Goal: Information Seeking & Learning: Find contact information

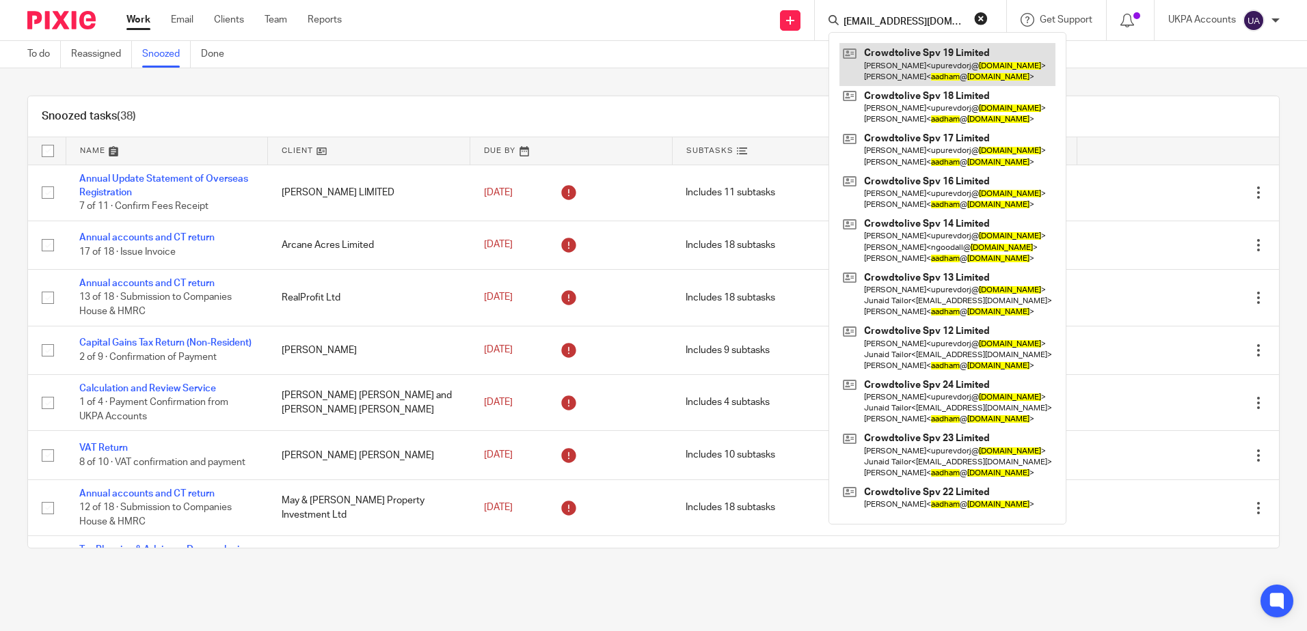
type input "[EMAIL_ADDRESS][DOMAIN_NAME]"
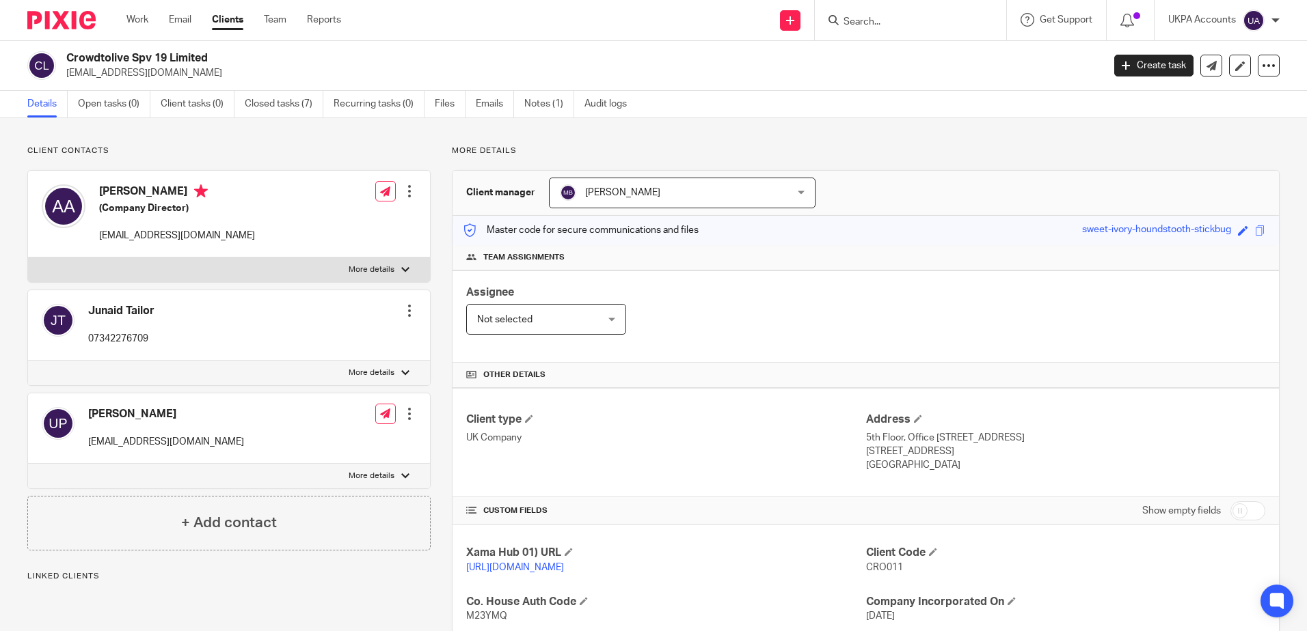
click at [312, 150] on p "Client contacts" at bounding box center [228, 151] width 403 height 11
drag, startPoint x: 251, startPoint y: 133, endPoint x: 670, endPoint y: 203, distance: 424.7
click at [252, 133] on div "Client contacts Anouar Adham (Company Director) aadham@crowdtolive.com Edit con…" at bounding box center [653, 518] width 1307 height 800
click at [299, 151] on p "Client contacts" at bounding box center [228, 151] width 403 height 11
click at [884, 22] on input "Search" at bounding box center [903, 22] width 123 height 12
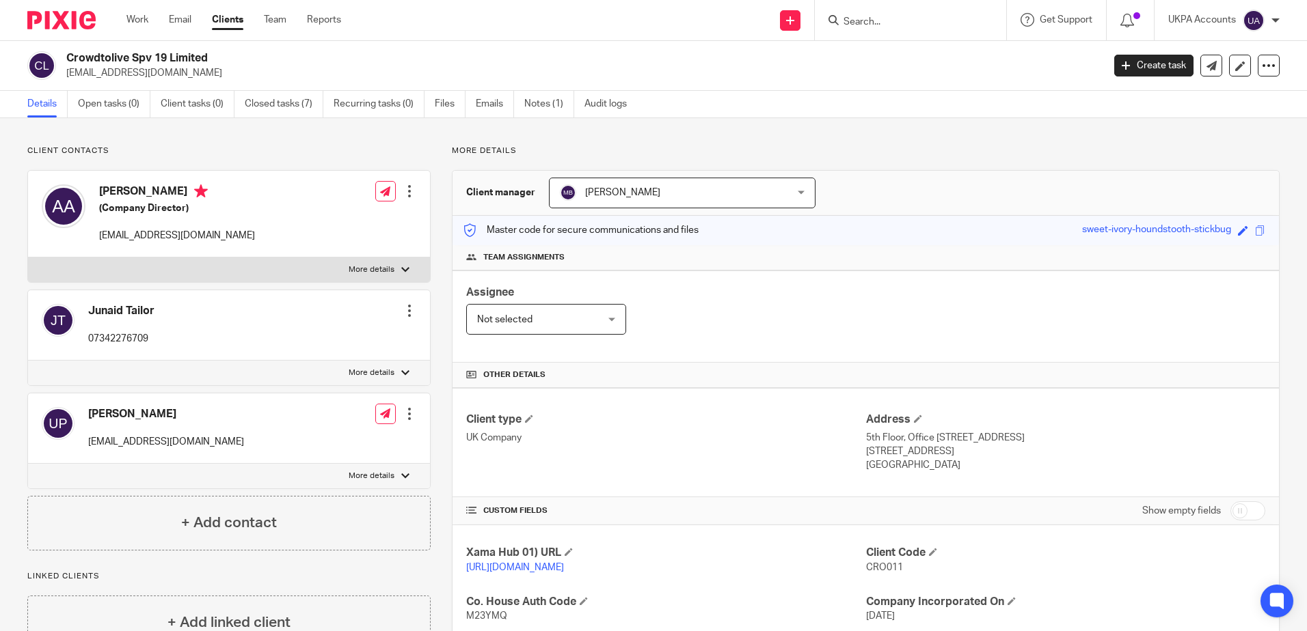
paste input "shaibalm@mindverseconsulting.com"
type input "shaibalm@mindverseconsulting.com"
click at [981, 17] on button "reset" at bounding box center [981, 19] width 14 height 14
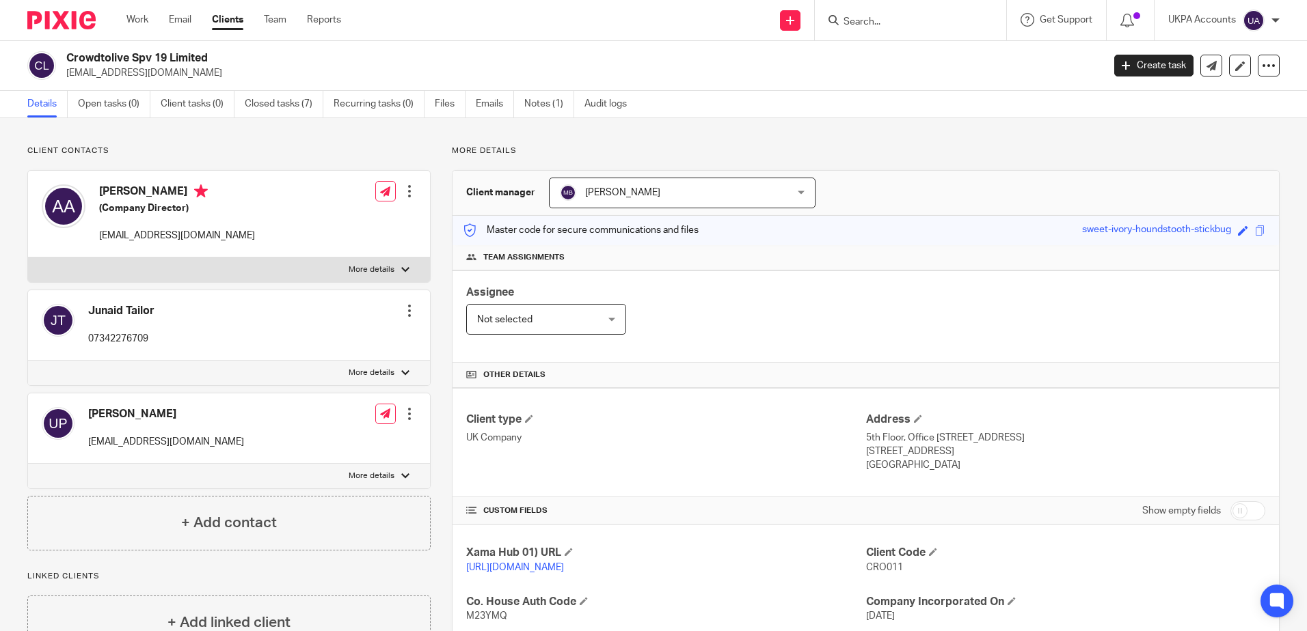
click at [869, 169] on div "More details Client manager Manish Bhandari Manish Bhandari Aarshika Awale Aayu…" at bounding box center [855, 518] width 849 height 745
click at [878, 23] on input "Search" at bounding box center [903, 22] width 123 height 12
type input "identity"
drag, startPoint x: 906, startPoint y: 21, endPoint x: 799, endPoint y: 61, distance: 114.0
click at [692, 1] on div "Send new email Create task Add client identity No results found. Try searching …" at bounding box center [834, 20] width 945 height 40
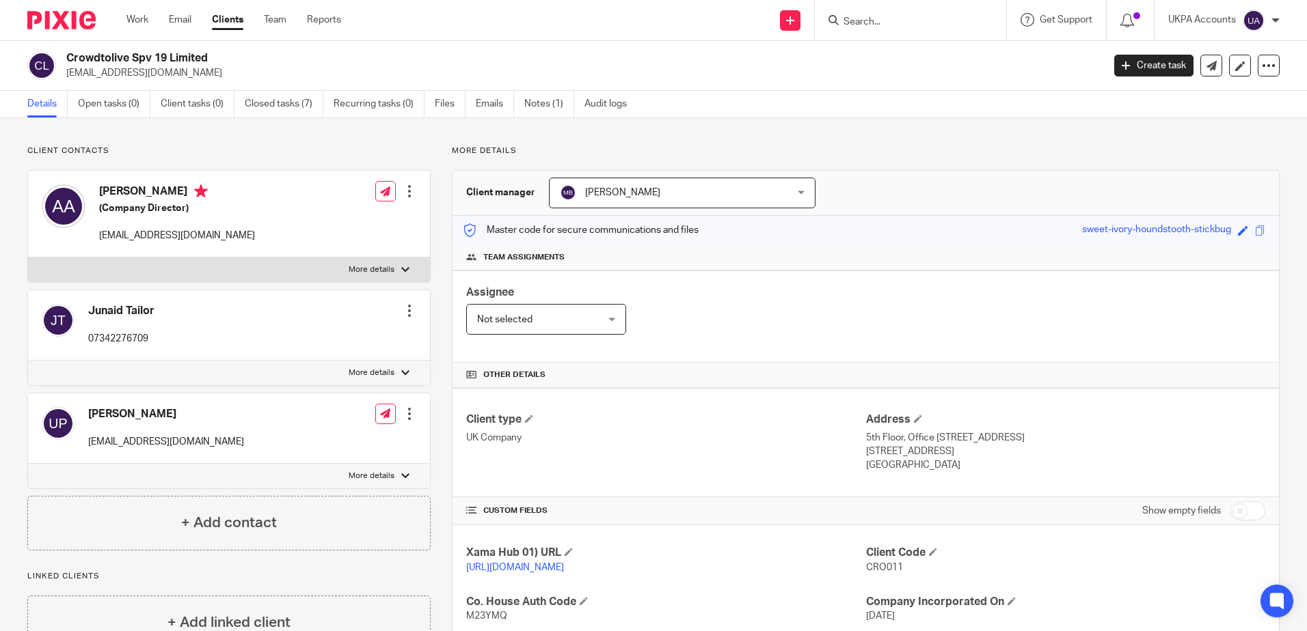
click at [772, 139] on div "Client contacts Anouar Adham (Company Director) aadham@crowdtolive.com Edit con…" at bounding box center [653, 518] width 1307 height 800
drag, startPoint x: 487, startPoint y: 133, endPoint x: 498, endPoint y: 132, distance: 11.0
click at [487, 133] on div "Client contacts Anouar Adham (Company Director) aadham@crowdtolive.com Edit con…" at bounding box center [653, 518] width 1307 height 800
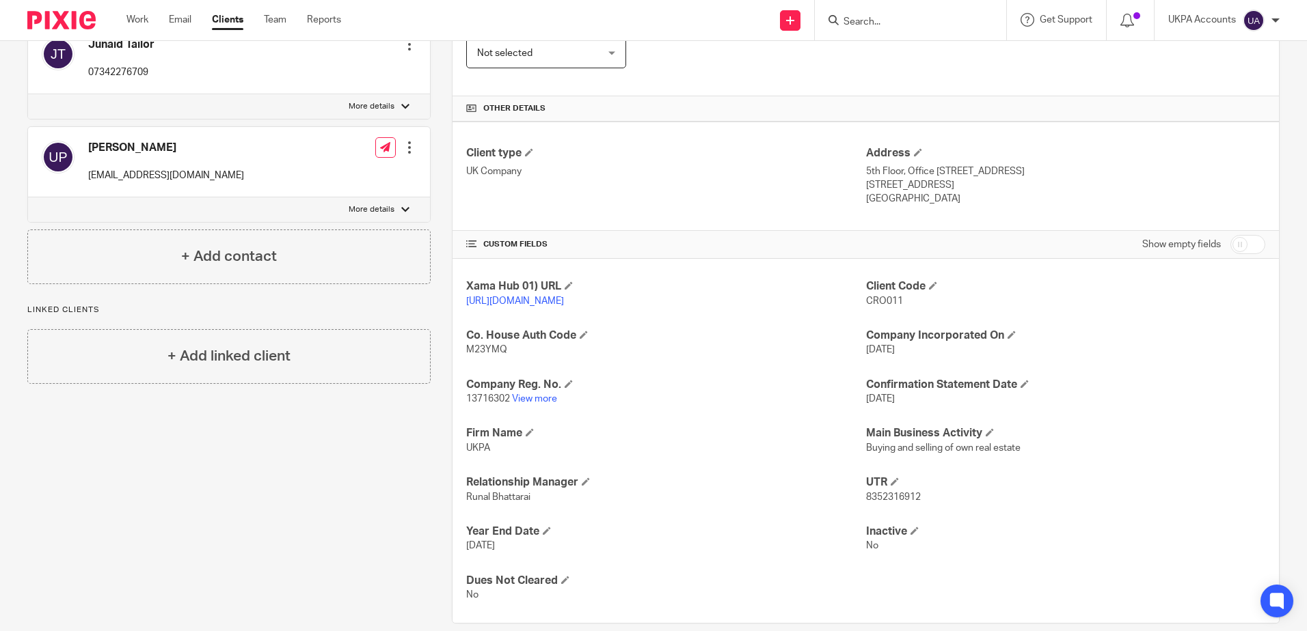
scroll to position [300, 0]
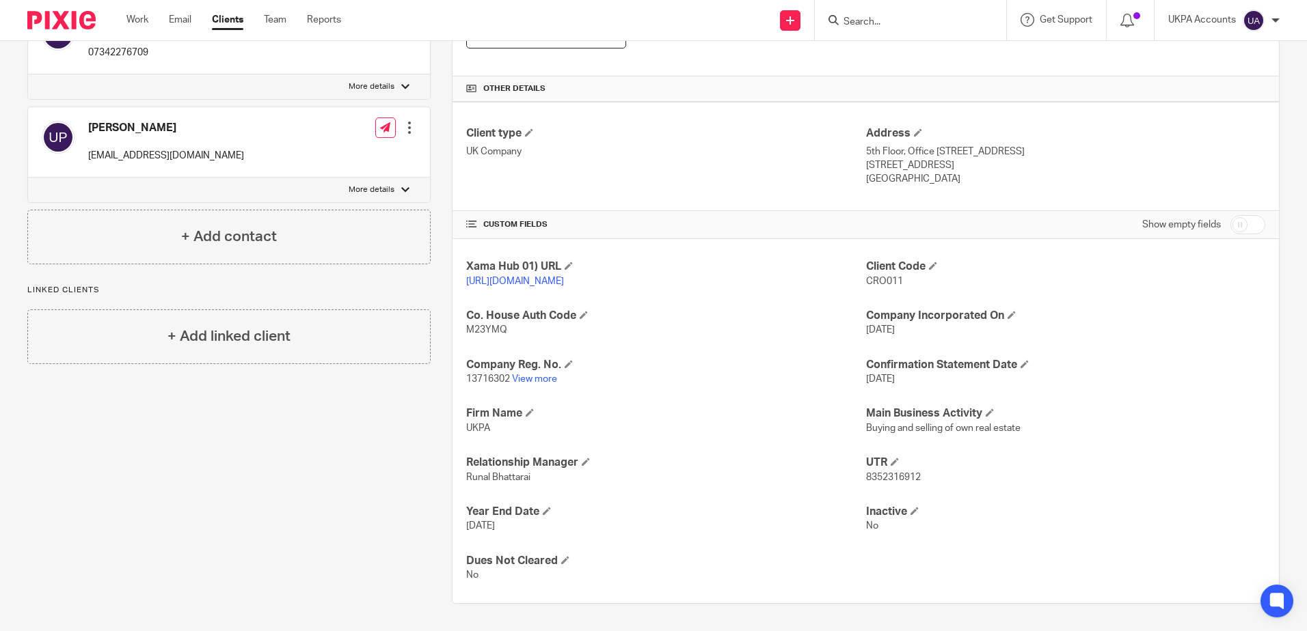
click at [185, 407] on div "Client contacts Anouar Adham (Company Director) aadham@crowdtolive.com Edit con…" at bounding box center [218, 231] width 424 height 745
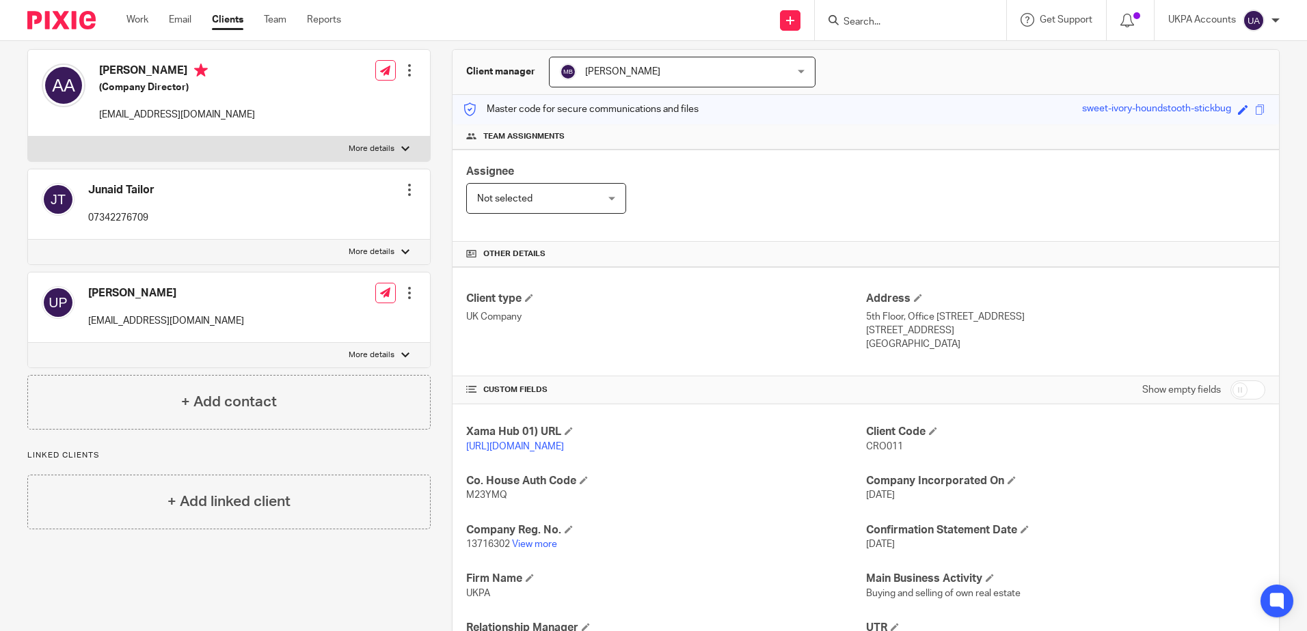
scroll to position [0, 0]
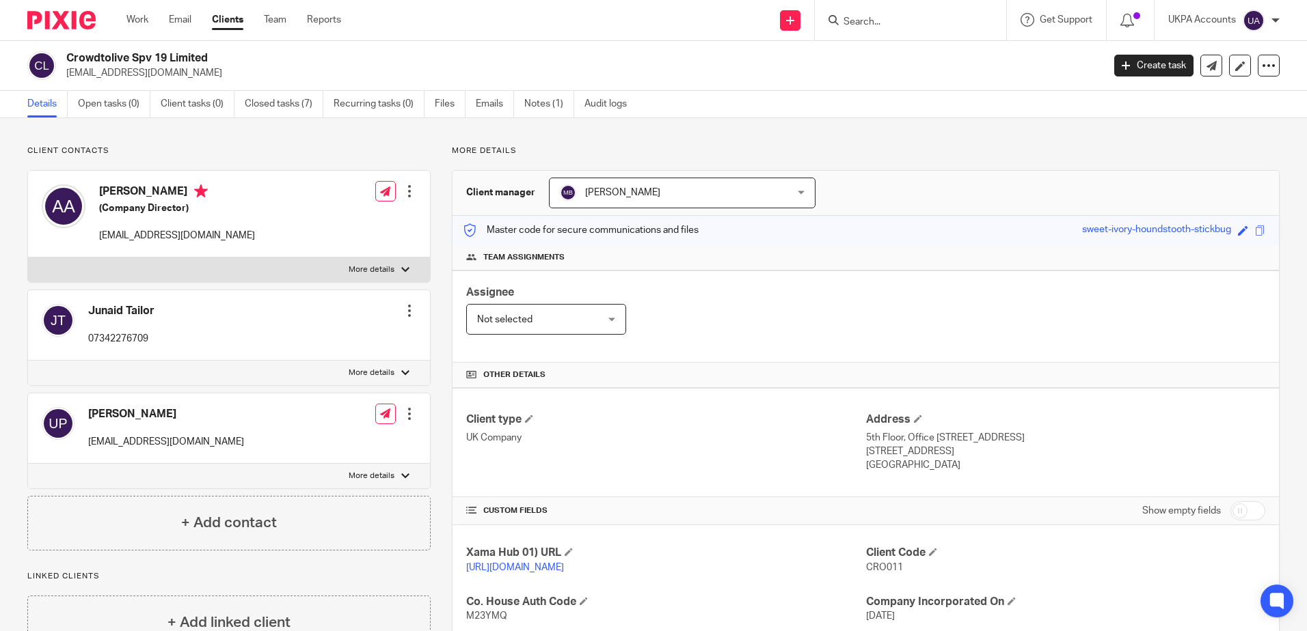
click at [315, 169] on div "Client contacts Anouar Adham (Company Director) aadham@crowdtolive.com Edit con…" at bounding box center [228, 348] width 403 height 405
click at [903, 22] on input "Search" at bounding box center [903, 22] width 123 height 12
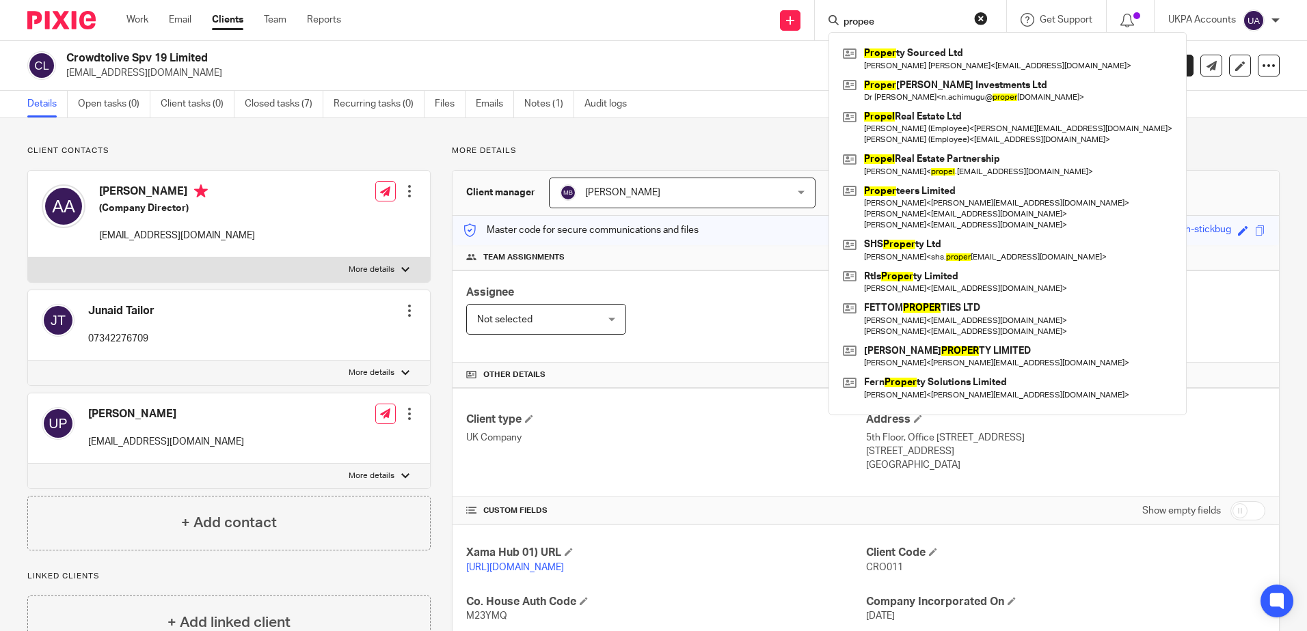
type input "propee"
click at [722, 159] on div "More details Client manager Manish Bhandari Manish Bhandari Aarshika Awale Aayu…" at bounding box center [855, 518] width 849 height 745
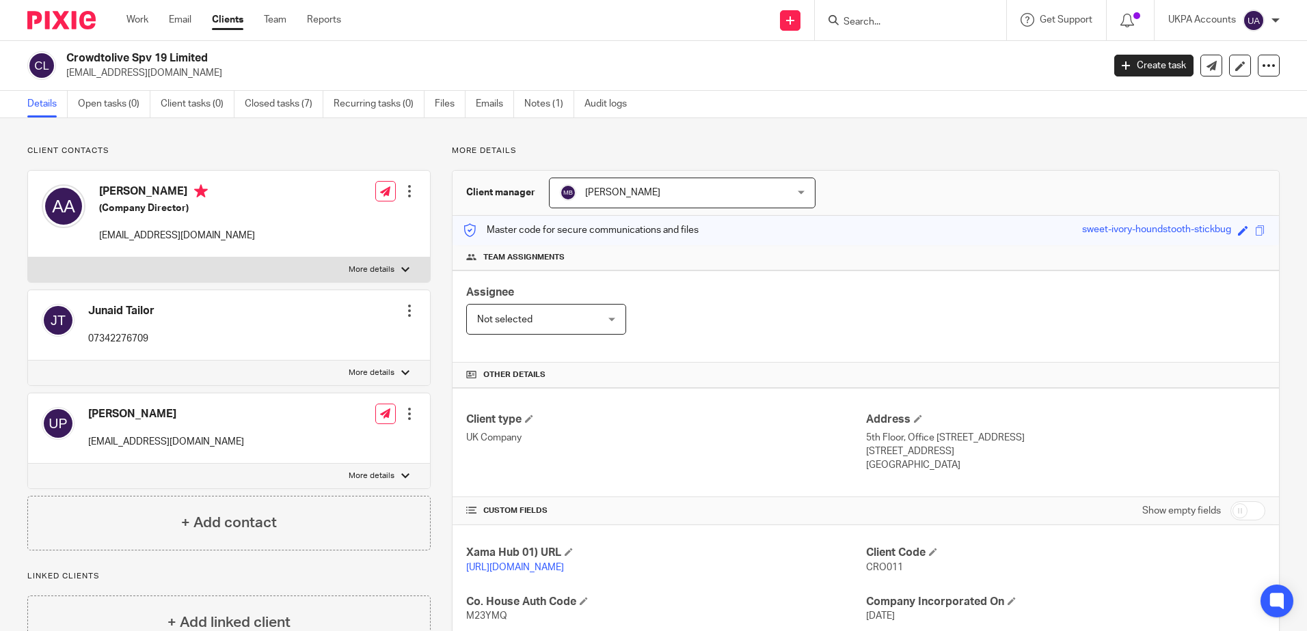
drag, startPoint x: 722, startPoint y: 156, endPoint x: 783, endPoint y: 118, distance: 71.9
click at [722, 156] on p "More details" at bounding box center [866, 151] width 828 height 11
click at [873, 12] on form at bounding box center [915, 20] width 146 height 17
click at [887, 24] on input "Search" at bounding box center [903, 22] width 123 height 12
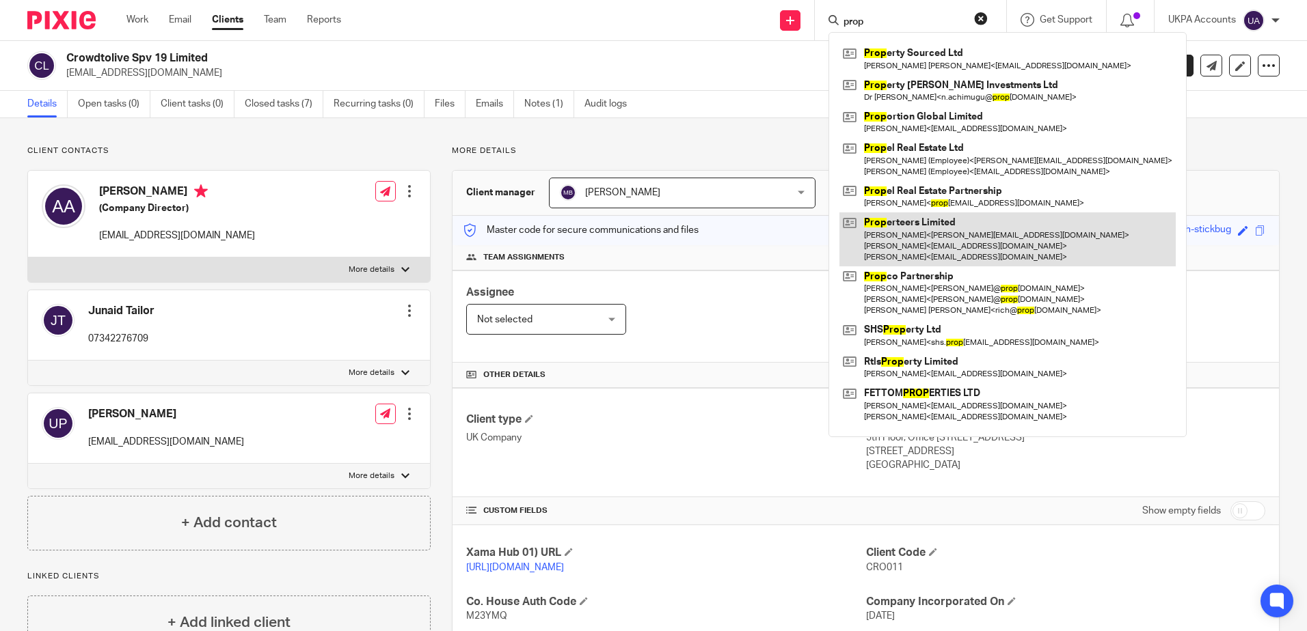
type input "prop"
click at [920, 239] on link at bounding box center [1007, 240] width 336 height 54
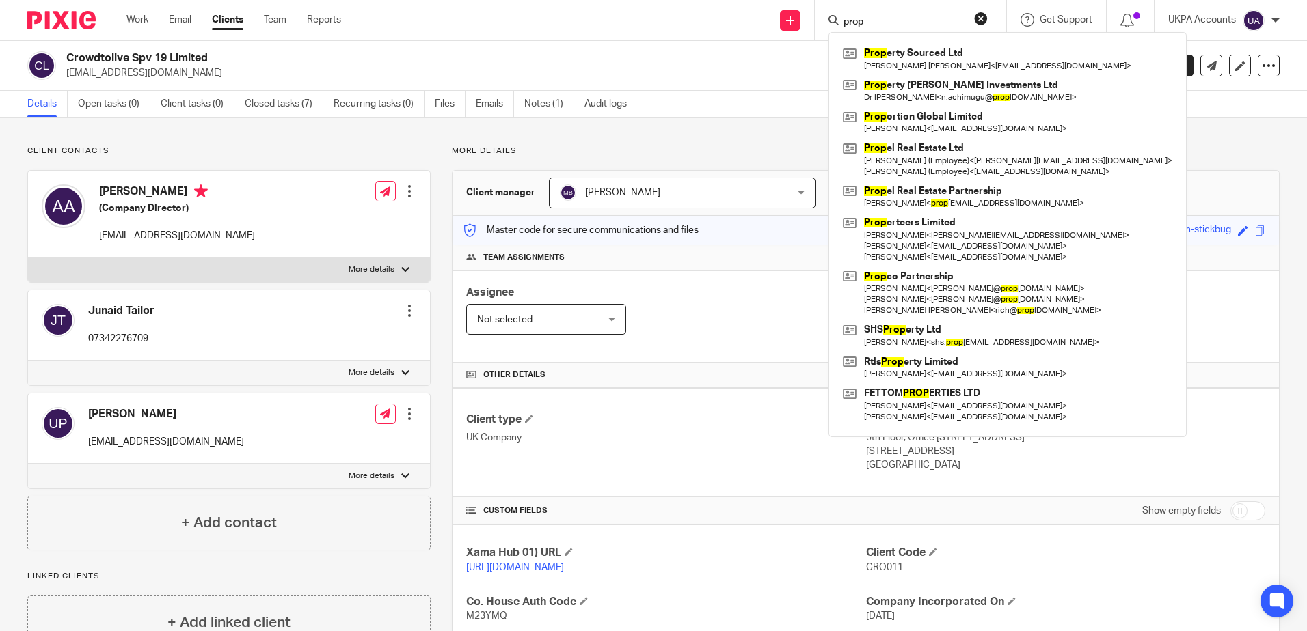
click at [683, 154] on p "More details" at bounding box center [866, 151] width 828 height 11
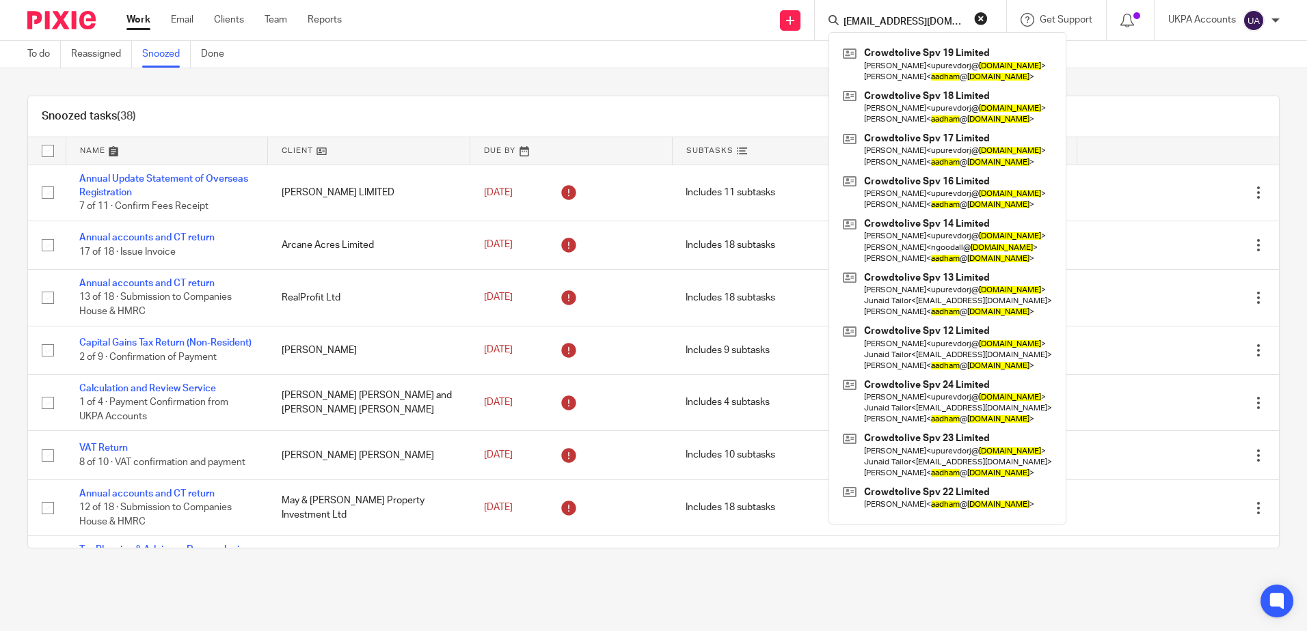
drag, startPoint x: 603, startPoint y: 81, endPoint x: 634, endPoint y: 83, distance: 30.8
click at [602, 81] on div "Snoozed tasks (38) Name Client Due By Subtasks Snoozed Until Annual Update Stat…" at bounding box center [653, 322] width 1307 height 508
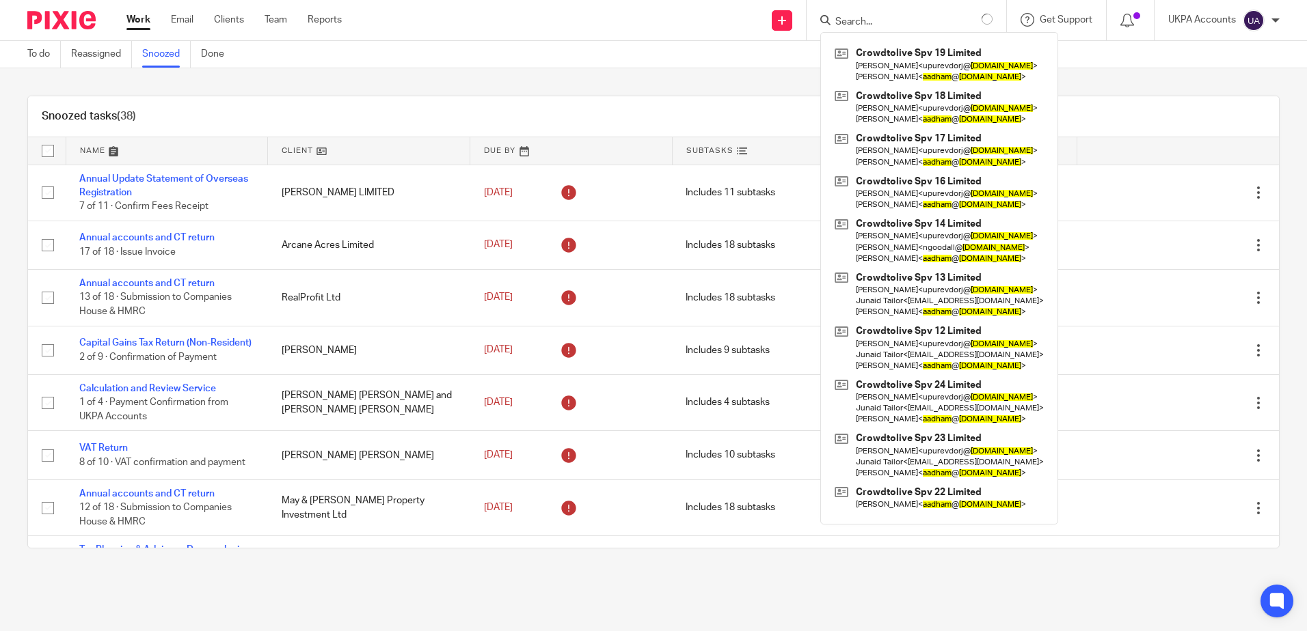
click at [1117, 91] on div "Snoozed tasks (38) Name Client Due By Subtasks Snoozed Until Annual Update Stat…" at bounding box center [653, 322] width 1307 height 508
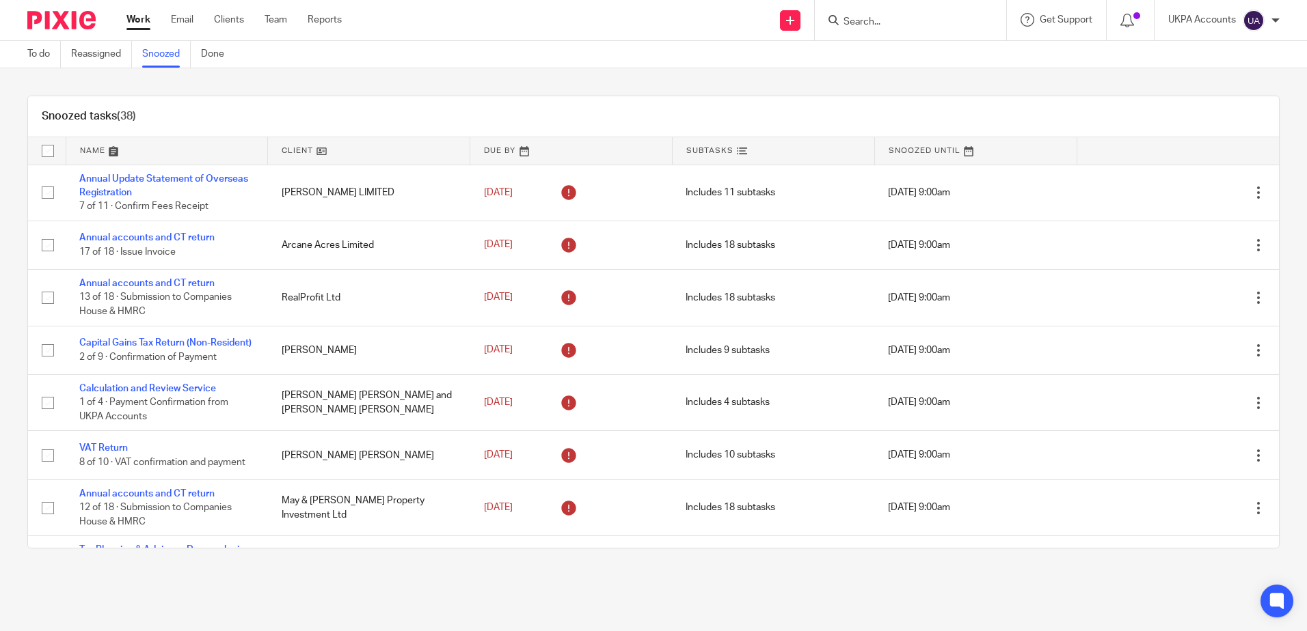
click at [595, 85] on div "Snoozed tasks (38) Name Client Due By Subtasks Snoozed Until Annual Update Stat…" at bounding box center [653, 322] width 1307 height 508
click at [646, 590] on main "To do Reassigned Snoozed Done Snoozed tasks (38) Name Client Due By Subtasks Sn…" at bounding box center [653, 315] width 1307 height 631
click at [435, 89] on div "Snoozed tasks (38) Name Client Due By Subtasks Snoozed Until Annual Update Stat…" at bounding box center [653, 322] width 1307 height 508
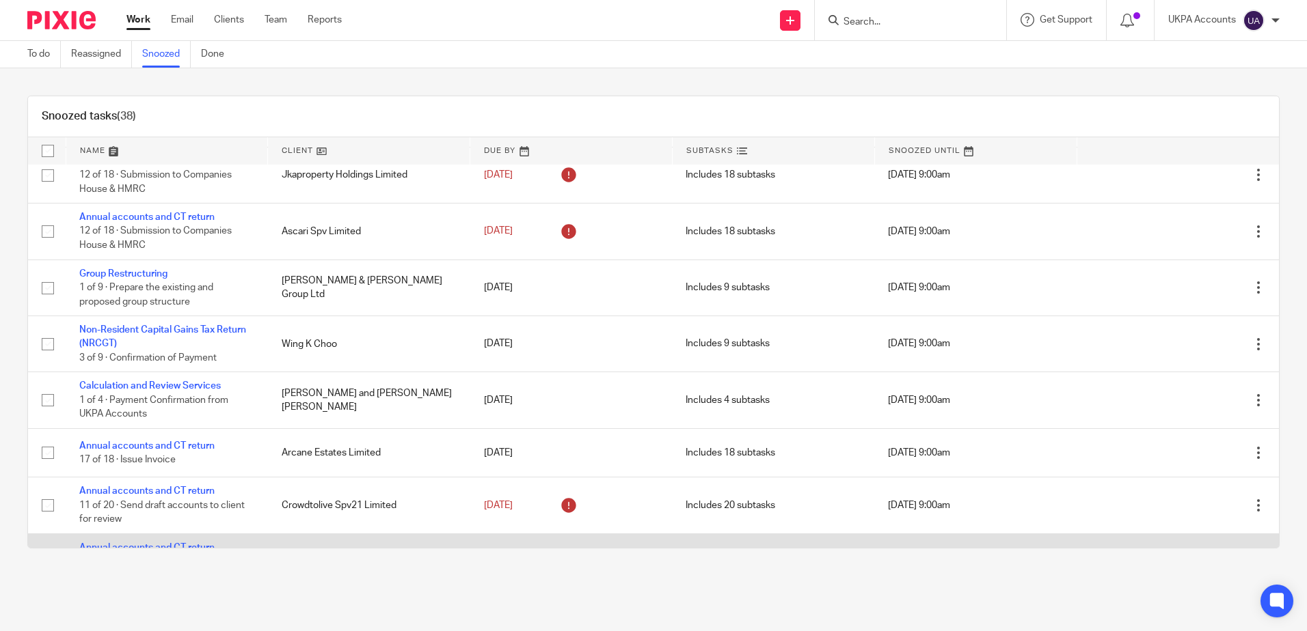
scroll to position [1717, 0]
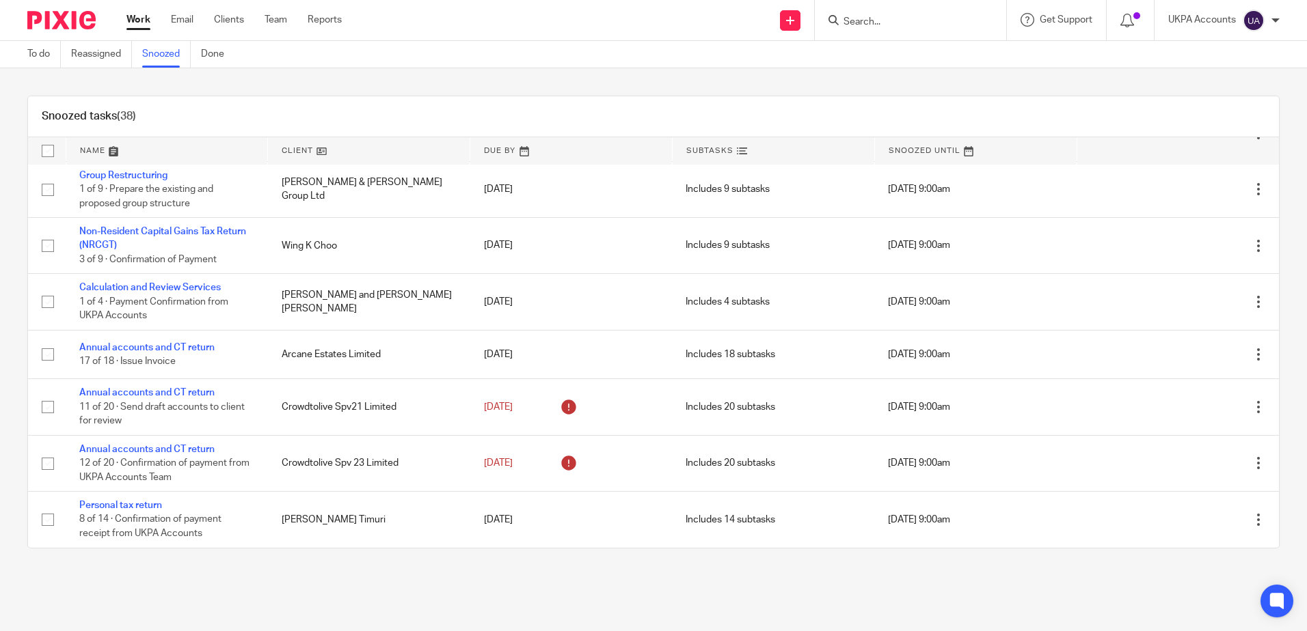
drag, startPoint x: 807, startPoint y: 71, endPoint x: 780, endPoint y: 87, distance: 30.9
click at [807, 72] on div "Snoozed tasks (38) Name Client Due By Subtasks Snoozed Until Annual Update Stat…" at bounding box center [653, 322] width 1307 height 508
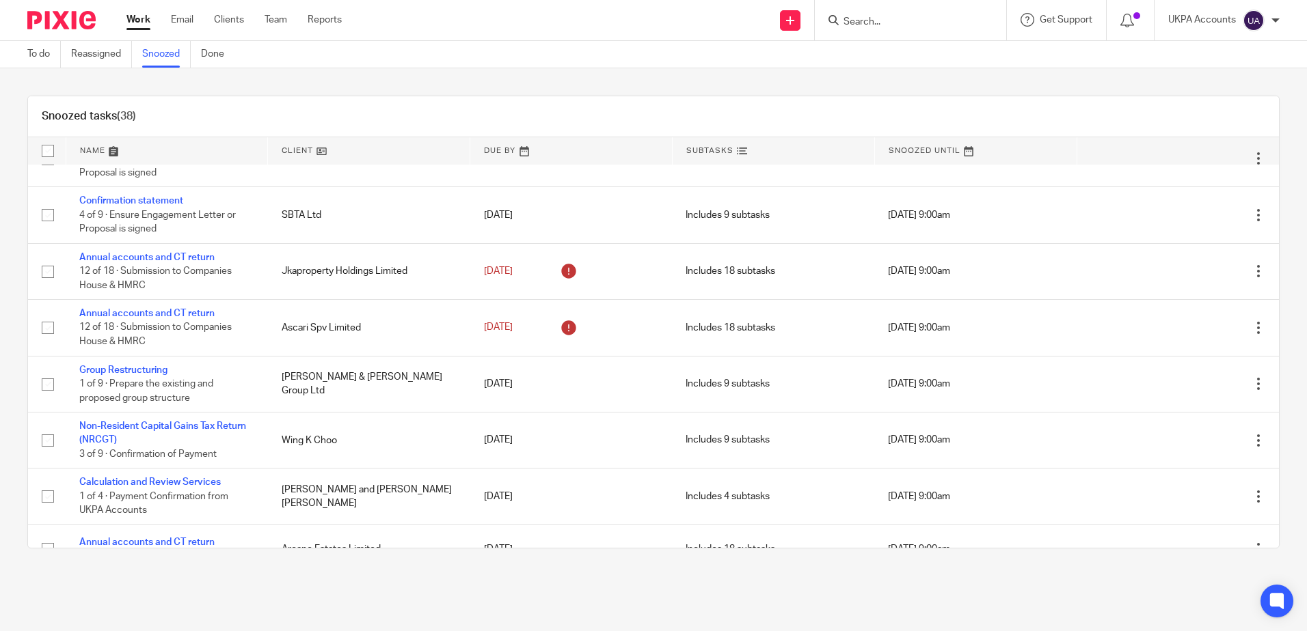
scroll to position [1376, 0]
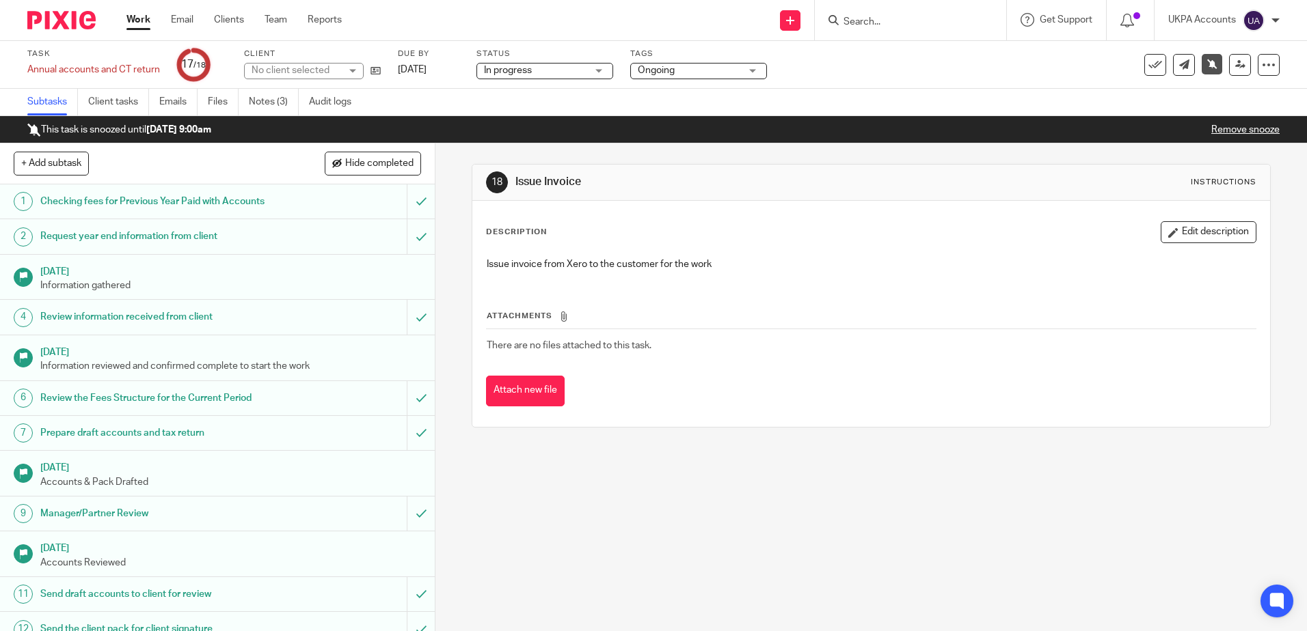
drag, startPoint x: 618, startPoint y: 526, endPoint x: 500, endPoint y: 485, distance: 125.1
click at [616, 526] on div "18 Issue Invoice Instructions Description Edit description Issue invoice from X…" at bounding box center [870, 388] width 871 height 488
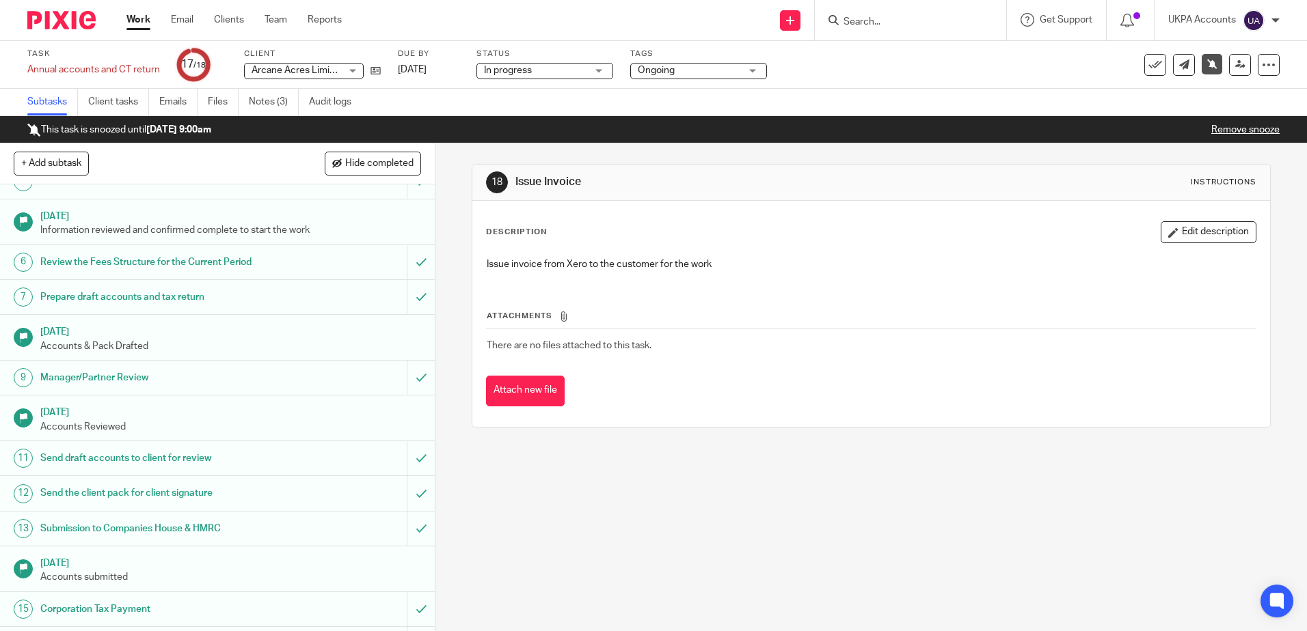
scroll to position [237, 0]
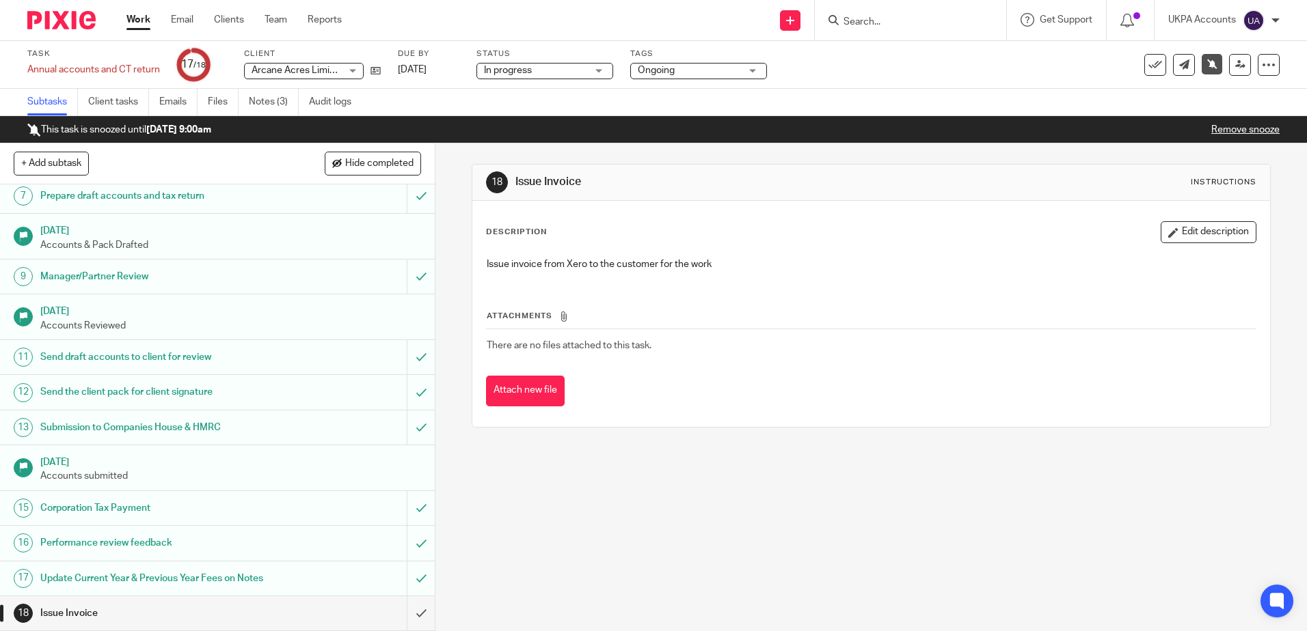
click at [647, 502] on div "18 Issue Invoice Instructions Description Edit description Issue invoice from X…" at bounding box center [870, 388] width 871 height 488
click at [266, 102] on link "Notes (3)" at bounding box center [274, 102] width 50 height 27
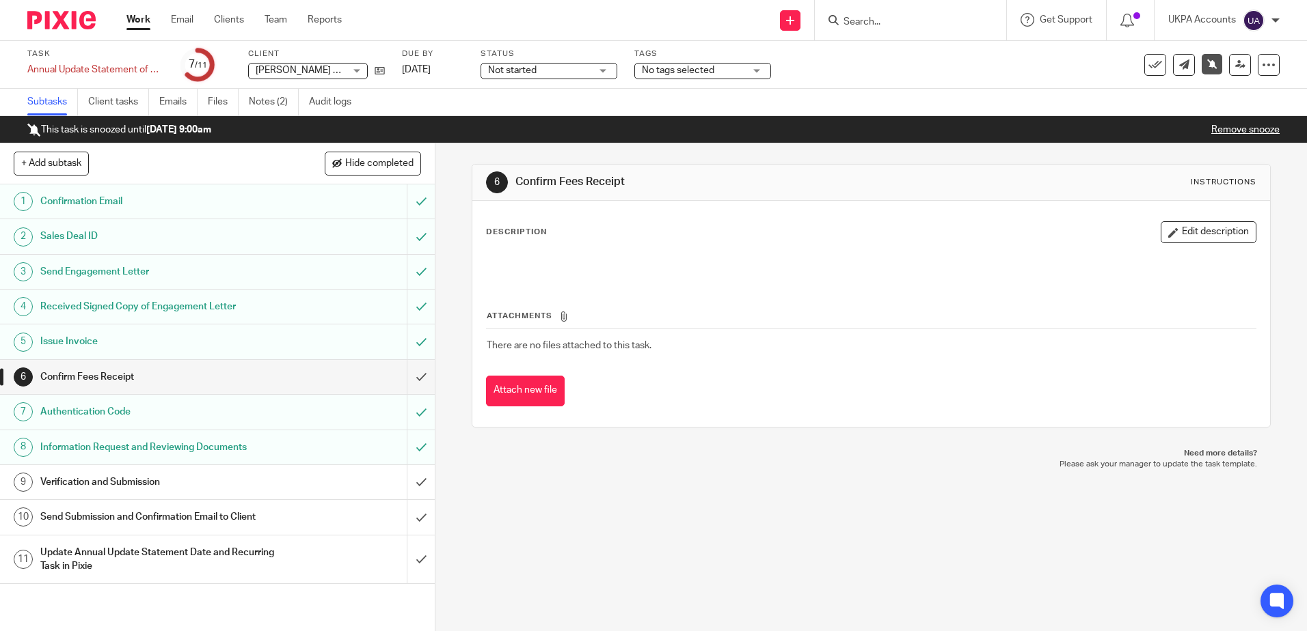
click at [718, 493] on div "6 Confirm Fees Receipt Instructions Description Edit description Attachments Th…" at bounding box center [870, 388] width 871 height 488
drag, startPoint x: 262, startPoint y: 96, endPoint x: 271, endPoint y: 102, distance: 9.9
click at [262, 96] on link "Notes (2)" at bounding box center [274, 102] width 50 height 27
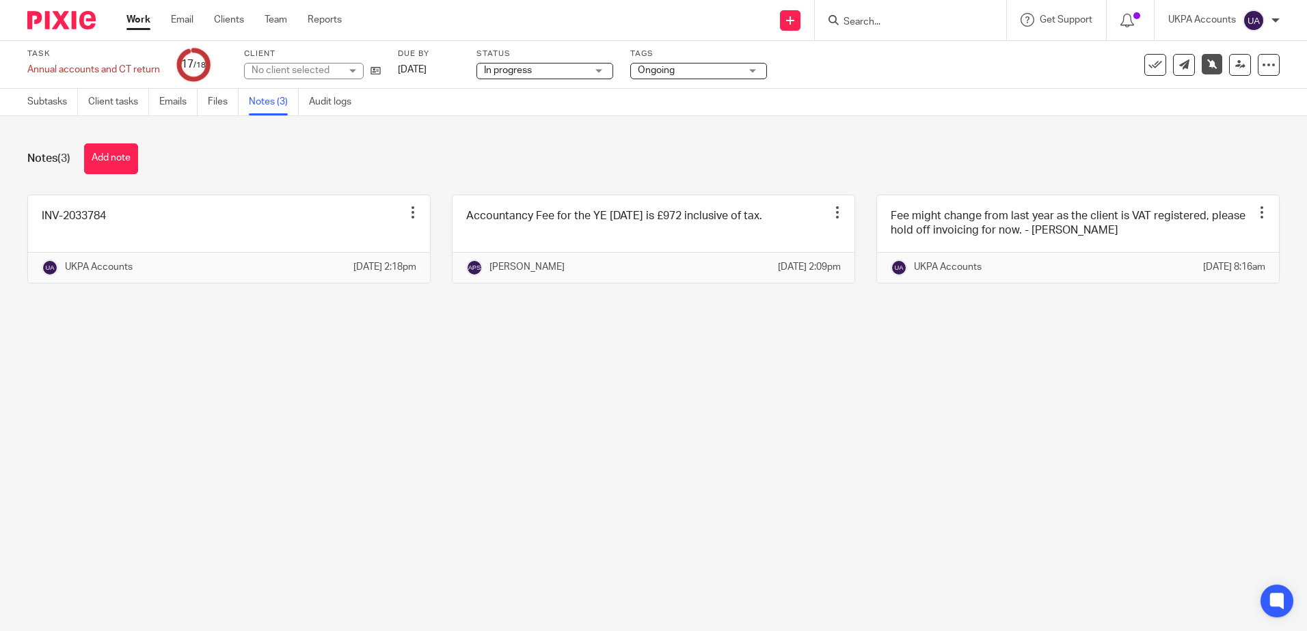
drag, startPoint x: 606, startPoint y: 493, endPoint x: 545, endPoint y: 371, distance: 136.3
click at [605, 493] on main "Task Annual accounts and CT return Save Annual accounts and CT return 17 /18 Cl…" at bounding box center [653, 315] width 1307 height 631
click at [541, 400] on main "Task Annual accounts and CT return Save Annual accounts and CT return 17 /18 Cl…" at bounding box center [653, 315] width 1307 height 631
click at [642, 489] on main "Task Annual accounts and CT return Save Annual accounts and CT return 17 /18 Cl…" at bounding box center [653, 315] width 1307 height 631
click at [588, 403] on main "Task Annual accounts and CT return Save Annual accounts and CT return 17 /18 Cl…" at bounding box center [653, 315] width 1307 height 631
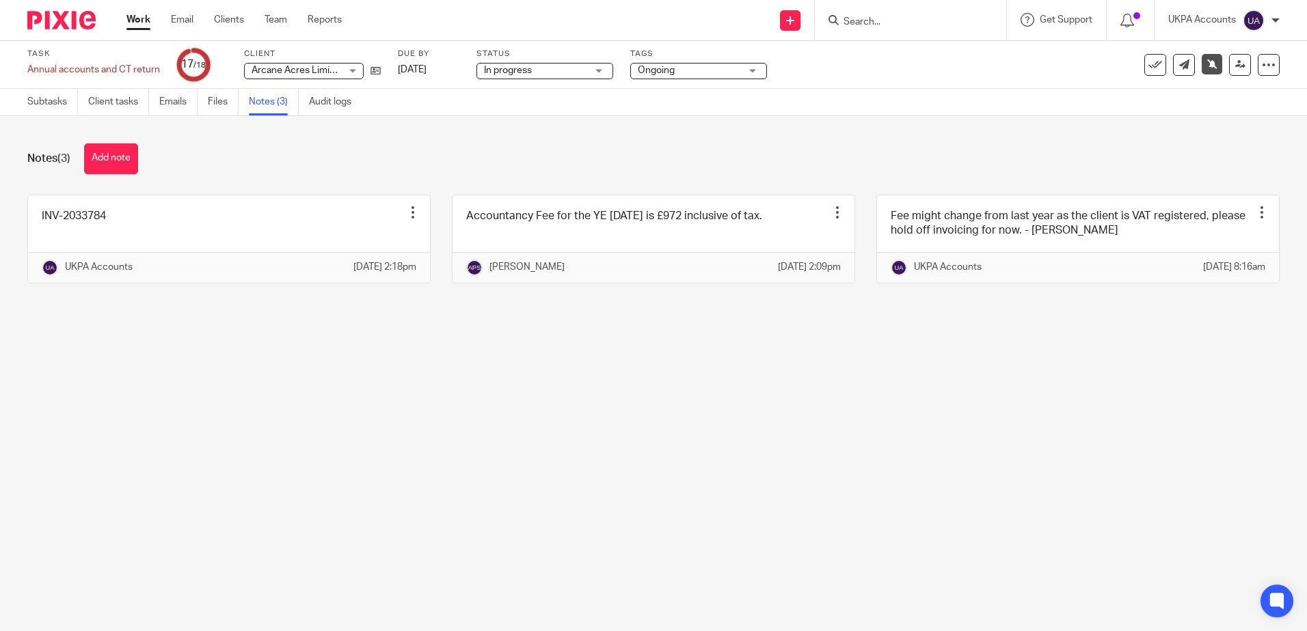
click at [548, 416] on main "Task Annual accounts and CT return Save Annual accounts and CT return 17 /18 Cl…" at bounding box center [653, 315] width 1307 height 631
click at [811, 447] on main "Task Annual accounts and CT return Save Annual accounts and CT return 17 /18 Cl…" at bounding box center [653, 315] width 1307 height 631
click at [739, 536] on main "Task Annual accounts and CT return Save Annual accounts and CT return 17 /18 Cl…" at bounding box center [653, 315] width 1307 height 631
click at [384, 435] on main "Task Annual accounts and CT return Save Annual accounts and CT return 17 /18 Cl…" at bounding box center [653, 315] width 1307 height 631
click at [642, 495] on main "Task Annual accounts and CT return Save Annual accounts and CT return 17 /18 Cl…" at bounding box center [653, 315] width 1307 height 631
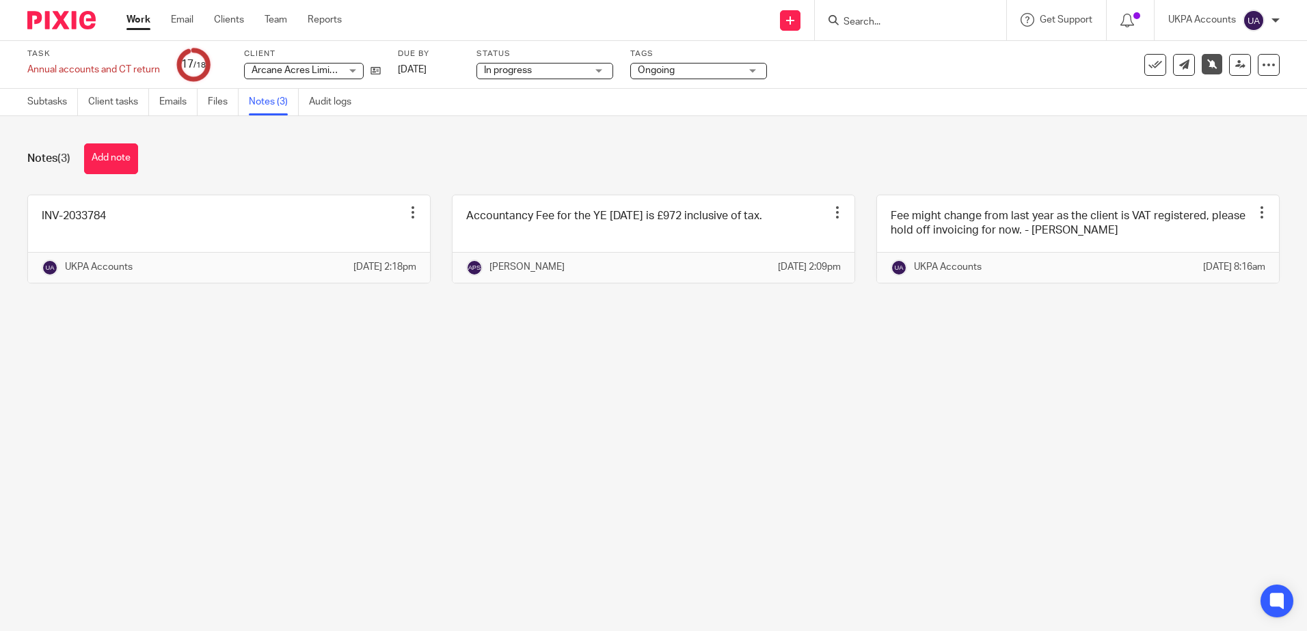
click at [644, 495] on main "Task Annual accounts and CT return Save Annual accounts and CT return 17 /18 Cl…" at bounding box center [653, 315] width 1307 height 631
click at [667, 487] on main "Task Annual accounts and CT return Save Annual accounts and CT return 17 /18 Cl…" at bounding box center [653, 315] width 1307 height 631
click at [640, 444] on main "Task Annual accounts and CT return Save Annual accounts and CT return 17 /18 Cl…" at bounding box center [653, 315] width 1307 height 631
click at [528, 511] on main "Task Annual accounts and CT return Save Annual accounts and CT return 17 /18 Cl…" at bounding box center [653, 315] width 1307 height 631
click at [532, 512] on main "Task Annual accounts and CT return Save Annual accounts and CT return 17 /18 Cl…" at bounding box center [653, 315] width 1307 height 631
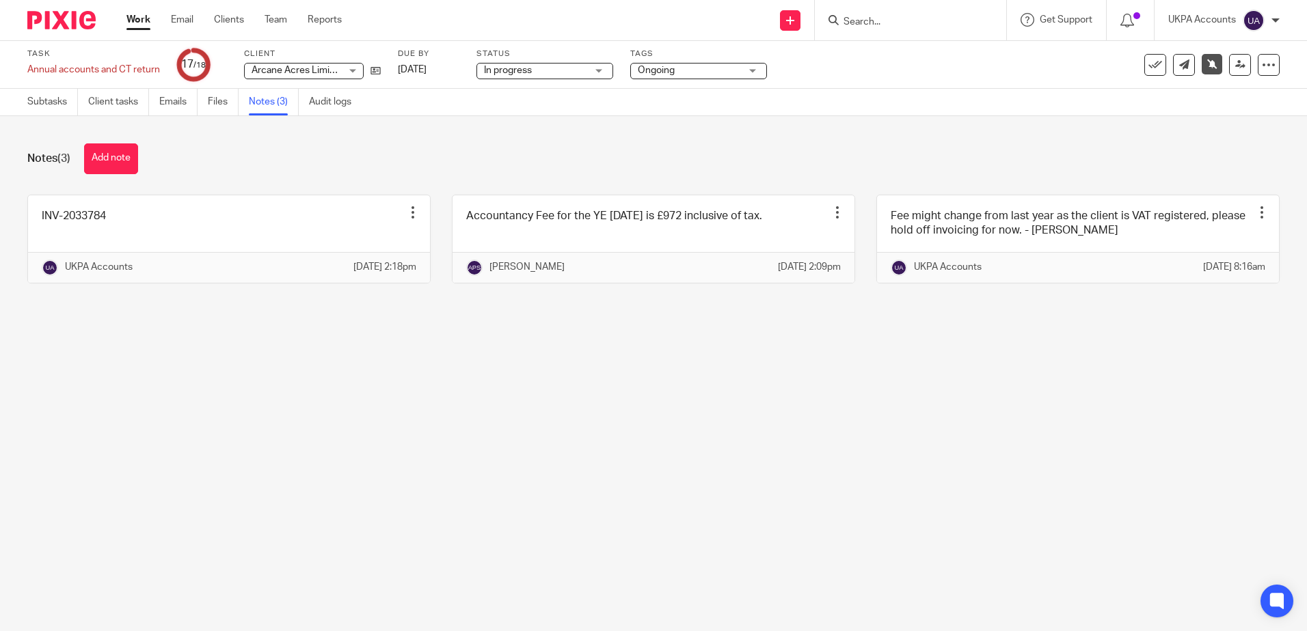
click at [524, 504] on main "Task Annual accounts and CT return Save Annual accounts and CT return 17 /18 Cl…" at bounding box center [653, 315] width 1307 height 631
click at [524, 502] on main "Task Annual accounts and CT return Save Annual accounts and CT return 17 /18 Cl…" at bounding box center [653, 315] width 1307 height 631
click at [528, 494] on main "Task Annual accounts and CT return Save Annual accounts and CT return 17 /18 Cl…" at bounding box center [653, 315] width 1307 height 631
click at [491, 472] on main "Task Annual accounts and CT return Save Annual accounts and CT return 17 /18 Cl…" at bounding box center [653, 315] width 1307 height 631
click at [547, 472] on main "Task Annual accounts and CT return Save Annual accounts and CT return 17 /18 Cl…" at bounding box center [653, 315] width 1307 height 631
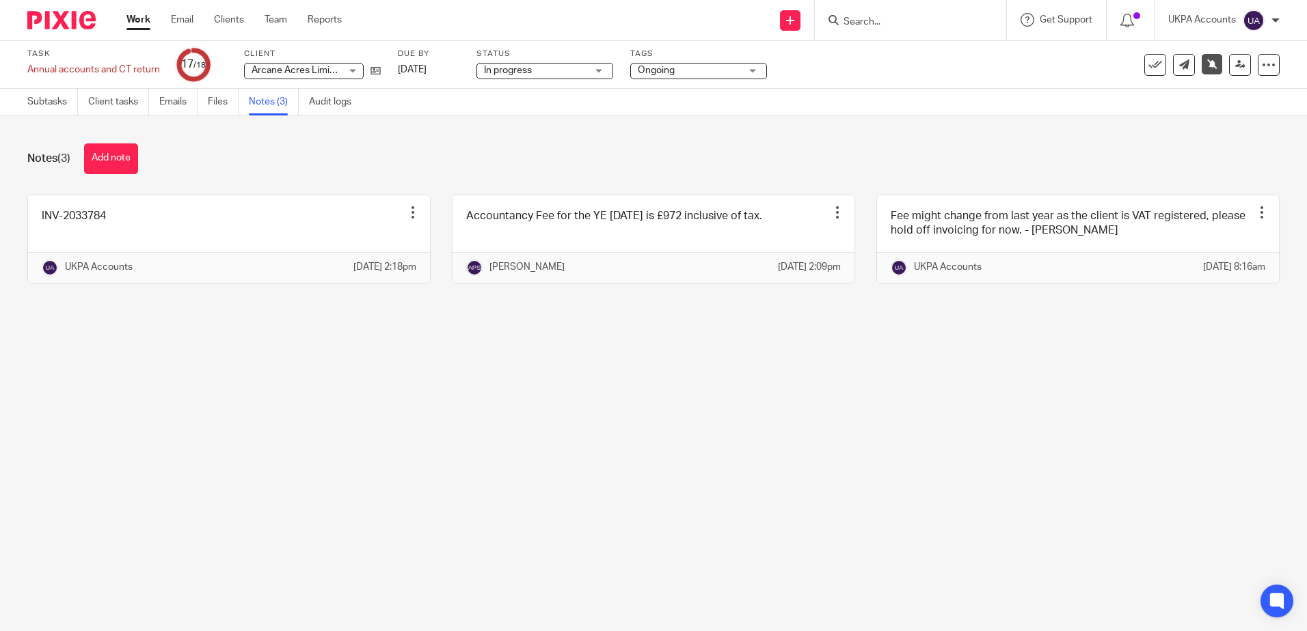
click at [420, 440] on main "Task Annual accounts and CT return Save Annual accounts and CT return 17 /18 Cl…" at bounding box center [653, 315] width 1307 height 631
click at [531, 477] on main "Task Annual accounts and CT return Save Annual accounts and CT return 17 /18 Cl…" at bounding box center [653, 315] width 1307 height 631
click at [610, 428] on main "Task Annual accounts and CT return Save Annual accounts and CT return 17 /18 Cl…" at bounding box center [653, 315] width 1307 height 631
click at [461, 456] on main "Task Annual accounts and CT return Save Annual accounts and CT return 17 /18 Cl…" at bounding box center [653, 315] width 1307 height 631
click at [504, 502] on main "Task Annual accounts and CT return Save Annual accounts and CT return 17 /18 Cl…" at bounding box center [653, 315] width 1307 height 631
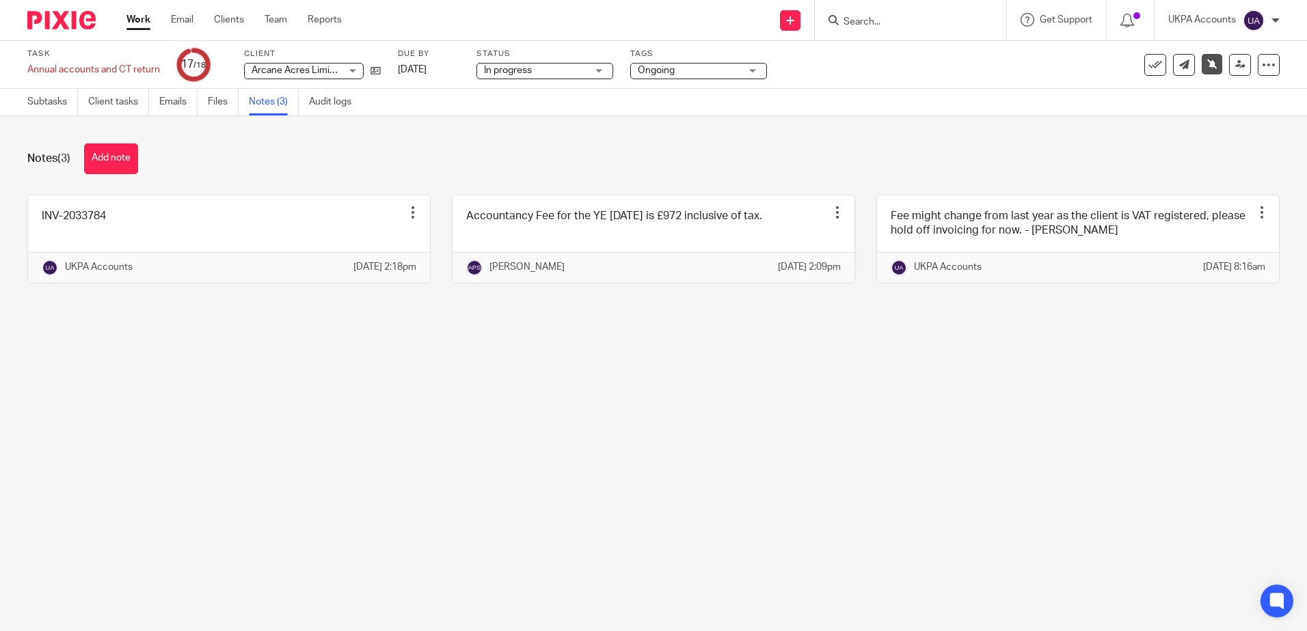
drag, startPoint x: 434, startPoint y: 444, endPoint x: 434, endPoint y: 432, distance: 11.6
click at [434, 442] on main "Task Annual accounts and CT return Save Annual accounts and CT return 17 /18 Cl…" at bounding box center [653, 315] width 1307 height 631
click at [537, 569] on main "Task Annual accounts and CT return Save Annual accounts and CT return 17 /18 Cl…" at bounding box center [653, 315] width 1307 height 631
click at [298, 381] on main "Task Annual accounts and CT return Save Annual accounts and CT return 17 /18 Cl…" at bounding box center [653, 315] width 1307 height 631
click at [45, 106] on link "Subtasks" at bounding box center [52, 102] width 51 height 27
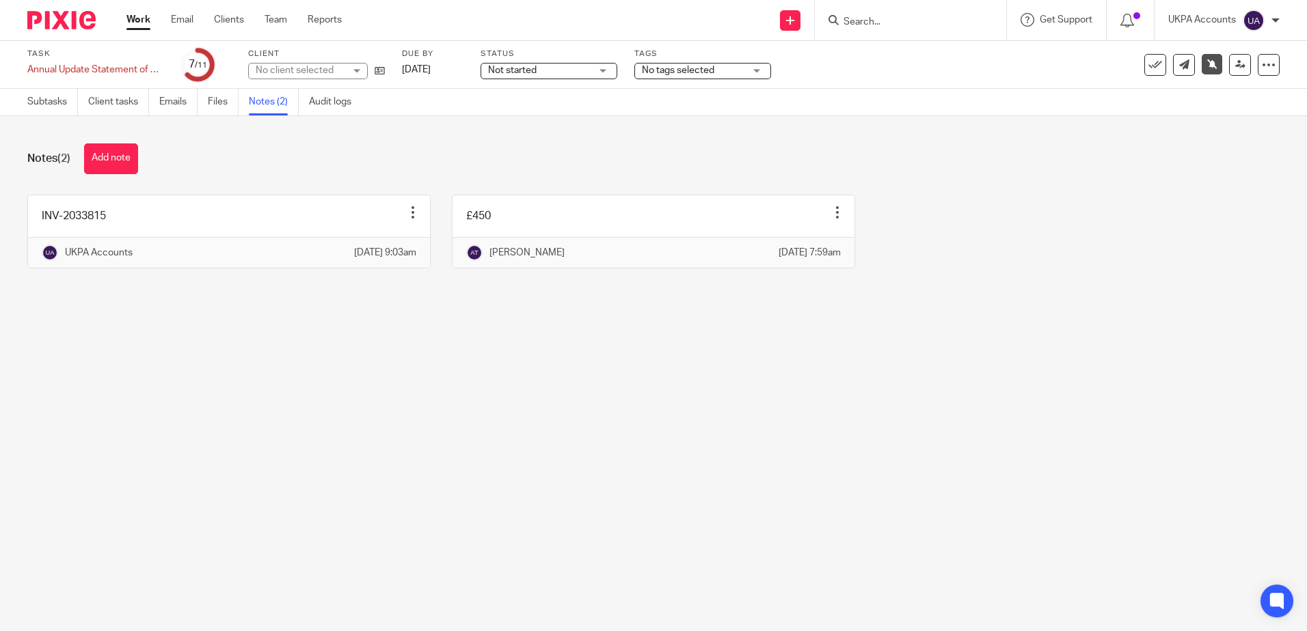
click at [553, 455] on main "Task Annual Update Statement of Overseas Registration Save Annual Update Statem…" at bounding box center [653, 315] width 1307 height 631
click at [57, 94] on link "Subtasks" at bounding box center [52, 102] width 51 height 27
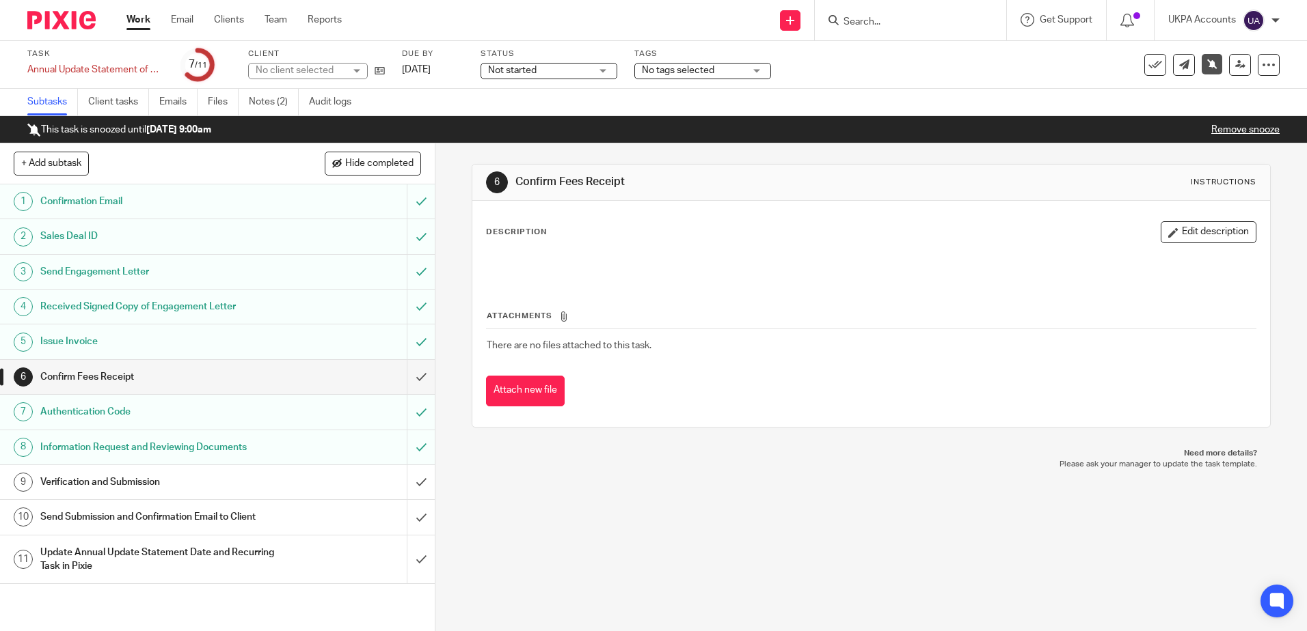
click at [735, 584] on div "6 Confirm Fees Receipt Instructions Description Edit description Attachments Th…" at bounding box center [870, 388] width 871 height 488
click at [732, 575] on div "6 Confirm Fees Receipt Instructions Description Edit description Attachments Th…" at bounding box center [870, 388] width 871 height 488
click at [597, 491] on div "6 Confirm Fees Receipt Instructions Description Edit description Attachments Th…" at bounding box center [870, 388] width 871 height 488
click at [694, 562] on div "6 Confirm Fees Receipt Instructions Description Edit description Attachments Th…" at bounding box center [870, 388] width 871 height 488
click at [249, 98] on ul "Subtasks Client tasks Emails Files Notes (2) Audit logs" at bounding box center [199, 102] width 344 height 27
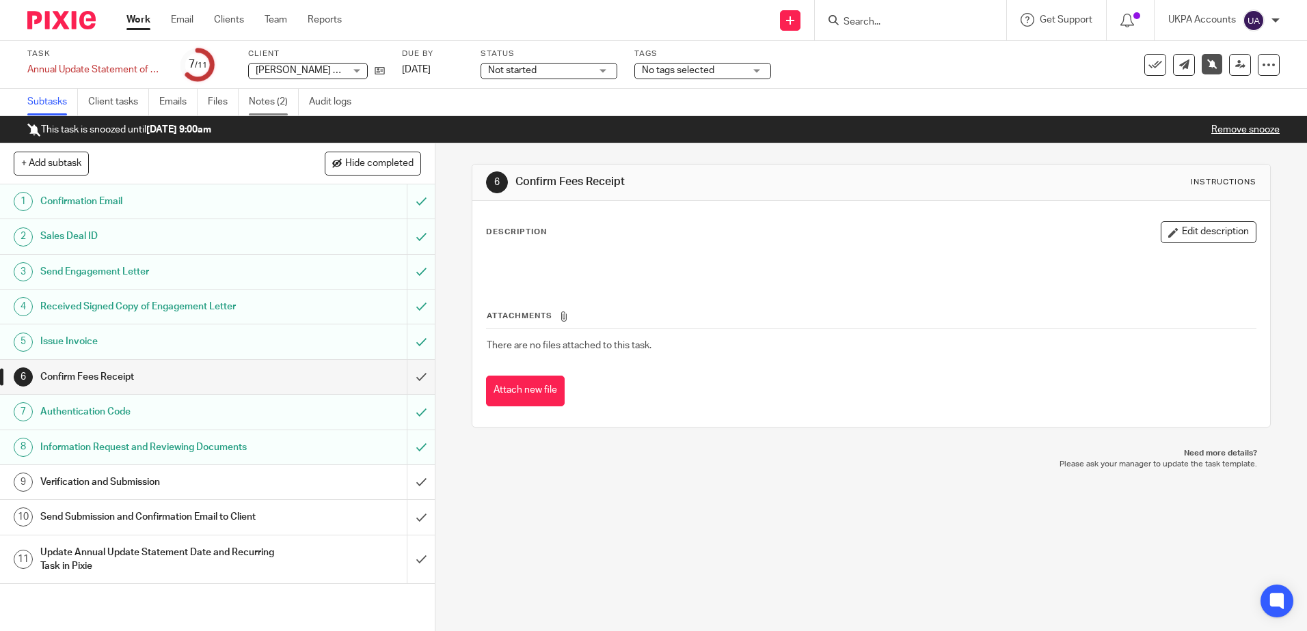
click at [280, 112] on link "Notes (2)" at bounding box center [274, 102] width 50 height 27
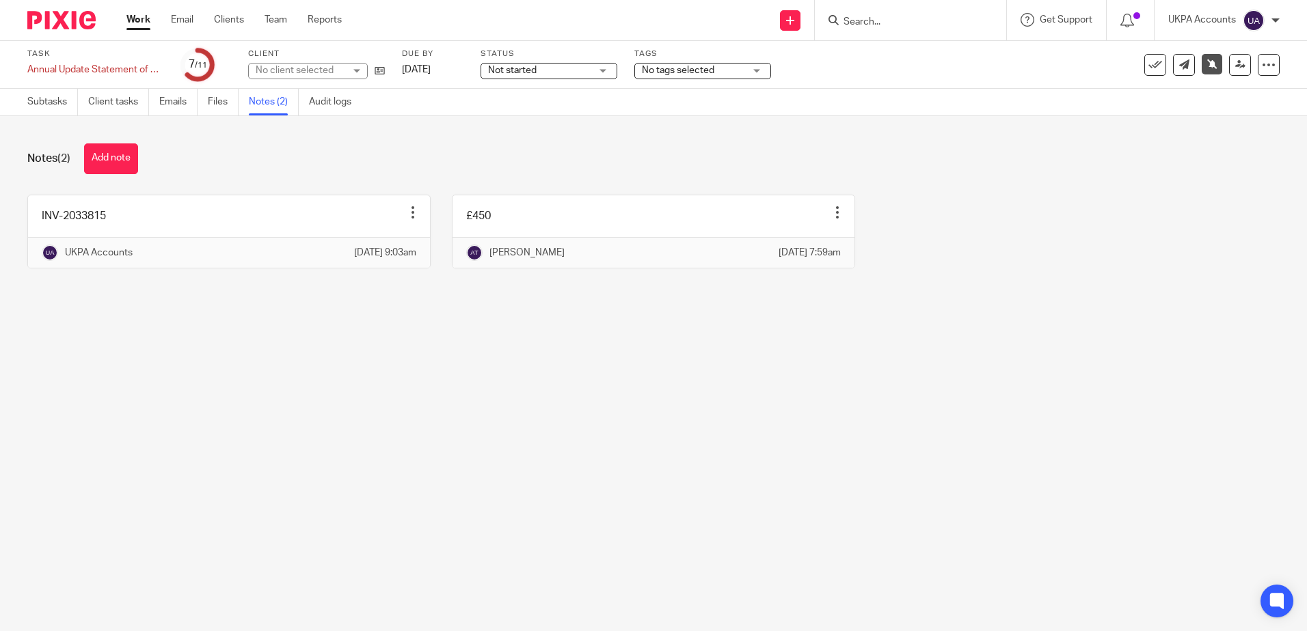
click at [553, 365] on main "Task Annual Update Statement of Overseas Registration Save Annual Update Statem…" at bounding box center [653, 315] width 1307 height 631
click at [666, 352] on main "Task Annual Update Statement of Overseas Registration Save Annual Update Statem…" at bounding box center [653, 315] width 1307 height 631
click at [349, 407] on main "Task Annual Update Statement of Overseas Registration Save Annual Update Statem…" at bounding box center [653, 315] width 1307 height 631
click at [377, 385] on main "Task Annual Update Statement of Overseas Registration Save Annual Update Statem…" at bounding box center [653, 315] width 1307 height 631
click at [568, 441] on main "Task Annual Update Statement of Overseas Registration Save Annual Update Statem…" at bounding box center [653, 315] width 1307 height 631
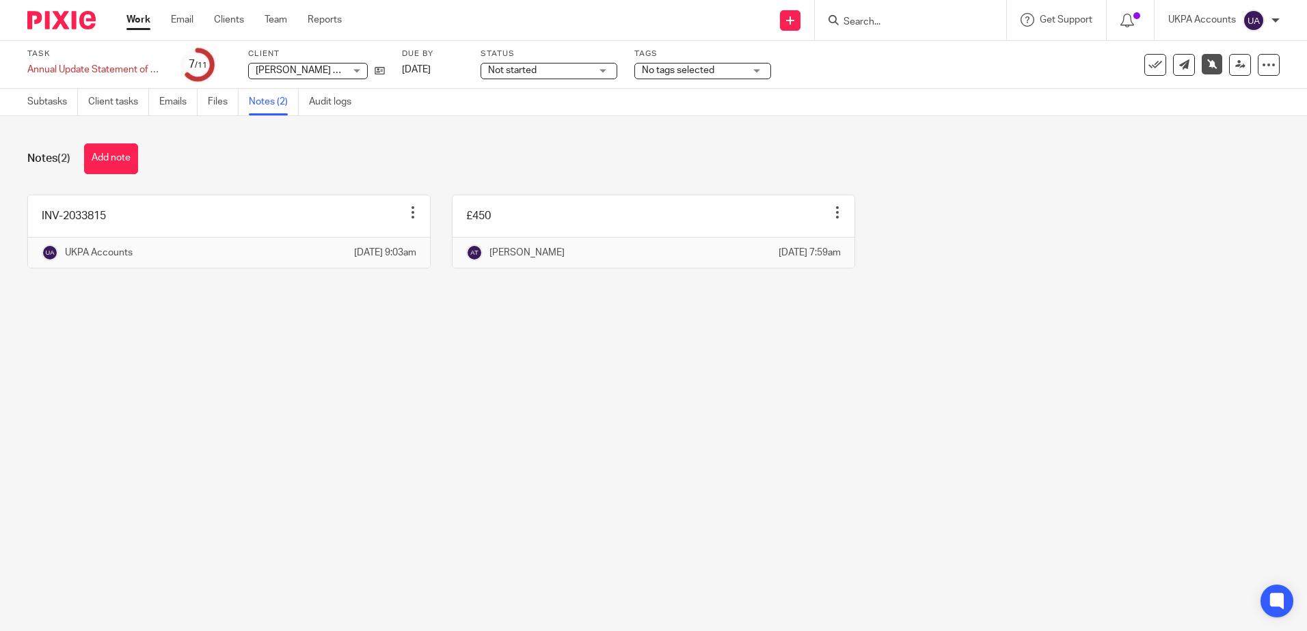
click at [536, 455] on main "Task Annual Update Statement of Overseas Registration Save Annual Update Statem…" at bounding box center [653, 315] width 1307 height 631
click at [577, 404] on main "Task Annual Update Statement of Overseas Registration Save Annual Update Statem…" at bounding box center [653, 315] width 1307 height 631
click at [410, 403] on main "Task Annual Update Statement of Overseas Registration Save Annual Update Statem…" at bounding box center [653, 315] width 1307 height 631
click at [497, 457] on main "Task Annual Update Statement of Overseas Registration Save Annual Update Statem…" at bounding box center [653, 315] width 1307 height 631
drag, startPoint x: 497, startPoint y: 457, endPoint x: 260, endPoint y: 322, distance: 272.1
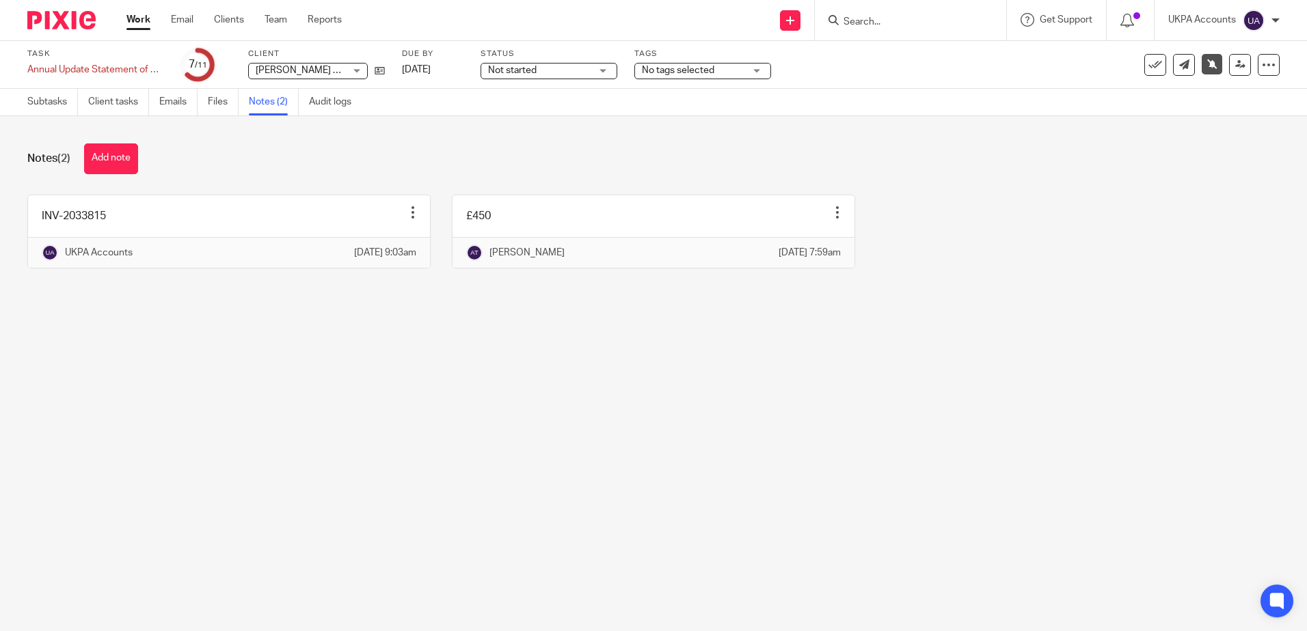
click at [176, 384] on main "Task Annual Update Statement of Overseas Registration Save Annual Update Statem…" at bounding box center [653, 315] width 1307 height 631
click at [437, 420] on main "Task Annual Update Statement of Overseas Registration Save Annual Update Statem…" at bounding box center [653, 315] width 1307 height 631
click at [365, 387] on main "Task Annual Update Statement of Overseas Registration Save Annual Update Statem…" at bounding box center [653, 315] width 1307 height 631
click at [427, 433] on main "Task Annual Update Statement of Overseas Registration Save Annual Update Statem…" at bounding box center [653, 315] width 1307 height 631
drag, startPoint x: 461, startPoint y: 346, endPoint x: 424, endPoint y: 391, distance: 58.2
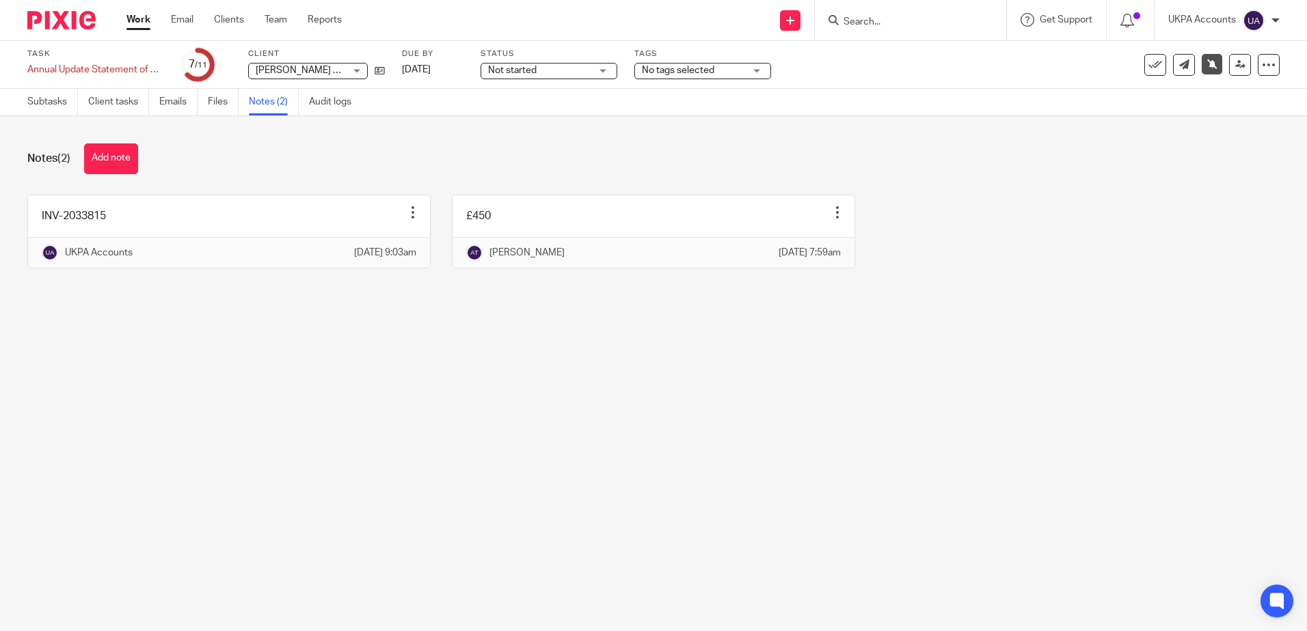
click at [462, 347] on main "Task Annual Update Statement of Overseas Registration Save Annual Update Statem…" at bounding box center [653, 315] width 1307 height 631
click at [560, 413] on main "Task Annual Update Statement of Overseas Registration Save Annual Update Statem…" at bounding box center [653, 315] width 1307 height 631
click at [452, 390] on main "Task Annual Update Statement of Overseas Registration Save Annual Update Statem…" at bounding box center [653, 315] width 1307 height 631
click at [478, 377] on main "Task Annual Update Statement of Overseas Registration Save Annual Update Statem…" at bounding box center [653, 315] width 1307 height 631
click at [463, 518] on main "Task Annual Update Statement of Overseas Registration Save Annual Update Statem…" at bounding box center [653, 315] width 1307 height 631
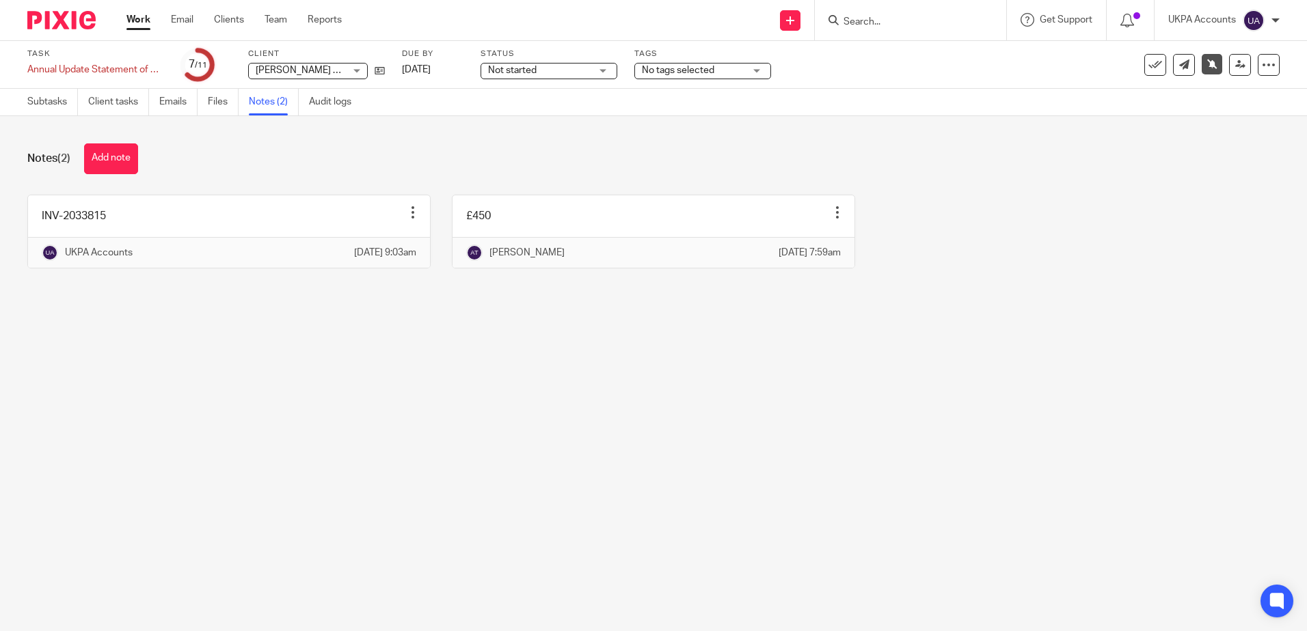
click at [328, 433] on main "Task Annual Update Statement of Overseas Registration Save Annual Update Statem…" at bounding box center [653, 315] width 1307 height 631
click at [412, 523] on main "Task Annual Update Statement of Overseas Registration Save Annual Update Statem…" at bounding box center [653, 315] width 1307 height 631
click at [709, 528] on main "Task Annual Update Statement of Overseas Registration Save Annual Update Statem…" at bounding box center [653, 315] width 1307 height 631
click at [330, 400] on main "Task Annual Update Statement of Overseas Registration Save Annual Update Statem…" at bounding box center [653, 315] width 1307 height 631
drag, startPoint x: 343, startPoint y: 438, endPoint x: 177, endPoint y: 51, distance: 421.0
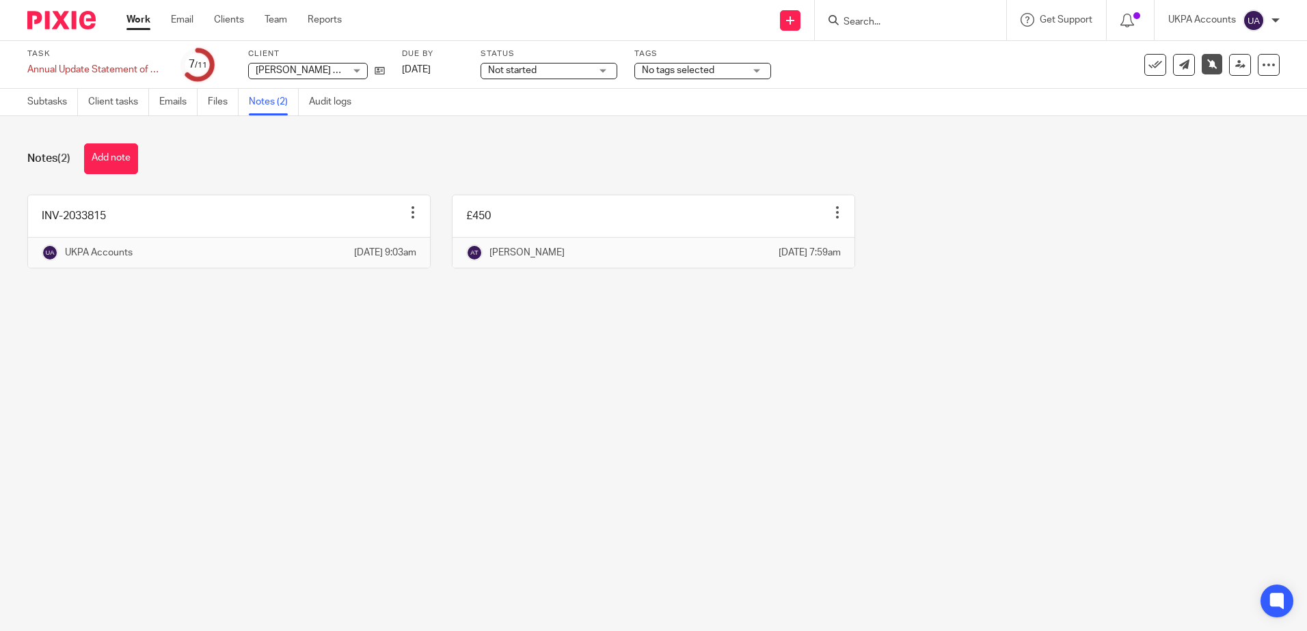
click at [342, 438] on main "Task Annual Update Statement of Overseas Registration Save Annual Update Statem…" at bounding box center [653, 315] width 1307 height 631
click at [378, 385] on main "Task Annual Update Statement of Overseas Registration Save Annual Update Statem…" at bounding box center [653, 315] width 1307 height 631
click at [386, 316] on div "Notes (2) Add note INV-2033815 Edit note Delete note UKPA Accounts 19 Aug 2025 …" at bounding box center [653, 216] width 1307 height 200
drag, startPoint x: 371, startPoint y: 441, endPoint x: 323, endPoint y: 152, distance: 292.5
click at [371, 440] on main "Task Annual Update Statement of Overseas Registration Save Annual Update Statem…" at bounding box center [653, 315] width 1307 height 631
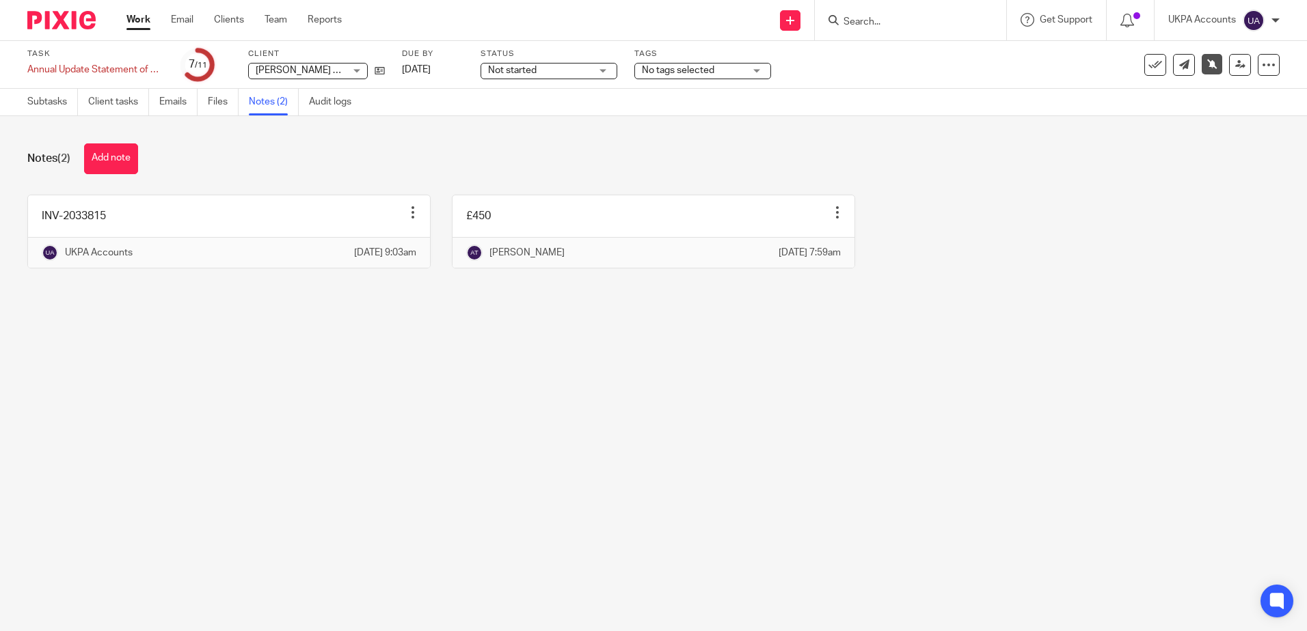
click at [461, 517] on main "Task Annual Update Statement of Overseas Registration Save Annual Update Statem…" at bounding box center [653, 315] width 1307 height 631
drag, startPoint x: 460, startPoint y: 491, endPoint x: 485, endPoint y: 467, distance: 33.8
click at [467, 489] on main "Task Annual Update Statement of Overseas Registration Save Annual Update Statem…" at bounding box center [653, 315] width 1307 height 631
click at [768, 399] on main "Task Annual Update Statement of Overseas Registration Save Annual Update Statem…" at bounding box center [653, 315] width 1307 height 631
click at [448, 503] on main "Task Annual Update Statement of Overseas Registration Save Annual Update Statem…" at bounding box center [653, 315] width 1307 height 631
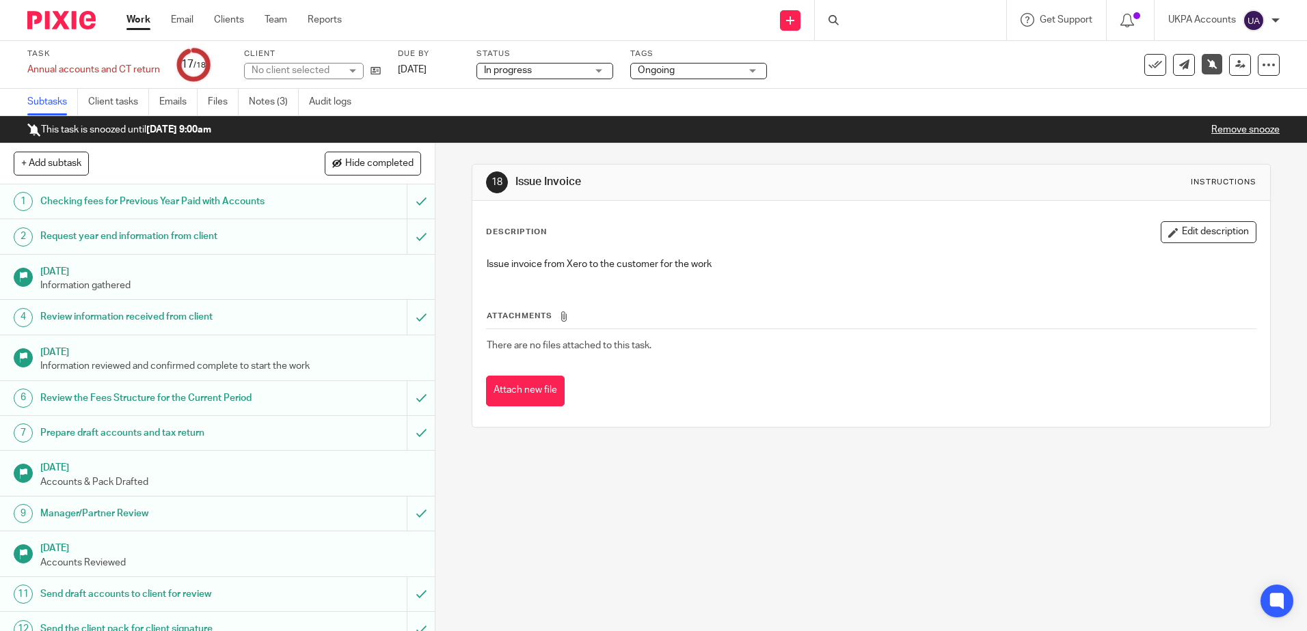
scroll to position [237, 0]
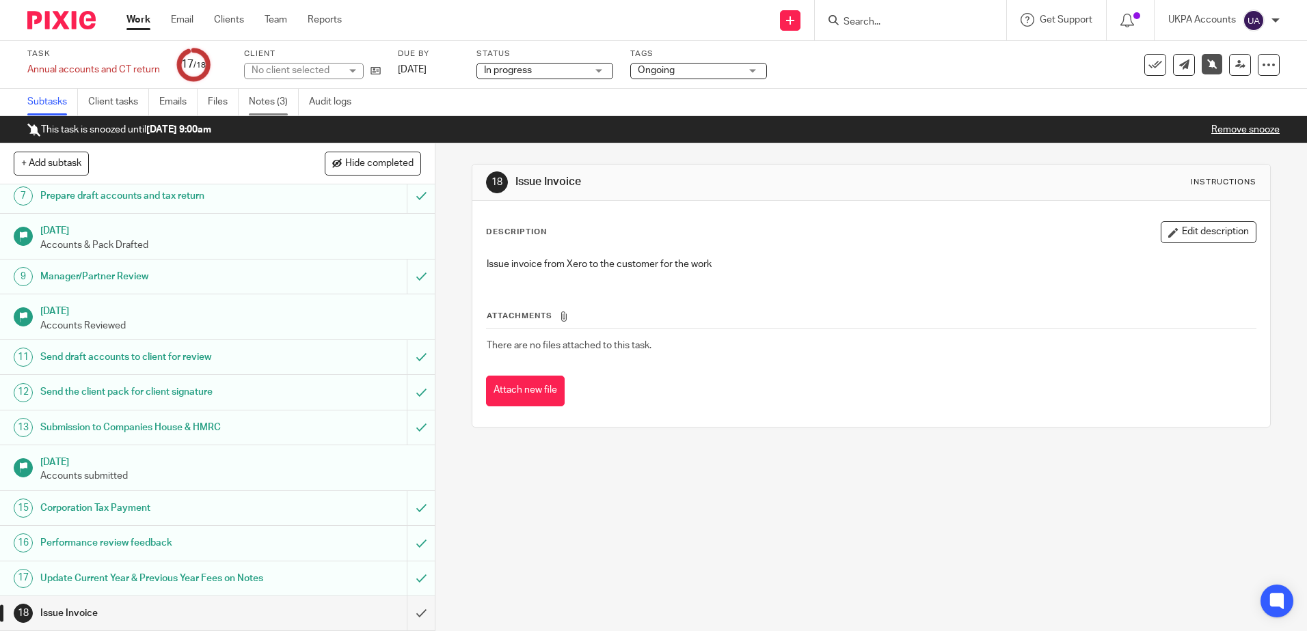
click at [282, 113] on link "Notes (3)" at bounding box center [274, 102] width 50 height 27
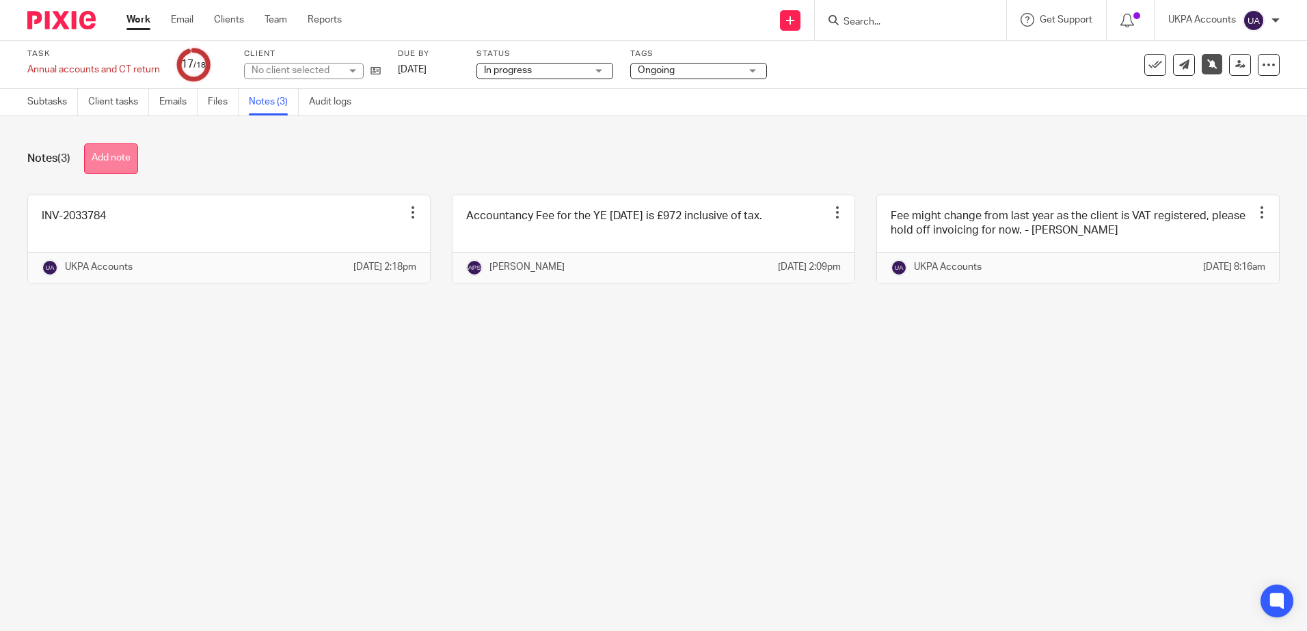
click at [115, 152] on button "Add note" at bounding box center [111, 159] width 54 height 31
drag, startPoint x: 523, startPoint y: 377, endPoint x: 535, endPoint y: 382, distance: 13.5
click at [535, 382] on main "Task Annual accounts and CT return Save Annual accounts and CT return 17 /18 Cl…" at bounding box center [653, 315] width 1307 height 631
click at [478, 437] on main "Task Annual accounts and CT return Save Annual accounts and CT return 17 /18 Cl…" at bounding box center [653, 315] width 1307 height 631
drag, startPoint x: 597, startPoint y: 405, endPoint x: 480, endPoint y: 95, distance: 330.9
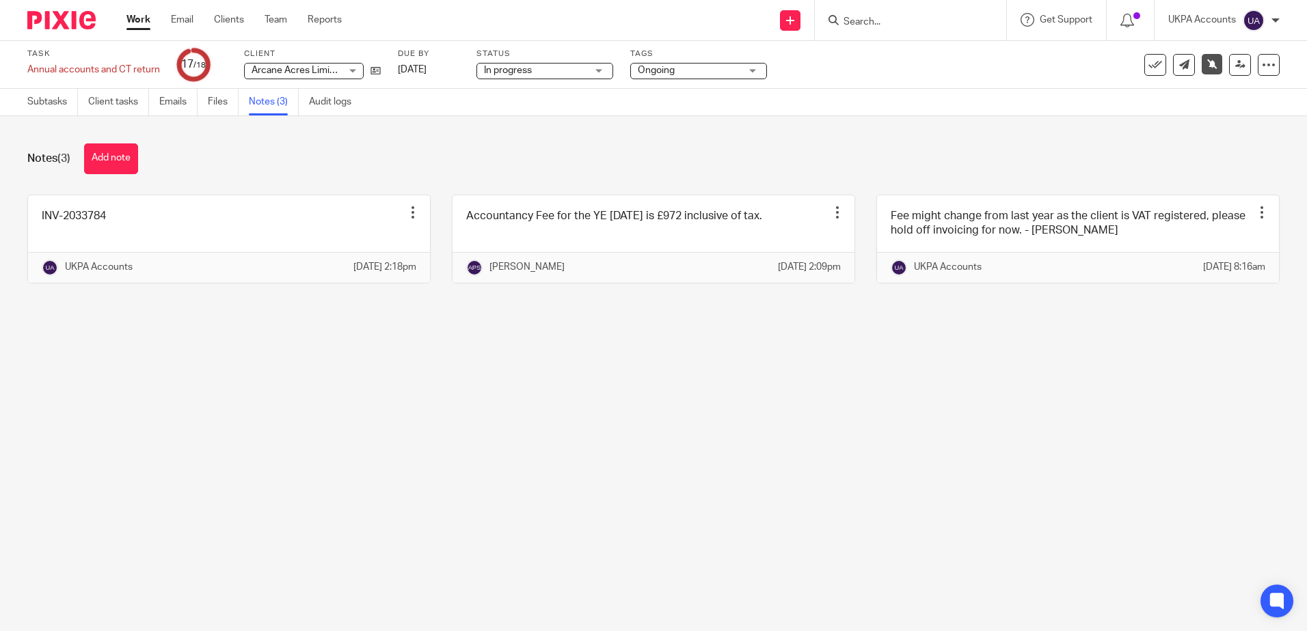
click at [597, 404] on main "Task Annual accounts and CT return Save Annual accounts and CT return 17 /18 Cl…" at bounding box center [653, 315] width 1307 height 631
click at [513, 432] on main "Task Annual accounts and CT return Save Annual accounts and CT return 17 /18 Cl…" at bounding box center [653, 315] width 1307 height 631
click at [599, 448] on main "Task Annual accounts and CT return Save Annual accounts and CT return 17 /18 Cl…" at bounding box center [653, 315] width 1307 height 631
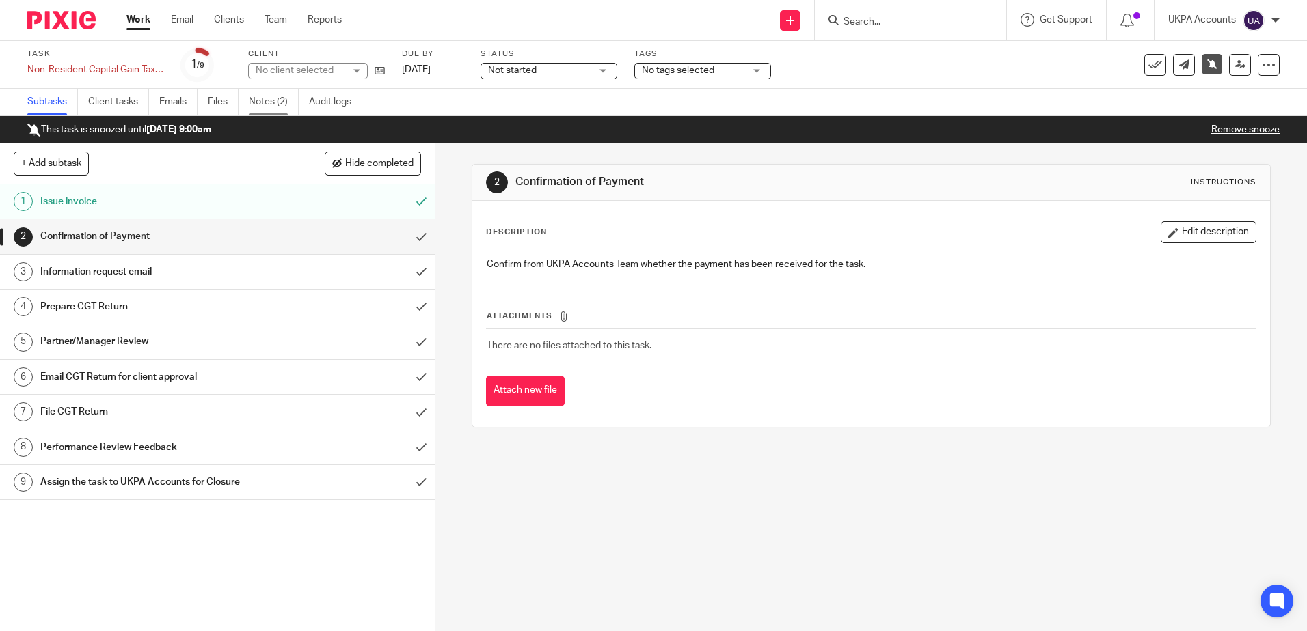
click at [267, 104] on link "Notes (2)" at bounding box center [274, 102] width 50 height 27
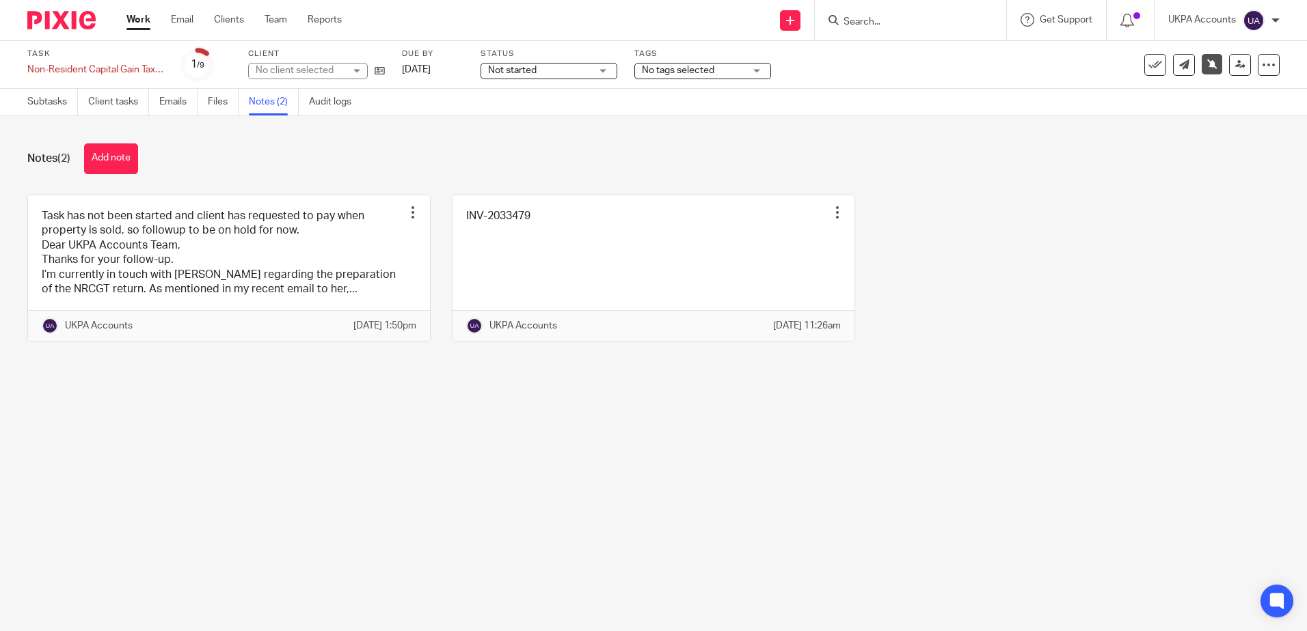
click at [483, 521] on main "Task Non-Resident Capital Gain Tax (NRCGT) Return Save Non-Resident Capital Gai…" at bounding box center [653, 315] width 1307 height 631
click at [493, 502] on main "Task Non-Resident Capital Gain Tax (NRCGT) Return Save Non-Resident Capital Gai…" at bounding box center [653, 315] width 1307 height 631
drag, startPoint x: 207, startPoint y: 250, endPoint x: 404, endPoint y: 363, distance: 226.8
click at [208, 250] on link at bounding box center [229, 268] width 402 height 146
click at [547, 489] on main "Task Non-Resident Capital Gain Tax (NRCGT) Return Save Non-Resident Capital Gai…" at bounding box center [653, 315] width 1307 height 631
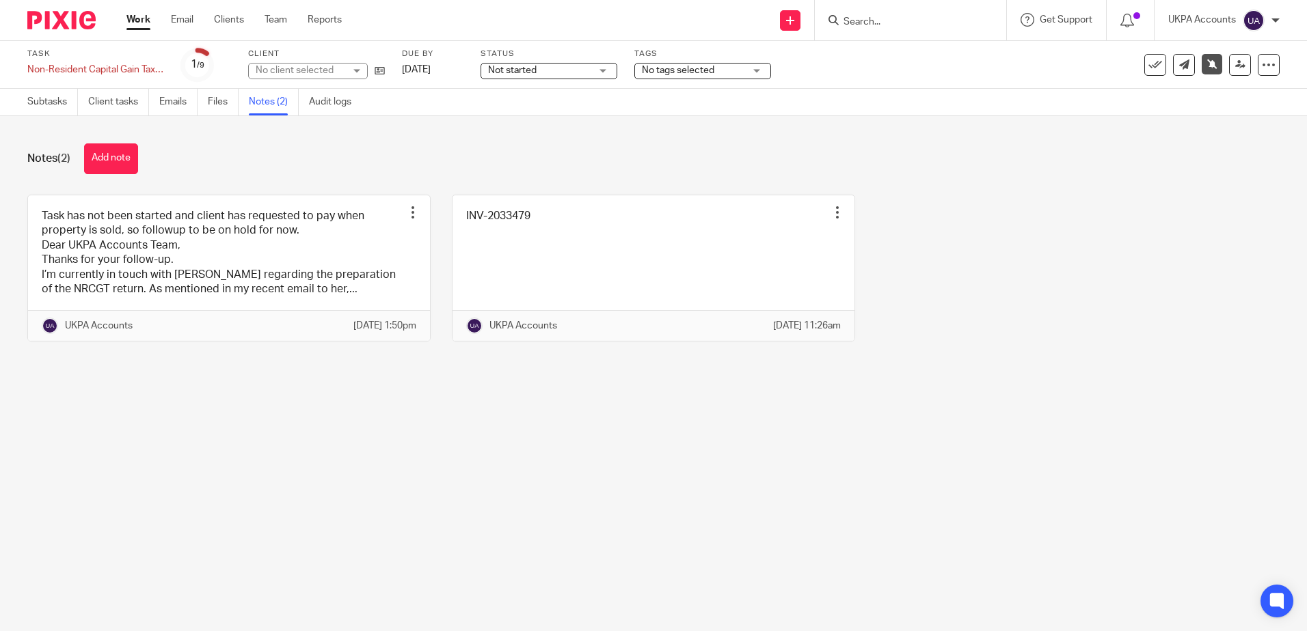
click at [970, 570] on main "Task Non-Resident Capital Gain Tax (NRCGT) Return Save Non-Resident Capital Gai…" at bounding box center [653, 315] width 1307 height 631
click at [601, 526] on main "Task Non-Resident Capital Gain Tax (NRCGT) Return Save Non-Resident Capital Gai…" at bounding box center [653, 315] width 1307 height 631
drag, startPoint x: 377, startPoint y: 491, endPoint x: 362, endPoint y: 482, distance: 18.1
click at [378, 491] on main "Task Non-Resident Capital Gain Tax (NRCGT) Return Save Non-Resident Capital Gai…" at bounding box center [653, 315] width 1307 height 631
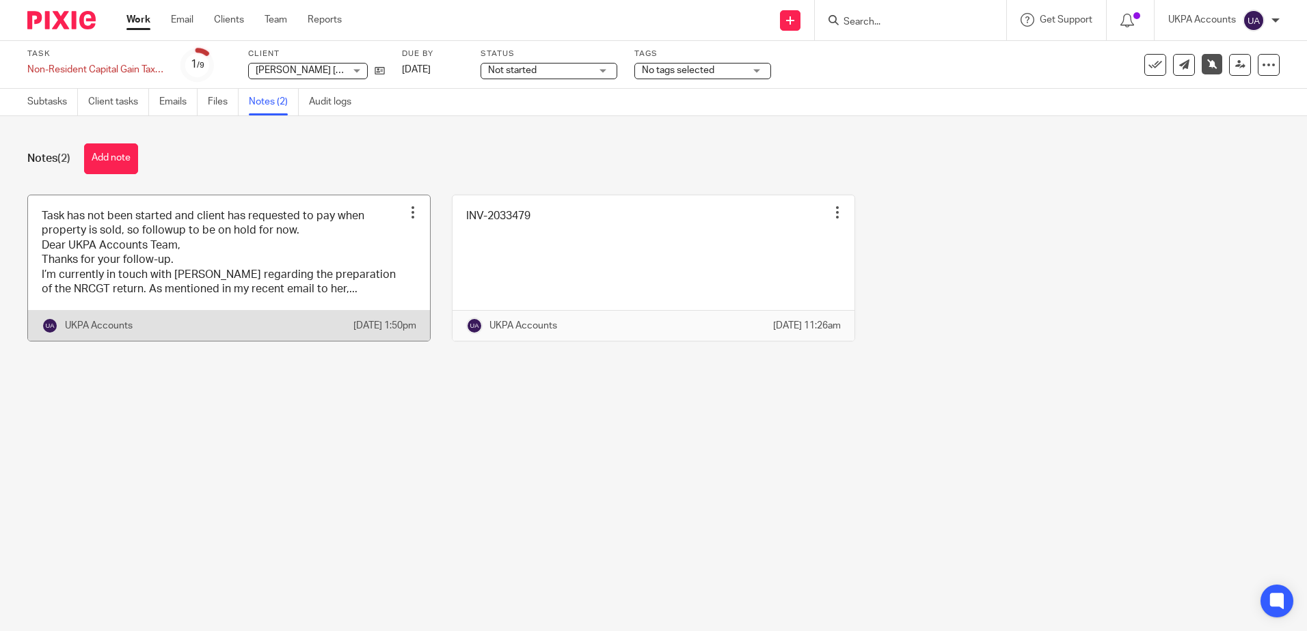
click at [273, 276] on link at bounding box center [229, 268] width 402 height 146
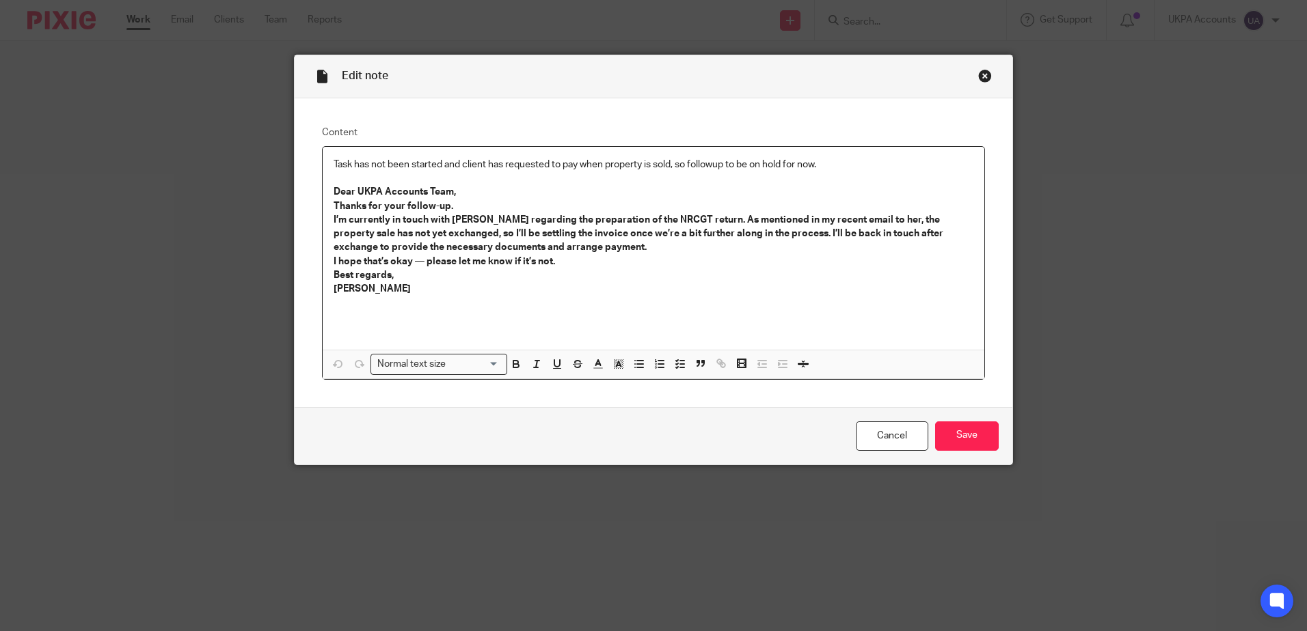
click at [711, 163] on p "Task has not been started and client has requested to pay when property is sold…" at bounding box center [654, 165] width 640 height 14
click at [927, 441] on div "Cancel Save" at bounding box center [654, 435] width 718 height 57
click at [971, 437] on input "Save" at bounding box center [967, 436] width 64 height 29
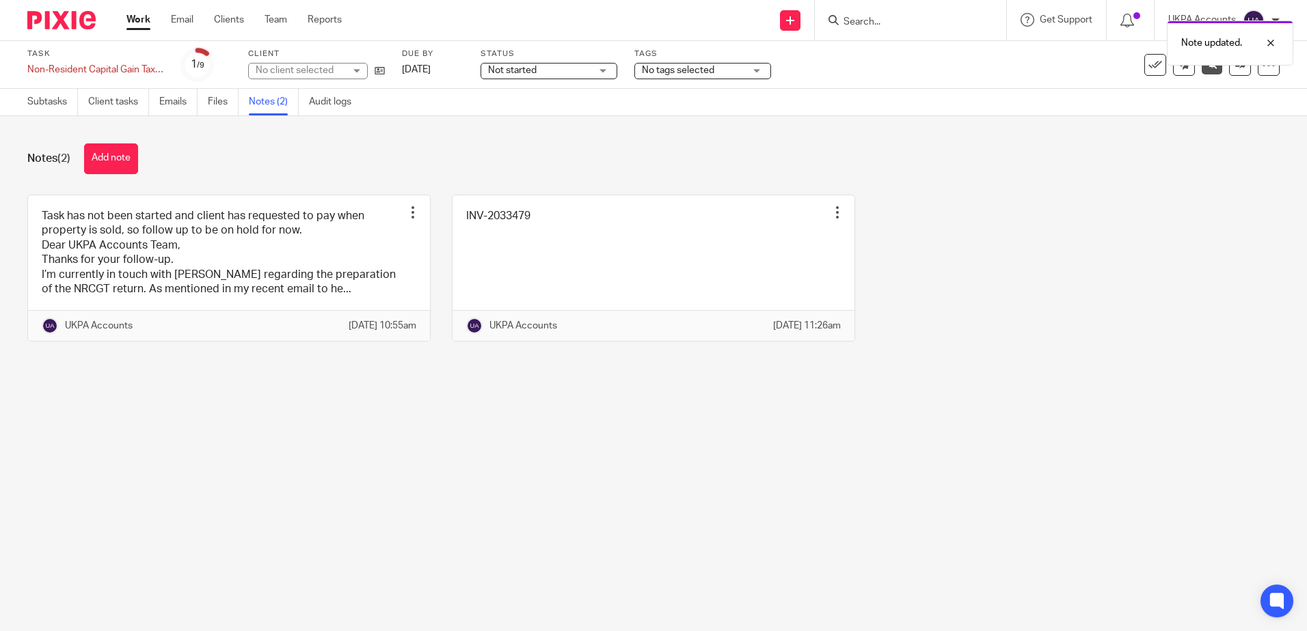
click at [432, 522] on main "Task Non-Resident Capital Gain Tax (NRCGT) Return Save Non-Resident Capital Gai…" at bounding box center [653, 315] width 1307 height 631
click at [515, 471] on main "Task Non-Resident Capital Gain Tax (NRCGT) Return Save Non-Resident Capital Gai…" at bounding box center [653, 315] width 1307 height 631
click at [197, 428] on main "Task Non-Resident Capital Gain Tax (NRCGT) Return Save Non-Resident Capital Gai…" at bounding box center [653, 315] width 1307 height 631
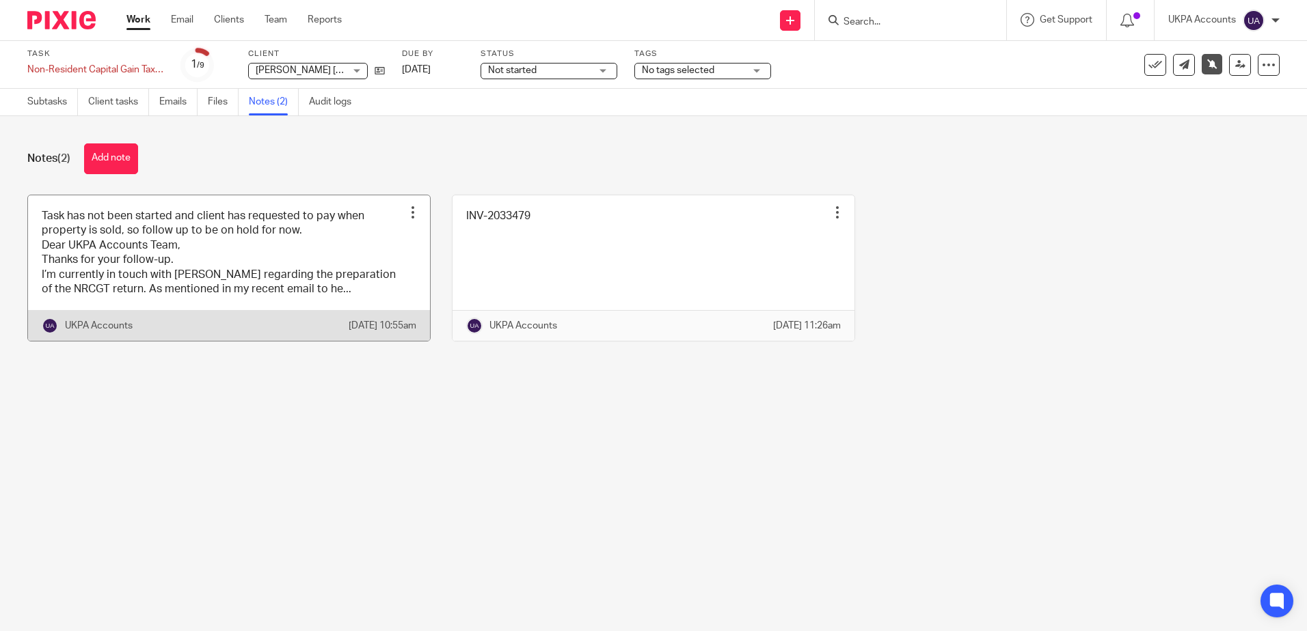
click at [321, 285] on link at bounding box center [229, 268] width 402 height 146
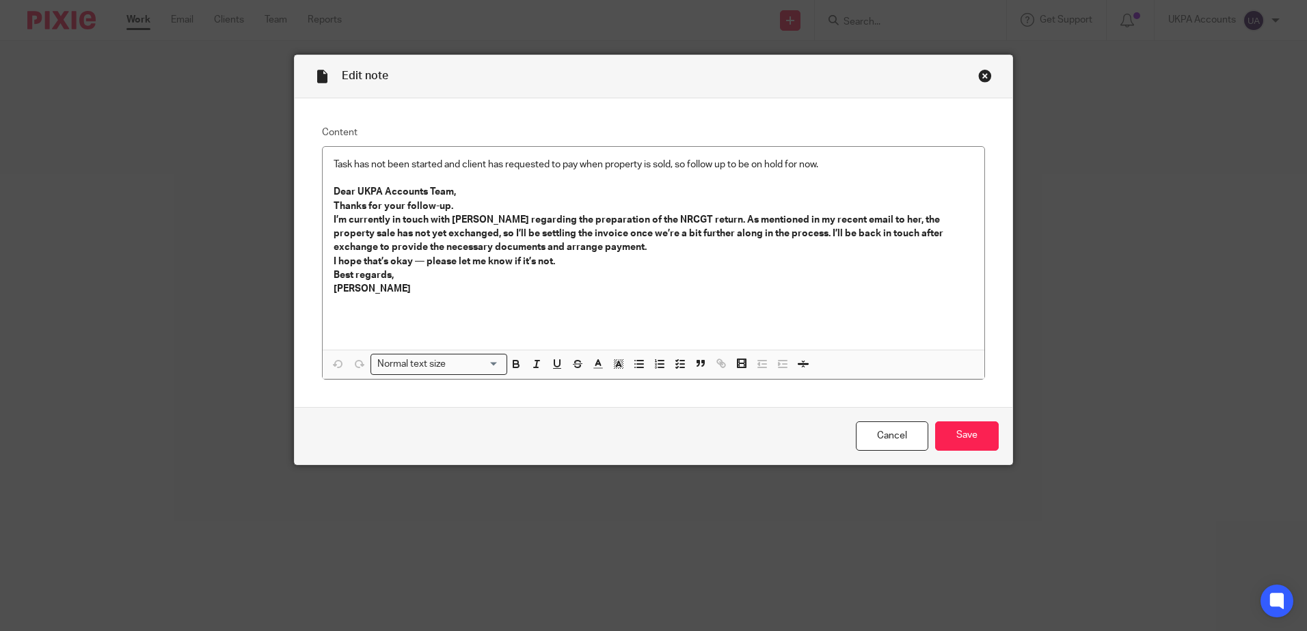
click at [979, 77] on div "Close this dialog window" at bounding box center [985, 76] width 14 height 14
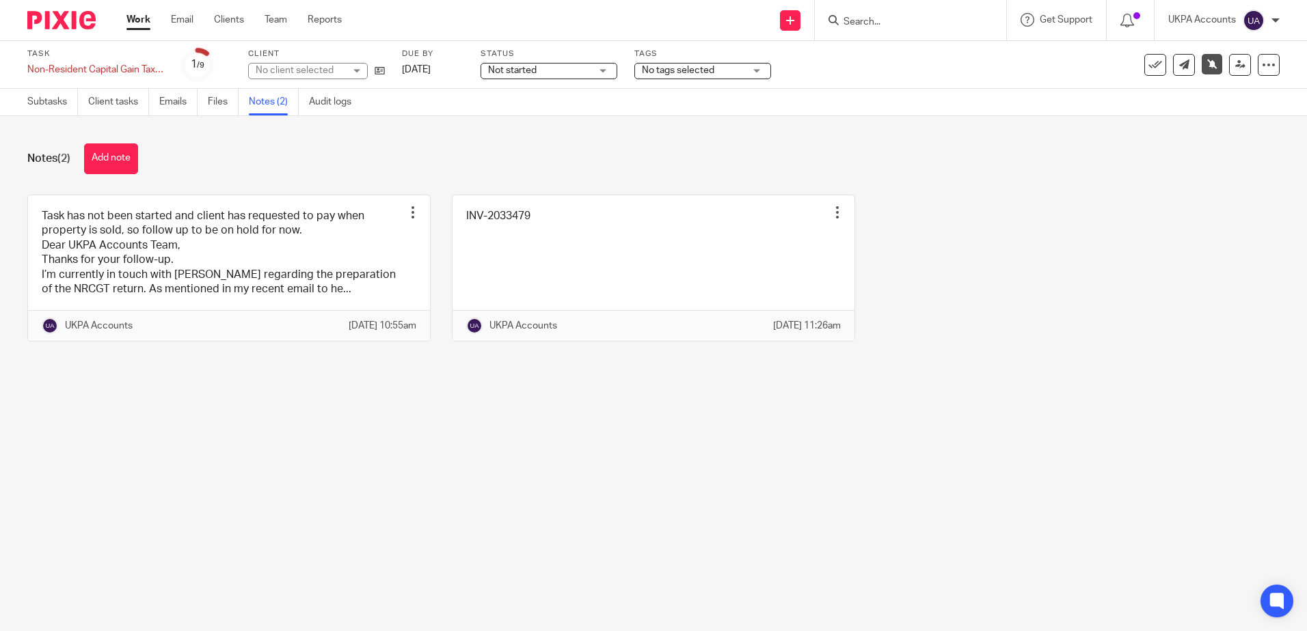
drag, startPoint x: 710, startPoint y: 624, endPoint x: 705, endPoint y: 615, distance: 10.1
click at [711, 629] on main "Task Non-Resident Capital Gain Tax (NRCGT) Return Save Non-Resident Capital Gai…" at bounding box center [653, 315] width 1307 height 631
click at [617, 496] on main "Task Non-Resident Capital Gain Tax (NRCGT) Return Save Non-Resident Capital Gai…" at bounding box center [653, 315] width 1307 height 631
click at [614, 443] on main "Task Non-Resident Capital Gain Tax (NRCGT) Return Save Non-Resident Capital Gai…" at bounding box center [653, 315] width 1307 height 631
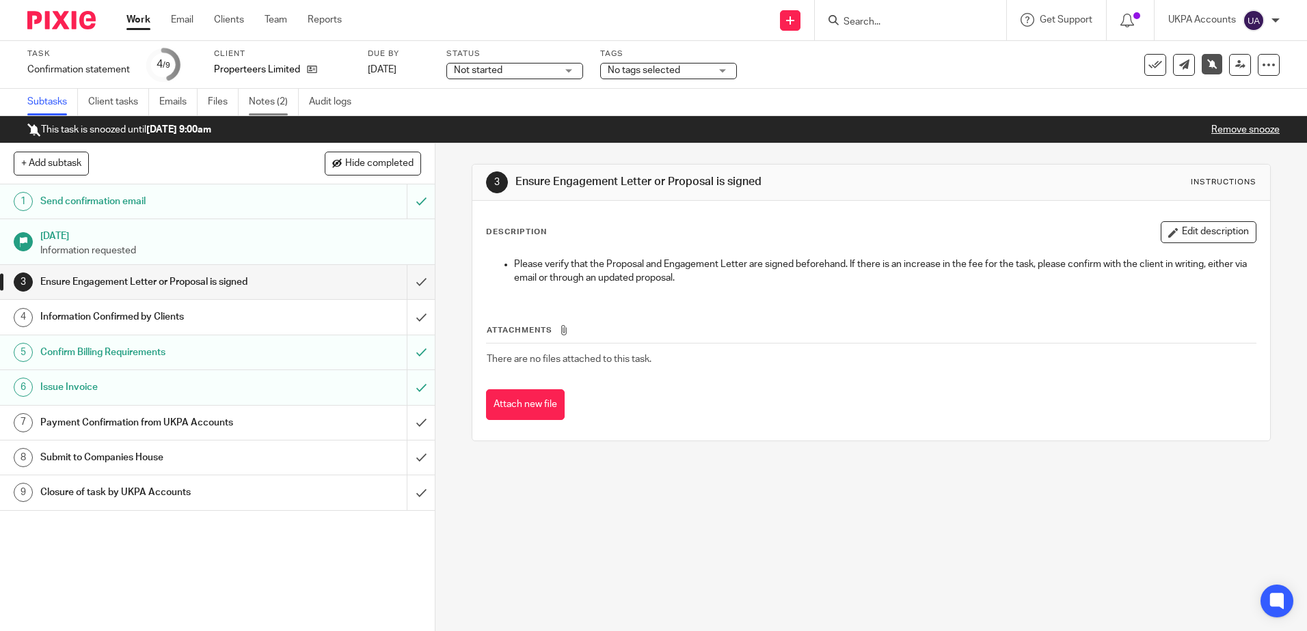
click at [276, 108] on link "Notes (2)" at bounding box center [274, 102] width 50 height 27
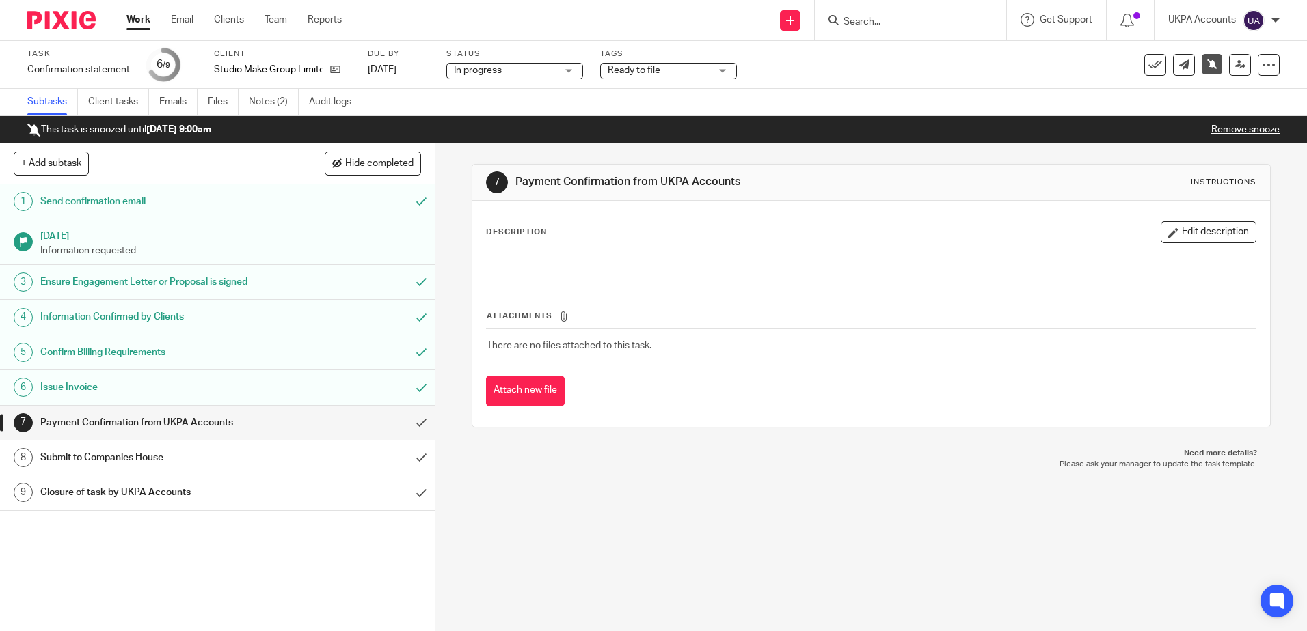
drag, startPoint x: 670, startPoint y: 588, endPoint x: 375, endPoint y: 191, distance: 494.8
click at [669, 584] on div "7 Payment Confirmation from UKPA Accounts Instructions Description Edit descrip…" at bounding box center [870, 388] width 871 height 488
drag, startPoint x: 280, startPoint y: 108, endPoint x: 319, endPoint y: 160, distance: 64.9
click at [280, 108] on link "Notes (2)" at bounding box center [274, 102] width 50 height 27
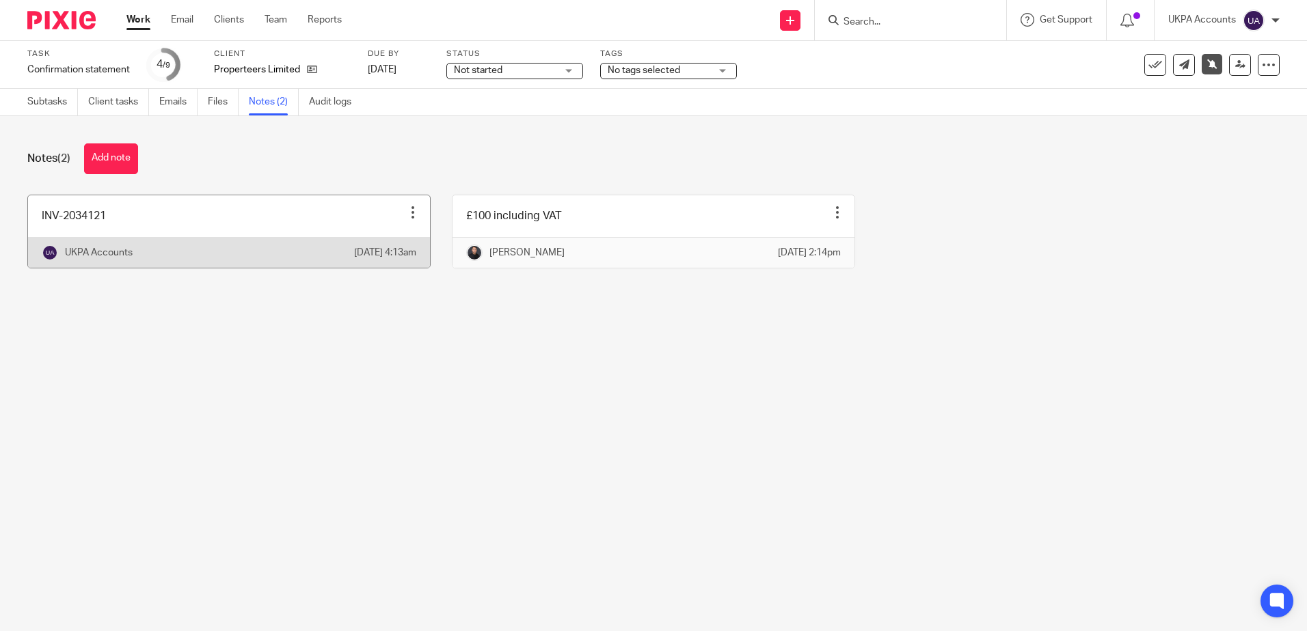
drag, startPoint x: 593, startPoint y: 402, endPoint x: 82, endPoint y: 228, distance: 539.4
click at [590, 401] on main "Task Confirmation statement Save Confirmation statement 4 /9 Client Properteers…" at bounding box center [653, 315] width 1307 height 631
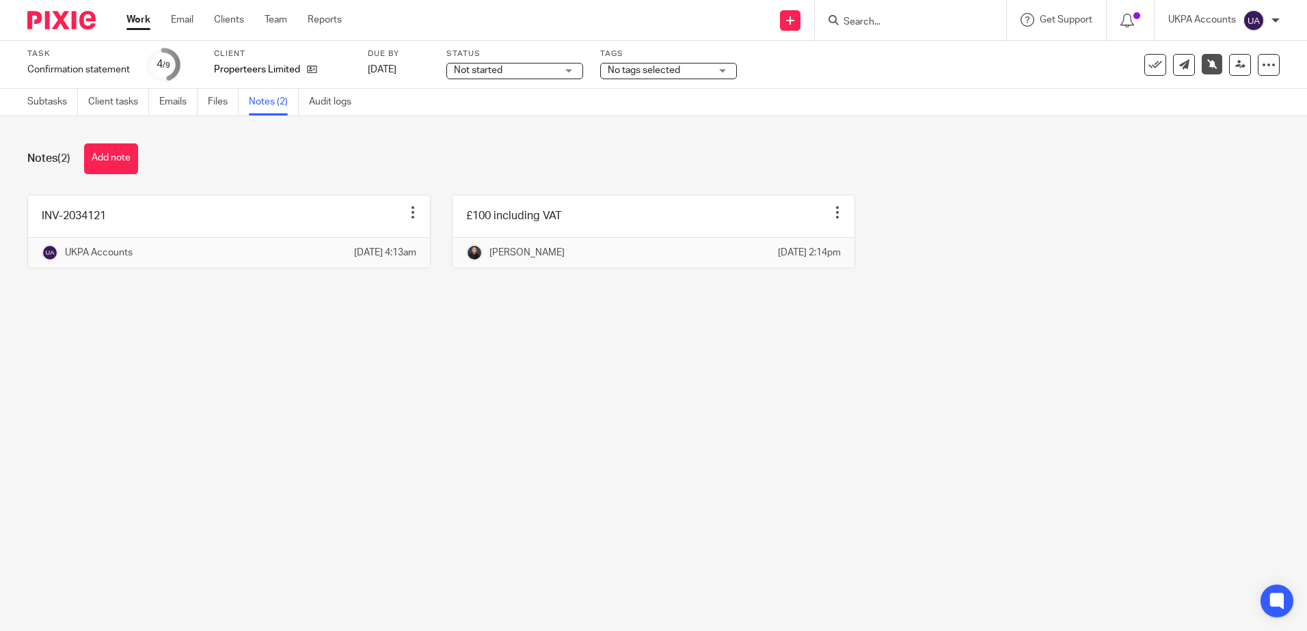
click at [652, 506] on main "Task Confirmation statement Save Confirmation statement 4 /9 Client Properteers…" at bounding box center [653, 315] width 1307 height 631
click at [521, 468] on main "Task Confirmation statement Save Confirmation statement 4 /9 Client Properteers…" at bounding box center [653, 315] width 1307 height 631
click at [384, 545] on main "Task Confirmation statement Save Confirmation statement 4 /9 Client Properteers…" at bounding box center [653, 315] width 1307 height 631
click at [573, 362] on main "Task Confirmation statement Save Confirmation statement 4 /9 Client Properteers…" at bounding box center [653, 315] width 1307 height 631
click at [452, 485] on main "Task Confirmation statement Save Confirmation statement 4 /9 Client Properteers…" at bounding box center [653, 315] width 1307 height 631
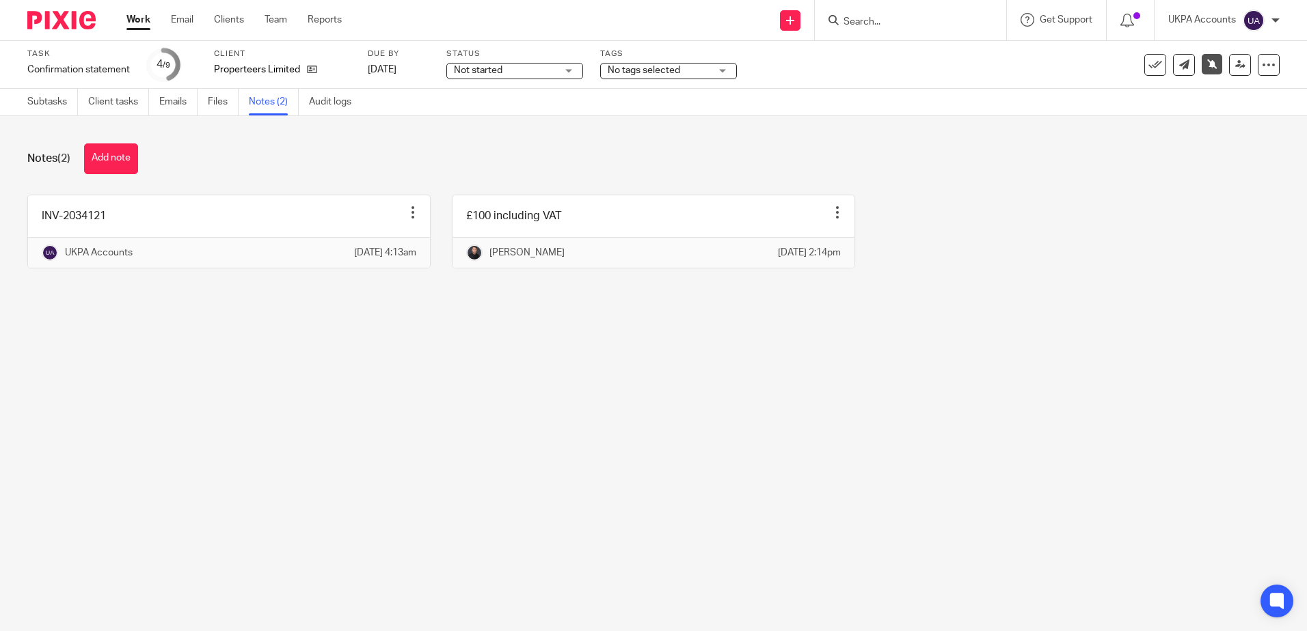
click at [795, 428] on main "Task Confirmation statement Save Confirmation statement 4 /9 Client Properteers…" at bounding box center [653, 315] width 1307 height 631
drag, startPoint x: 329, startPoint y: 458, endPoint x: 51, endPoint y: 153, distance: 413.1
click at [327, 458] on main "Task Confirmation statement Save Confirmation statement 4 /9 Client Properteers…" at bounding box center [653, 315] width 1307 height 631
click at [405, 126] on div "Notes (2) Add note INV-2034121 Edit note Delete note UKPA Accounts 11 Sep 2025 …" at bounding box center [653, 216] width 1307 height 200
click at [434, 432] on main "Task Confirmation statement Save Confirmation statement 4 /9 Client Properteers…" at bounding box center [653, 315] width 1307 height 631
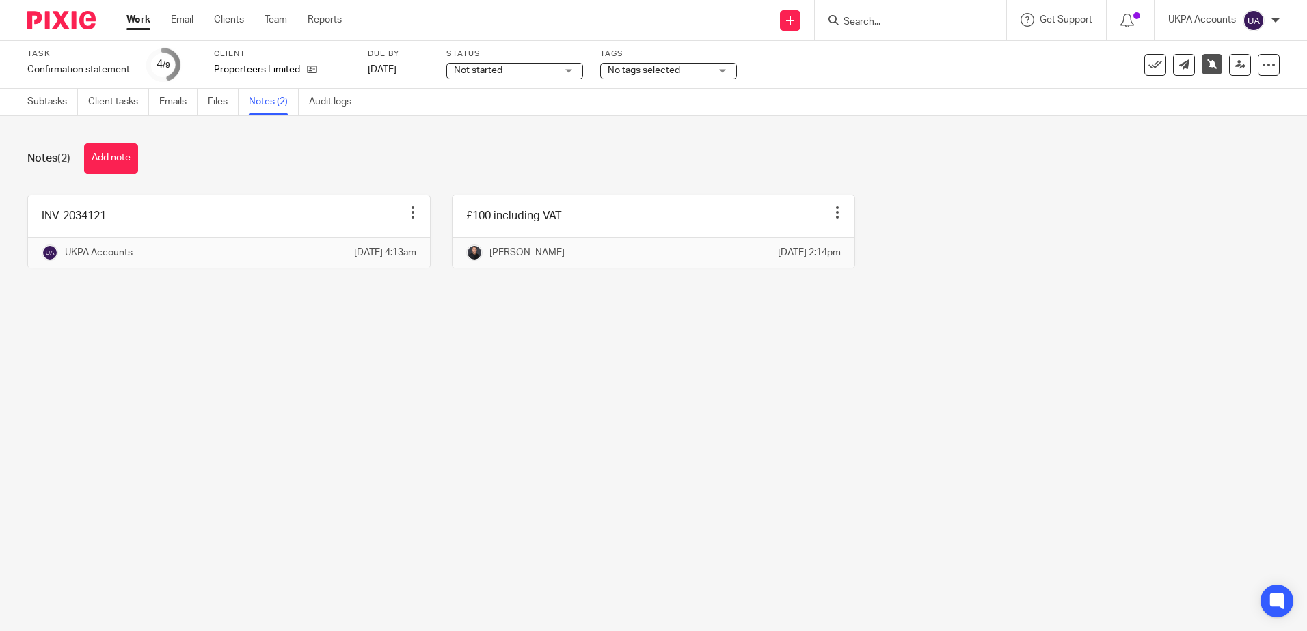
click at [389, 420] on main "Task Confirmation statement Save Confirmation statement 4 /9 Client Properteers…" at bounding box center [653, 315] width 1307 height 631
click at [574, 493] on main "Task Confirmation statement Save Confirmation statement 4 /9 Client Properteers…" at bounding box center [653, 315] width 1307 height 631
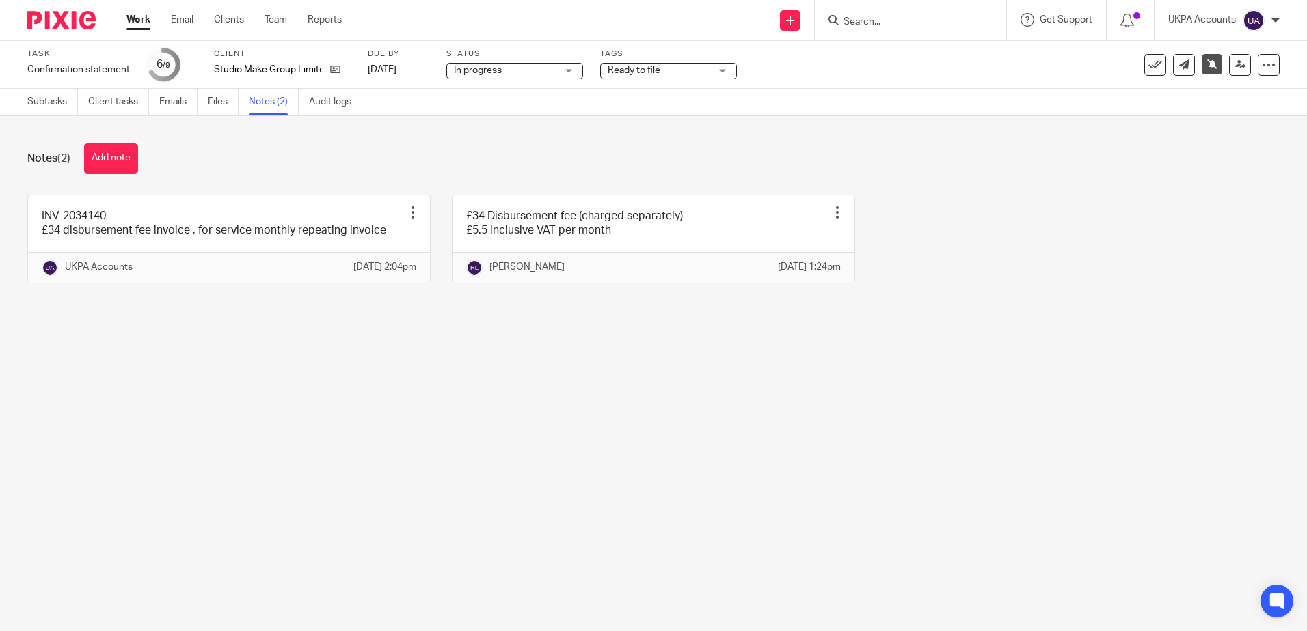
click at [571, 489] on main "Task Confirmation statement Save Confirmation statement 6 /9 Client Studio Make…" at bounding box center [653, 315] width 1307 height 631
click at [623, 455] on main "Task Confirmation statement Save Confirmation statement 6 /9 Client Studio Make…" at bounding box center [653, 315] width 1307 height 631
click at [654, 526] on main "Task Confirmation statement Save Confirmation statement 6 /9 Client Studio Make…" at bounding box center [653, 315] width 1307 height 631
click at [705, 555] on main "Task Confirmation statement Save Confirmation statement 6 /9 Client Studio Make…" at bounding box center [653, 315] width 1307 height 631
click at [653, 495] on main "Task Confirmation statement Save Confirmation statement 6 /9 Client Studio Make…" at bounding box center [653, 315] width 1307 height 631
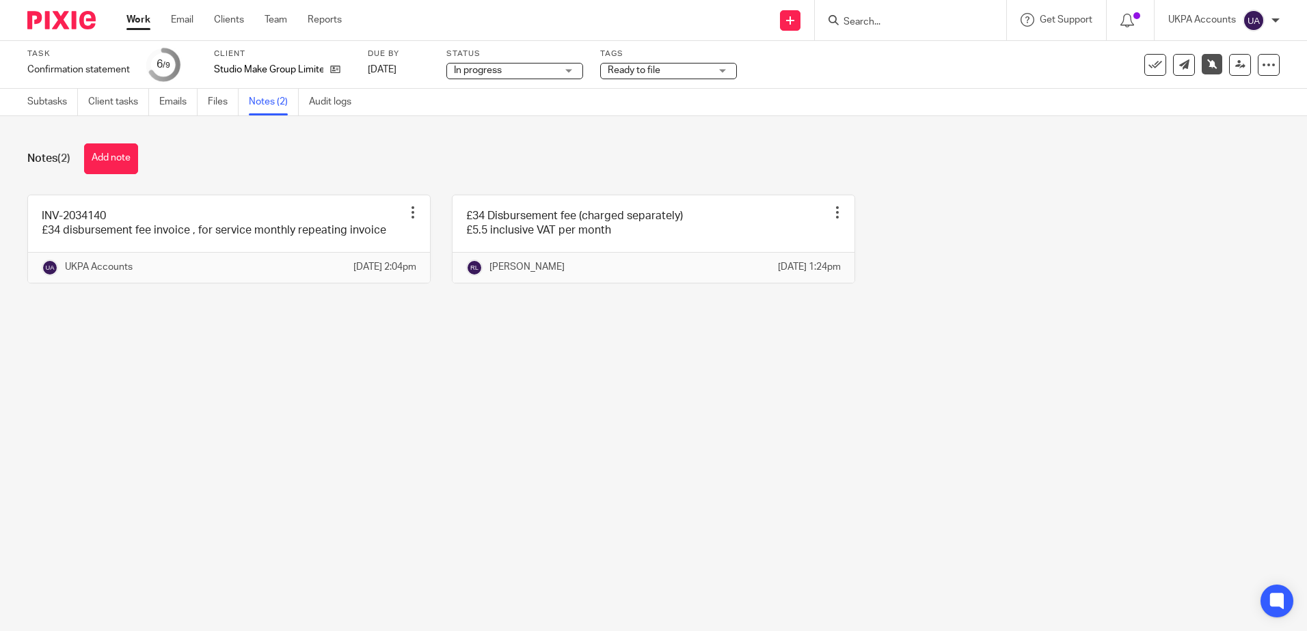
click at [394, 428] on main "Task Confirmation statement Save Confirmation statement 6 /9 Client Studio Make…" at bounding box center [653, 315] width 1307 height 631
click at [35, 100] on link "Subtasks" at bounding box center [52, 102] width 51 height 27
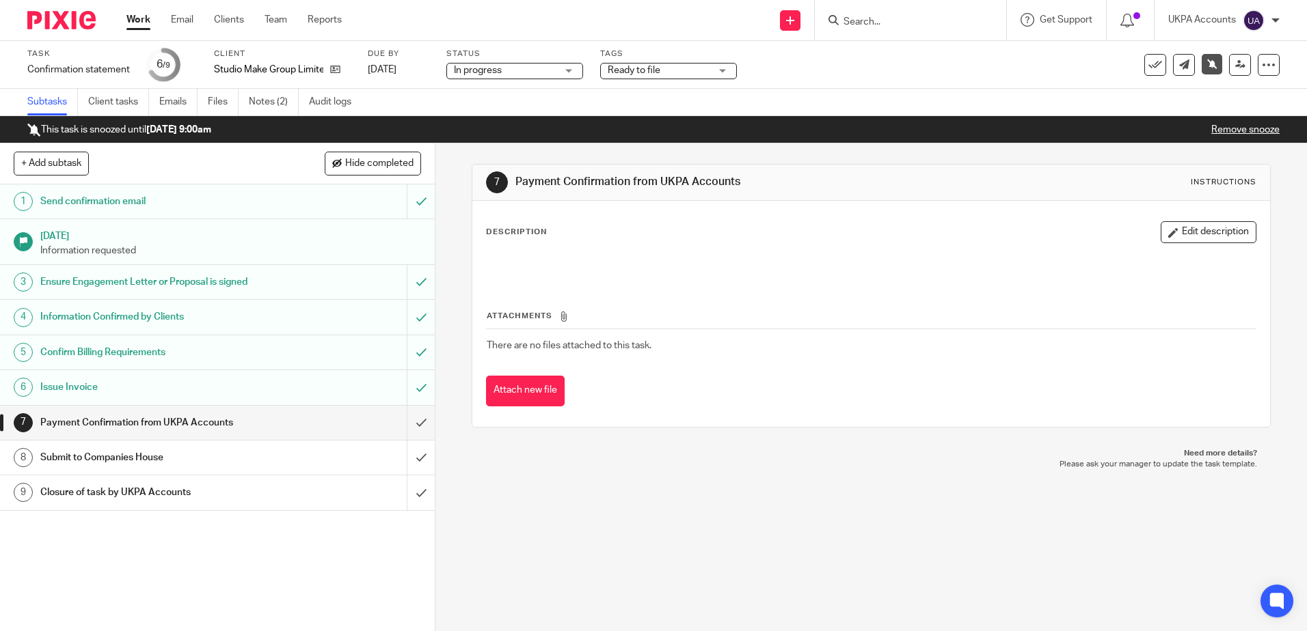
drag, startPoint x: 614, startPoint y: 526, endPoint x: 92, endPoint y: 416, distance: 533.6
click at [612, 526] on div "7 Payment Confirmation from UKPA Accounts Instructions Description Edit descrip…" at bounding box center [870, 388] width 871 height 488
click at [627, 545] on div "7 Payment Confirmation from UKPA Accounts Instructions Description Edit descrip…" at bounding box center [870, 388] width 871 height 488
drag, startPoint x: 233, startPoint y: 66, endPoint x: 344, endPoint y: 74, distance: 111.0
click at [344, 74] on div "Studio Make Group Limited" at bounding box center [282, 70] width 137 height 14
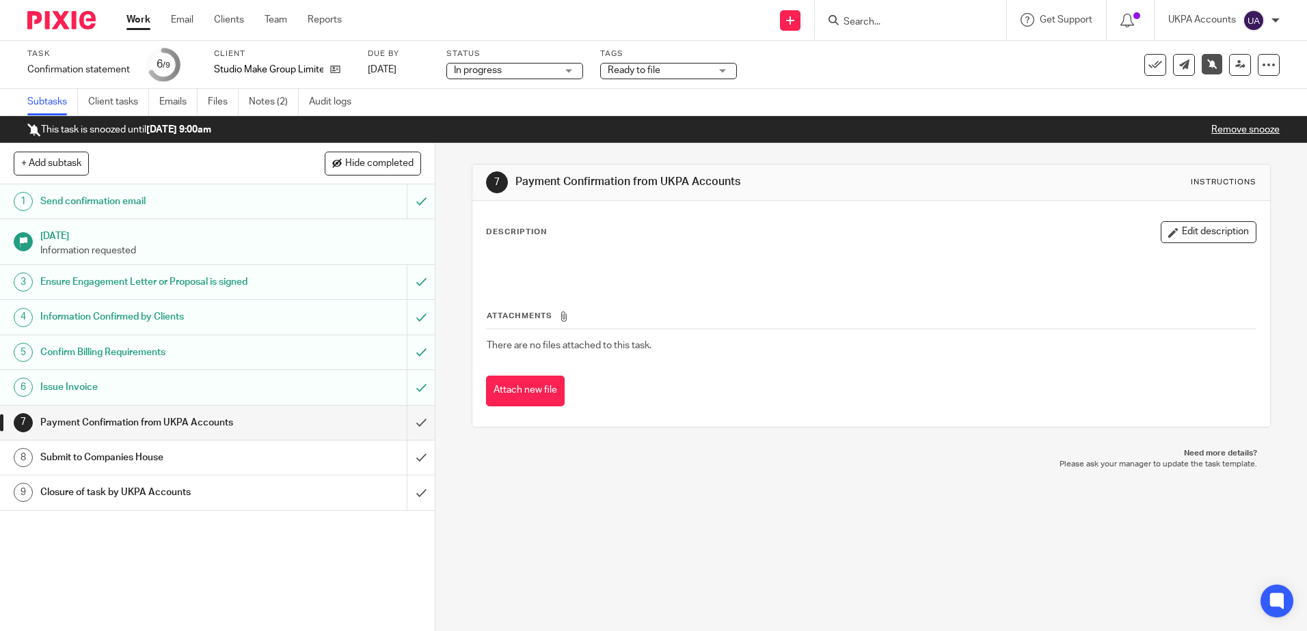
drag, startPoint x: 708, startPoint y: 575, endPoint x: 703, endPoint y: 566, distance: 10.4
click at [708, 573] on div "7 Payment Confirmation from UKPA Accounts Instructions Description Edit descrip…" at bounding box center [870, 388] width 871 height 488
click at [257, 105] on link "Notes (2)" at bounding box center [274, 102] width 50 height 27
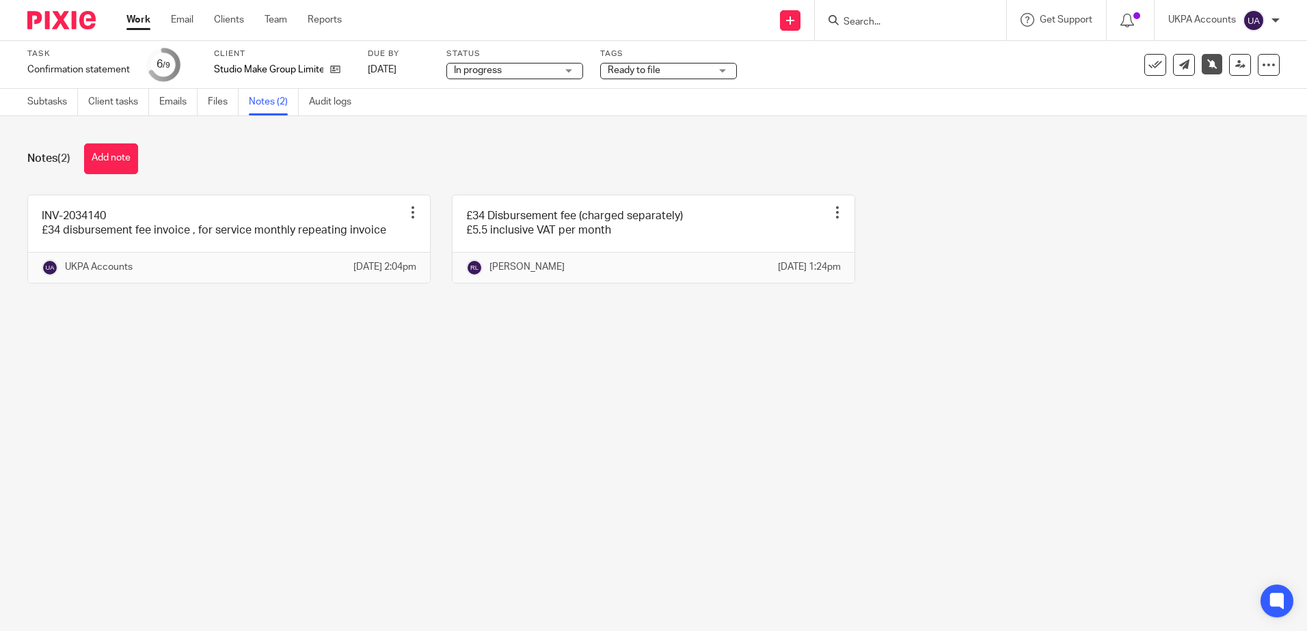
click at [526, 451] on main "Task Confirmation statement Save Confirmation statement 6 /9 Client Studio Make…" at bounding box center [653, 315] width 1307 height 631
click at [487, 525] on main "Task Confirmation statement Save Confirmation statement 6 /9 Client Studio Make…" at bounding box center [653, 315] width 1307 height 631
click at [623, 439] on main "Task Confirmation statement Save Confirmation statement 6 /9 Client Studio Make…" at bounding box center [653, 315] width 1307 height 631
click at [676, 472] on main "Task Confirmation statement Save Confirmation statement 6 /9 Client Studio Make…" at bounding box center [653, 315] width 1307 height 631
drag, startPoint x: 618, startPoint y: 422, endPoint x: 570, endPoint y: 417, distance: 48.2
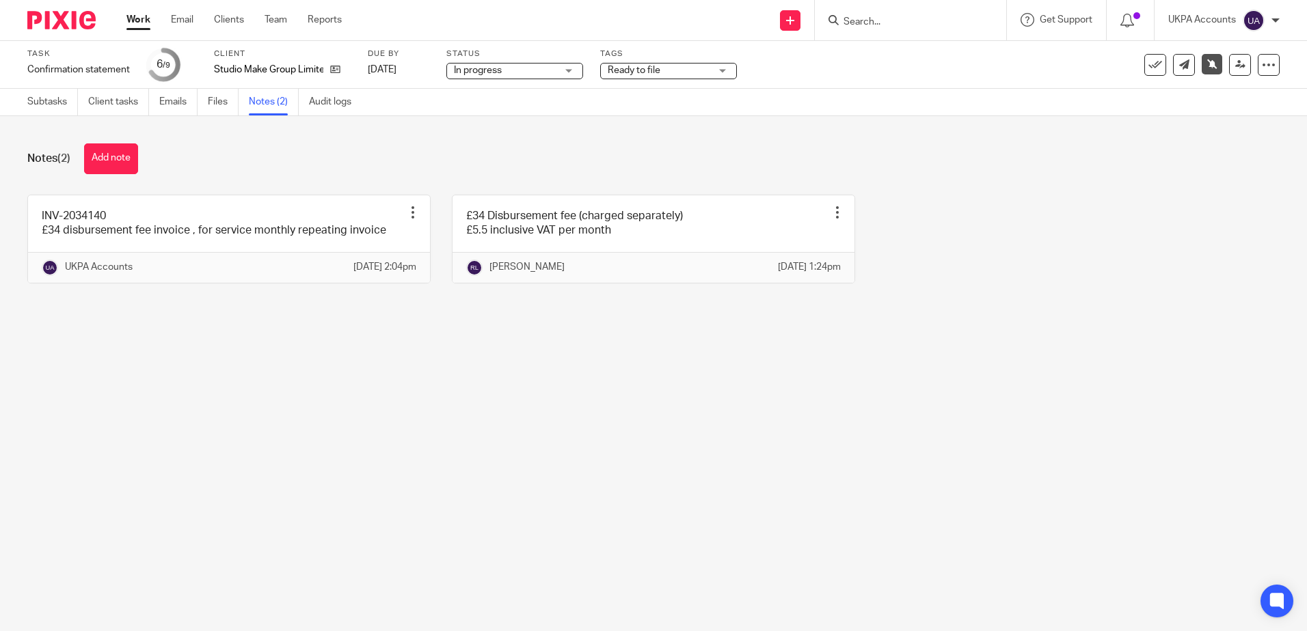
click at [618, 422] on main "Task Confirmation statement Save Confirmation statement 6 /9 Client Studio Make…" at bounding box center [653, 315] width 1307 height 631
click at [901, 410] on main "Task Confirmation statement Save Confirmation statement 6 /9 Client Studio Make…" at bounding box center [653, 315] width 1307 height 631
click at [610, 413] on main "Task Confirmation statement Save Confirmation statement 6 /9 Client Studio Make…" at bounding box center [653, 315] width 1307 height 631
click at [578, 436] on main "Task Confirmation statement Save Confirmation statement 6 /9 Client Studio Make…" at bounding box center [653, 315] width 1307 height 631
click at [305, 366] on main "Task Confirmation statement Save Confirmation statement 6 /9 Client Studio Make…" at bounding box center [653, 315] width 1307 height 631
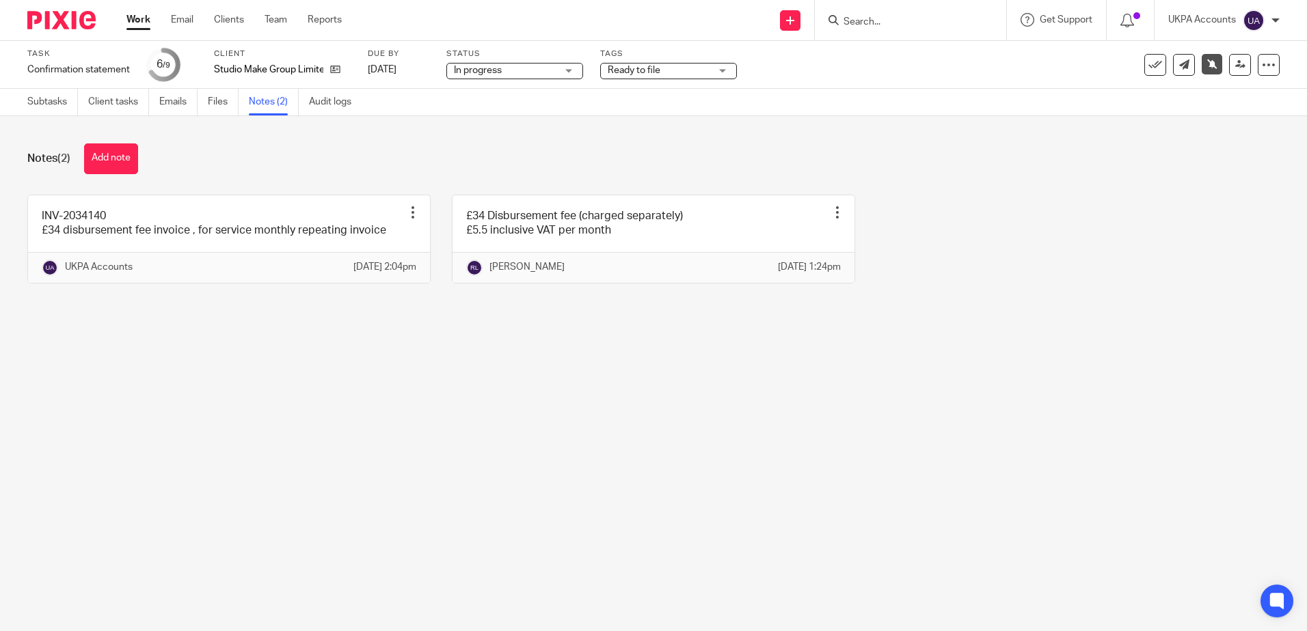
click at [457, 509] on main "Task Confirmation statement Save Confirmation statement 6 /9 Client Studio Make…" at bounding box center [653, 315] width 1307 height 631
click at [539, 166] on div "Notes (2) Add note" at bounding box center [653, 159] width 1252 height 31
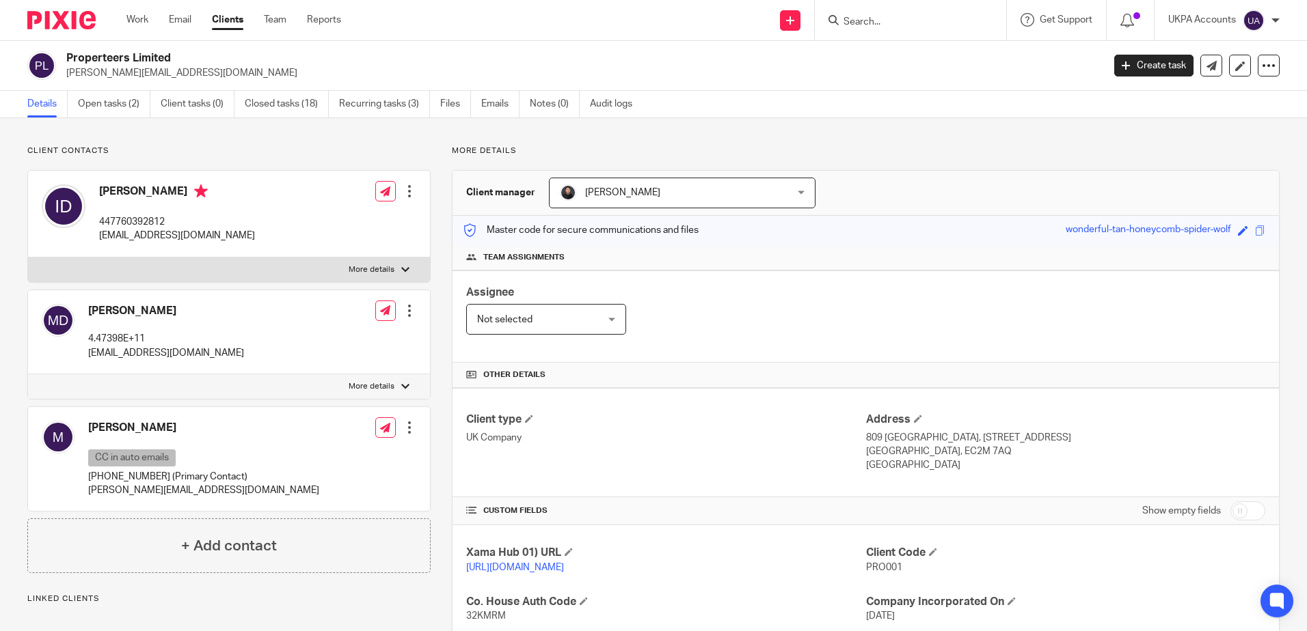
click at [715, 144] on div "Client contacts [PERSON_NAME] 447760392812 [EMAIL_ADDRESS][DOMAIN_NAME] Edit co…" at bounding box center [653, 542] width 1307 height 848
click at [113, 113] on link "Open tasks (2)" at bounding box center [114, 104] width 72 height 27
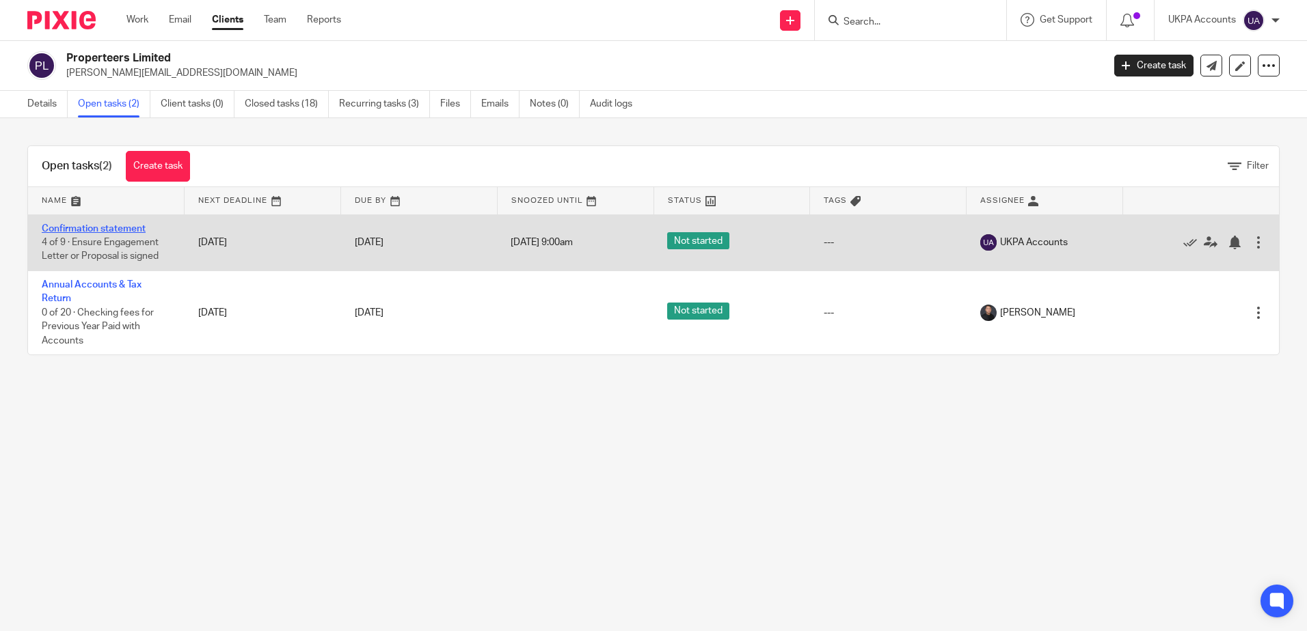
click at [128, 228] on link "Confirmation statement" at bounding box center [94, 229] width 104 height 10
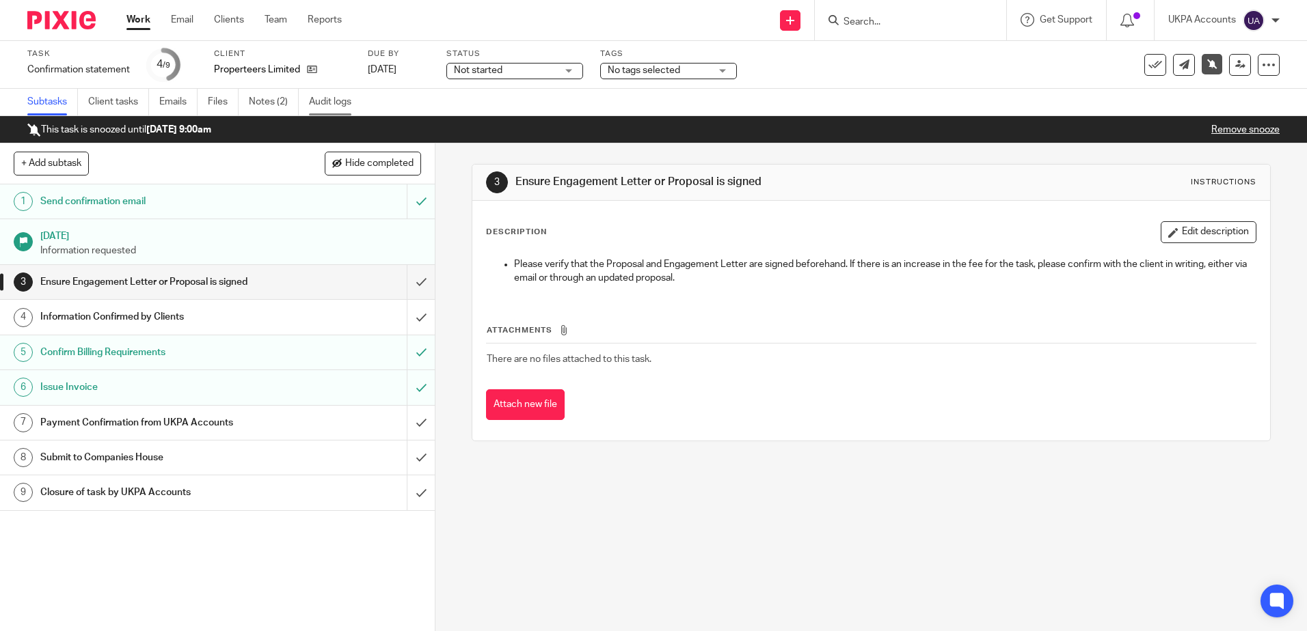
click at [337, 109] on link "Audit logs" at bounding box center [335, 102] width 53 height 27
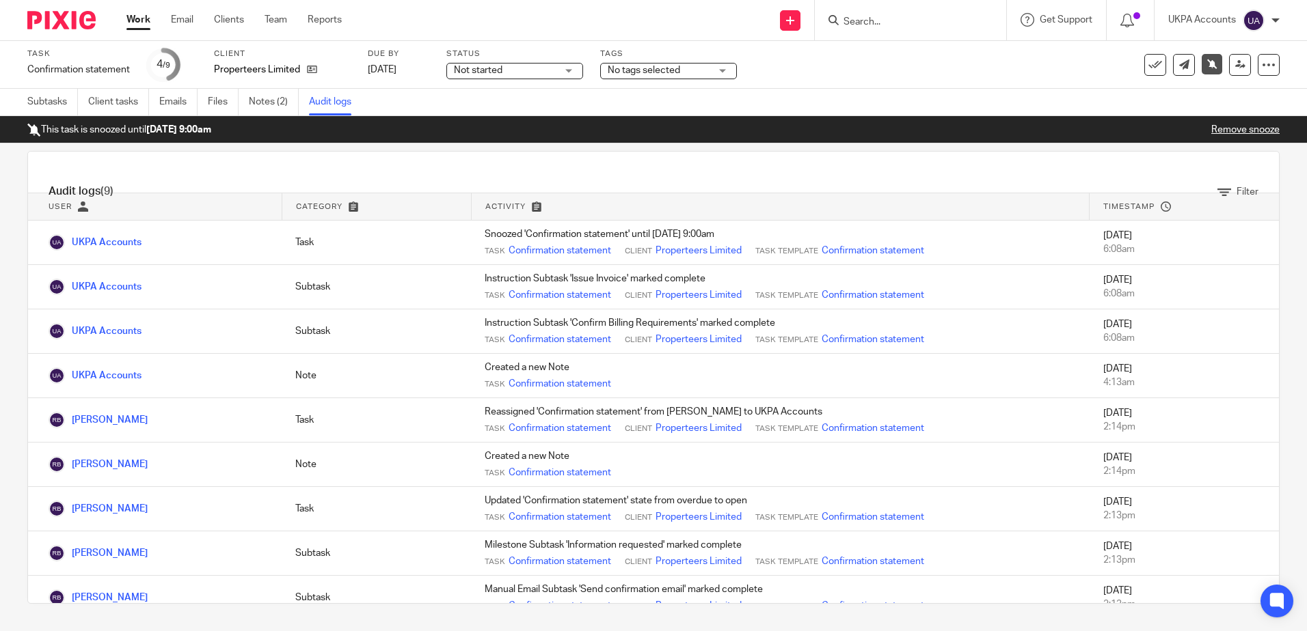
click at [458, 105] on div "Subtasks Client tasks Emails Files Notes (2) Audit logs" at bounding box center [653, 102] width 1307 height 27
click at [667, 152] on div "Filter" at bounding box center [674, 172] width 1210 height 41
click at [660, 181] on div "Filter" at bounding box center [674, 172] width 1210 height 41
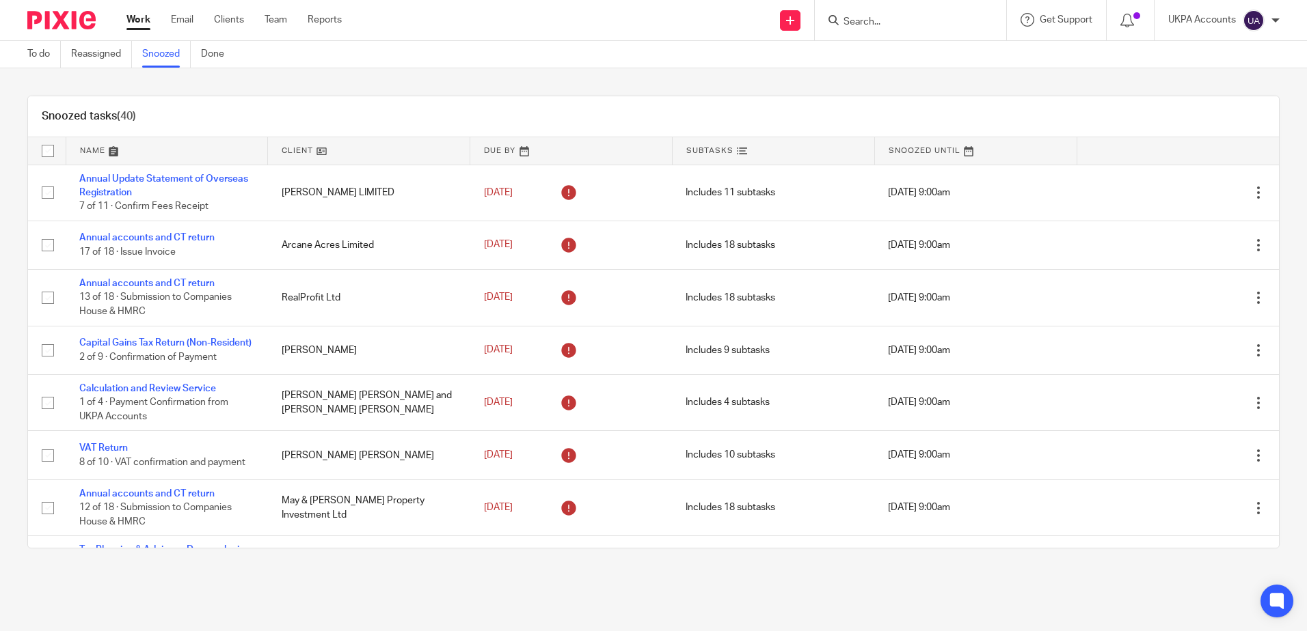
click at [794, 87] on div "Snoozed tasks (40) Name Client Due By Subtasks Snoozed Until Annual Update Stat…" at bounding box center [653, 322] width 1307 height 508
click at [1134, 78] on div "Snoozed tasks (40) Name Client Due By Subtasks Snoozed Until Annual Update Stat…" at bounding box center [653, 322] width 1307 height 508
click at [595, 88] on div "Snoozed tasks (40) Name Client Due By Subtasks Snoozed Until Annual Update Stat…" at bounding box center [653, 322] width 1307 height 508
click at [602, 79] on div "Snoozed tasks (40) Name Client Due By Subtasks Snoozed Until Annual Update Stat…" at bounding box center [653, 322] width 1307 height 508
drag, startPoint x: 576, startPoint y: 77, endPoint x: 556, endPoint y: 80, distance: 20.7
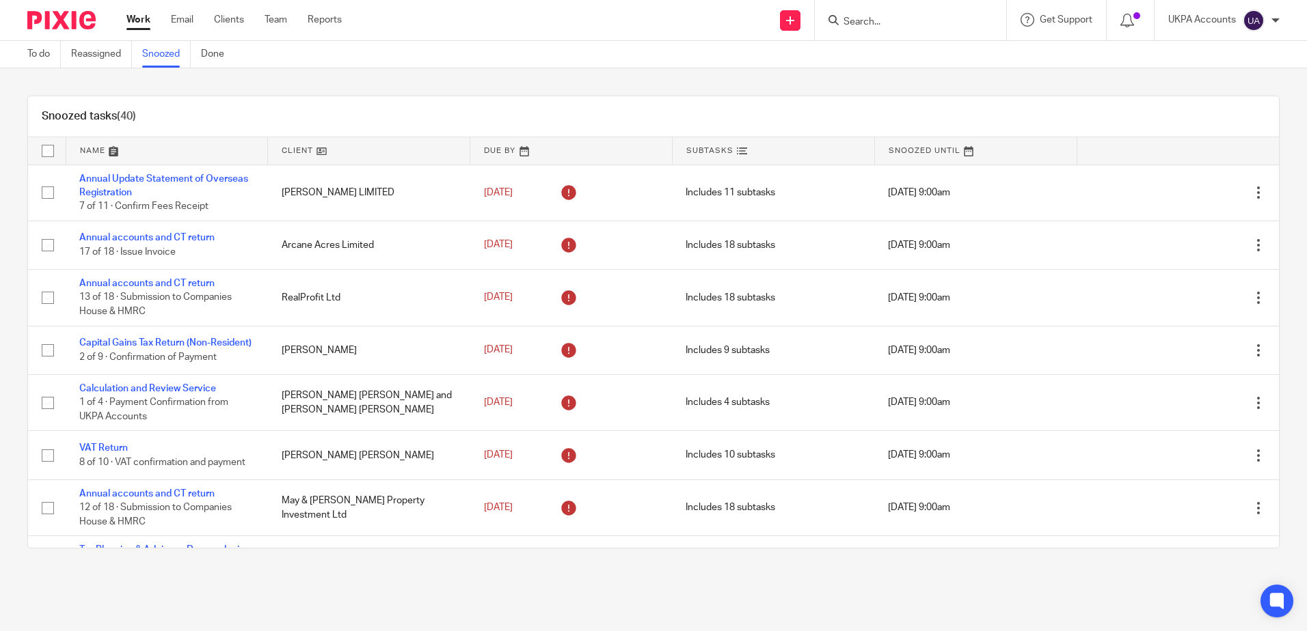
click at [576, 77] on div "Snoozed tasks (40) Name Client Due By Subtasks Snoozed Until Annual Update Stat…" at bounding box center [653, 322] width 1307 height 508
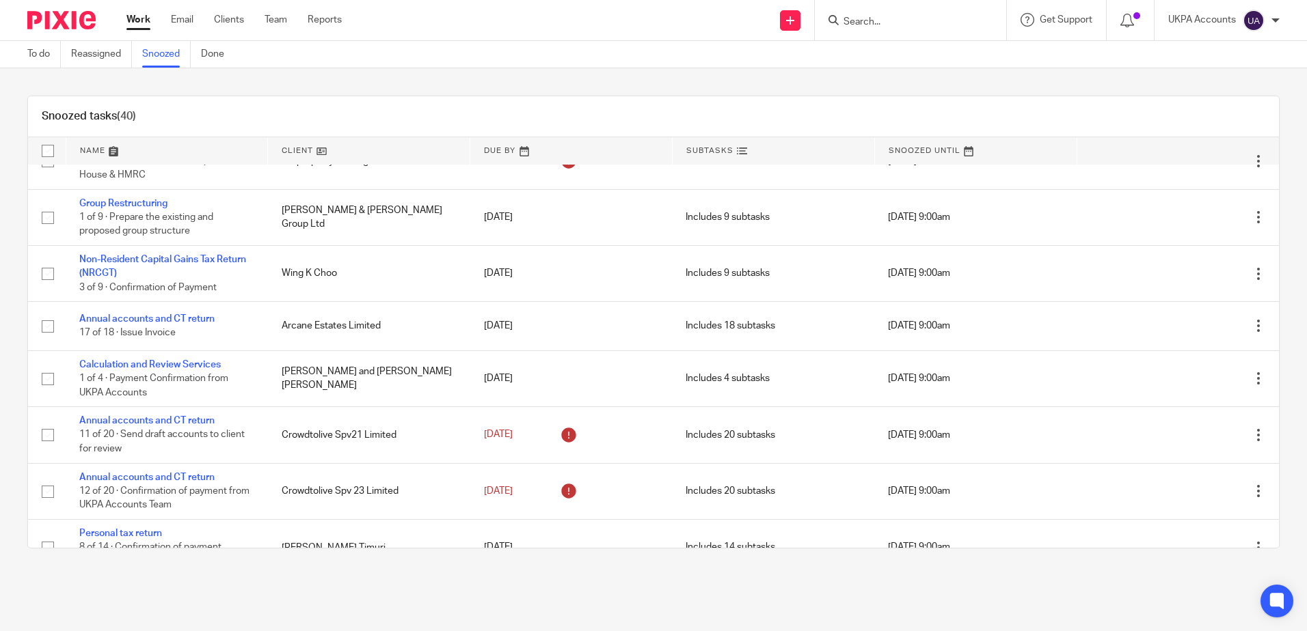
scroll to position [1830, 0]
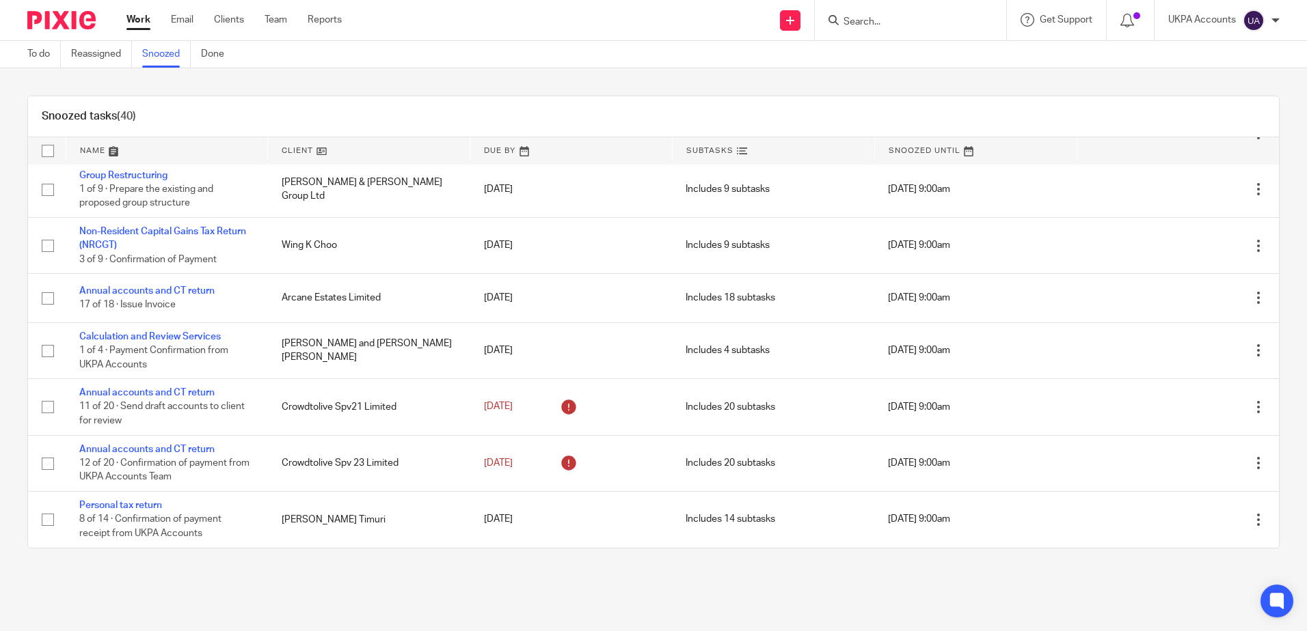
click at [327, 89] on div "Snoozed tasks (40) Name Client Due By Subtasks Snoozed Until Annual Update Stat…" at bounding box center [653, 322] width 1307 height 508
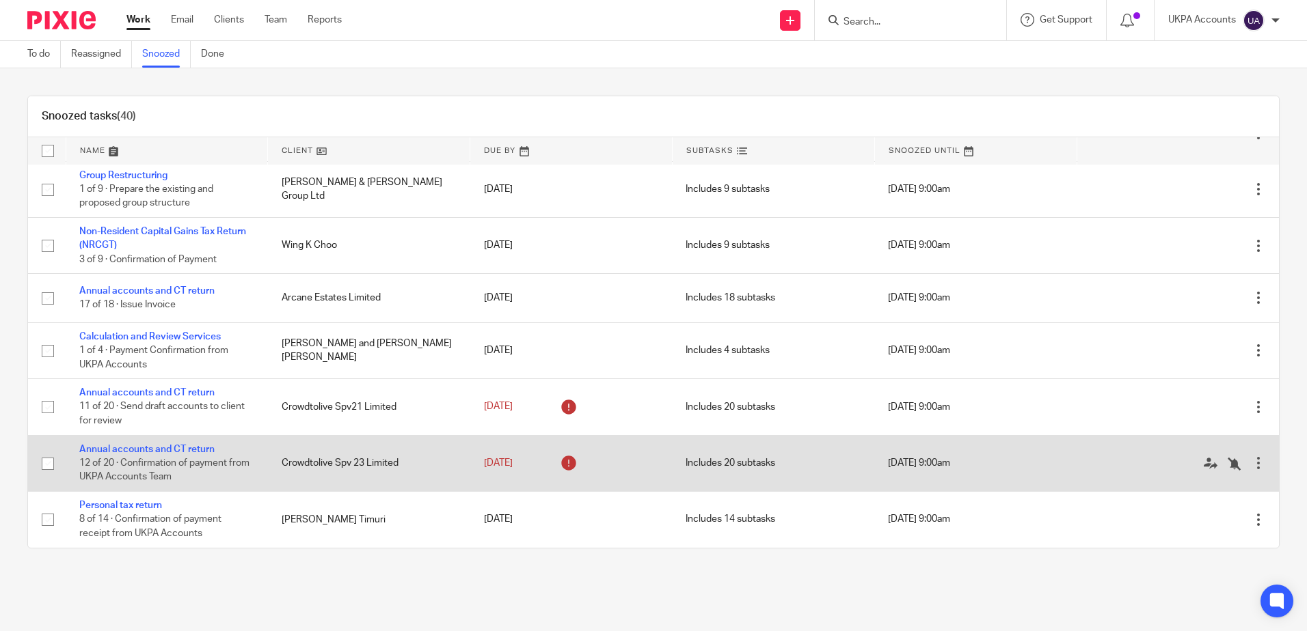
scroll to position [1488, 0]
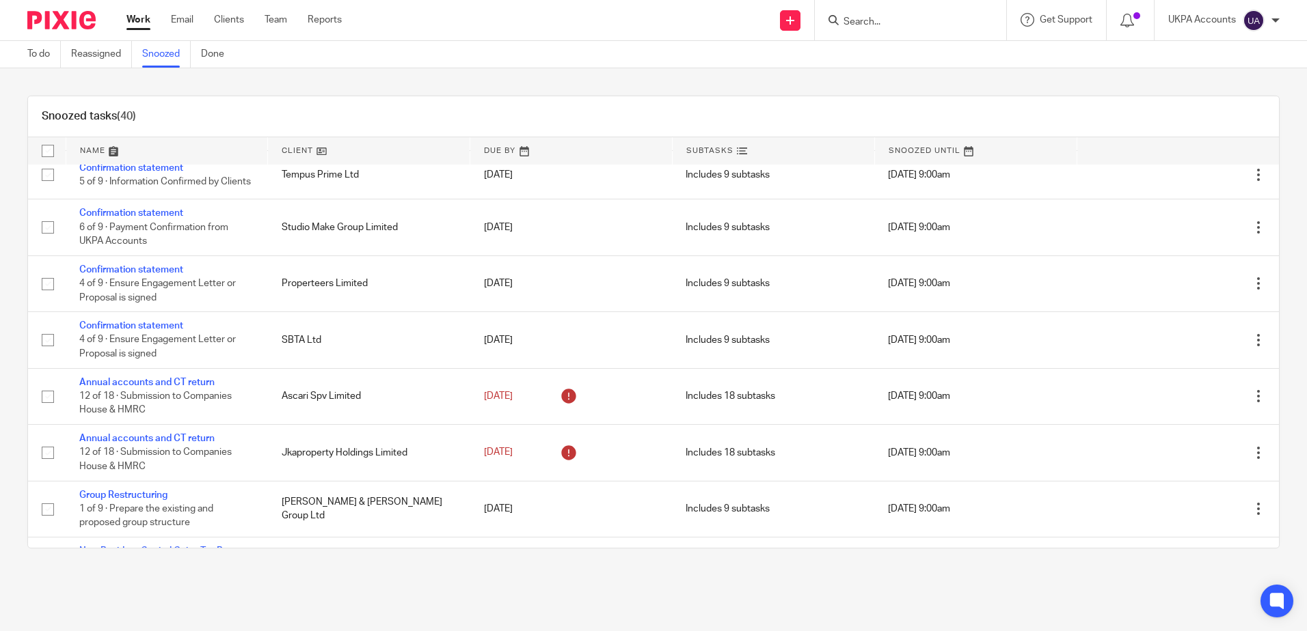
click at [146, 53] on link "Snoozed" at bounding box center [166, 54] width 49 height 27
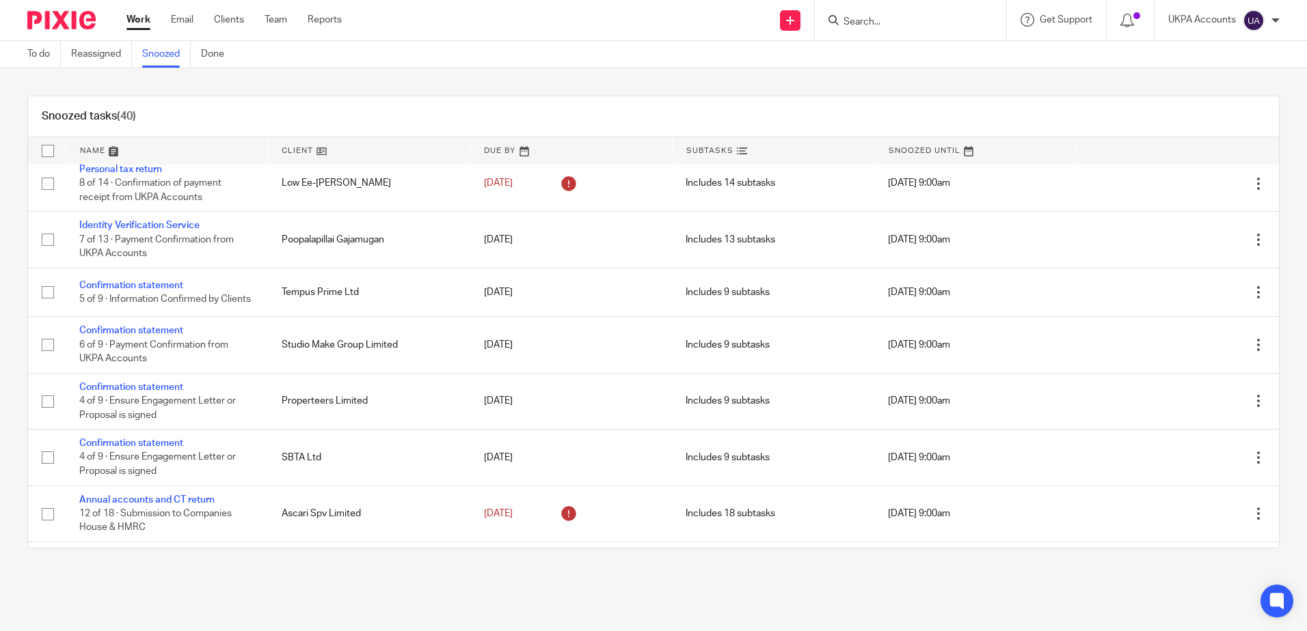
scroll to position [1147, 0]
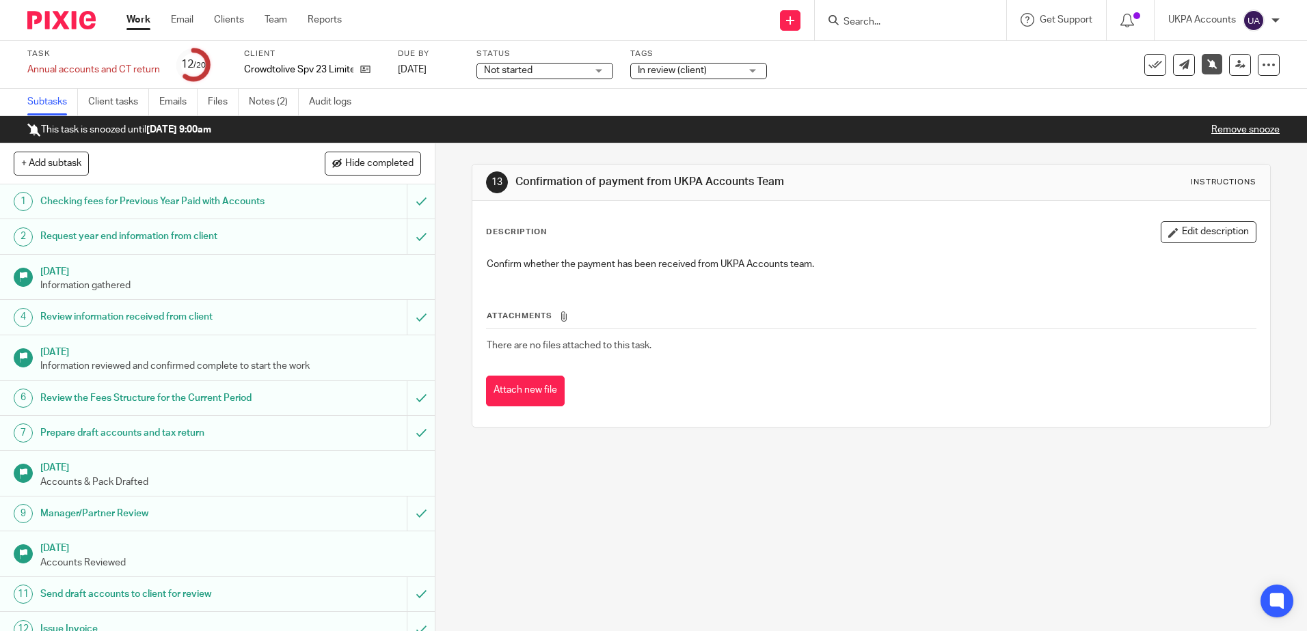
drag, startPoint x: 634, startPoint y: 596, endPoint x: 349, endPoint y: 207, distance: 481.7
click at [631, 592] on div "13 Confirmation of payment from UKPA Accounts Team Instructions Description Edi…" at bounding box center [870, 388] width 871 height 488
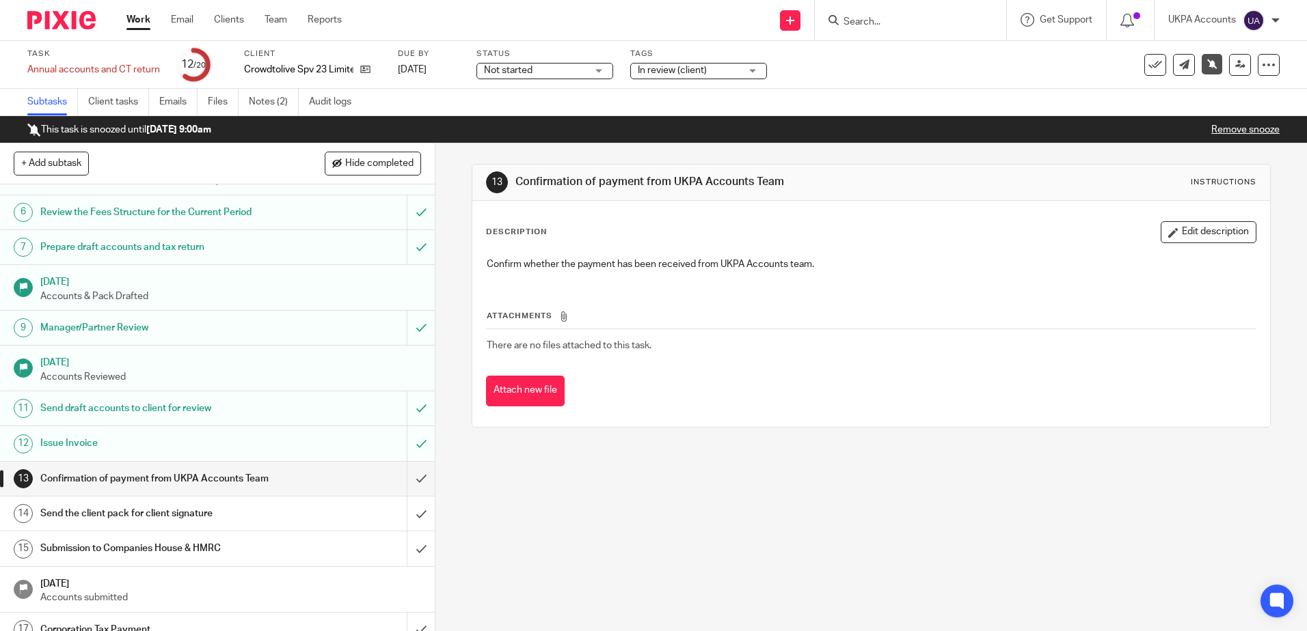
scroll to position [321, 0]
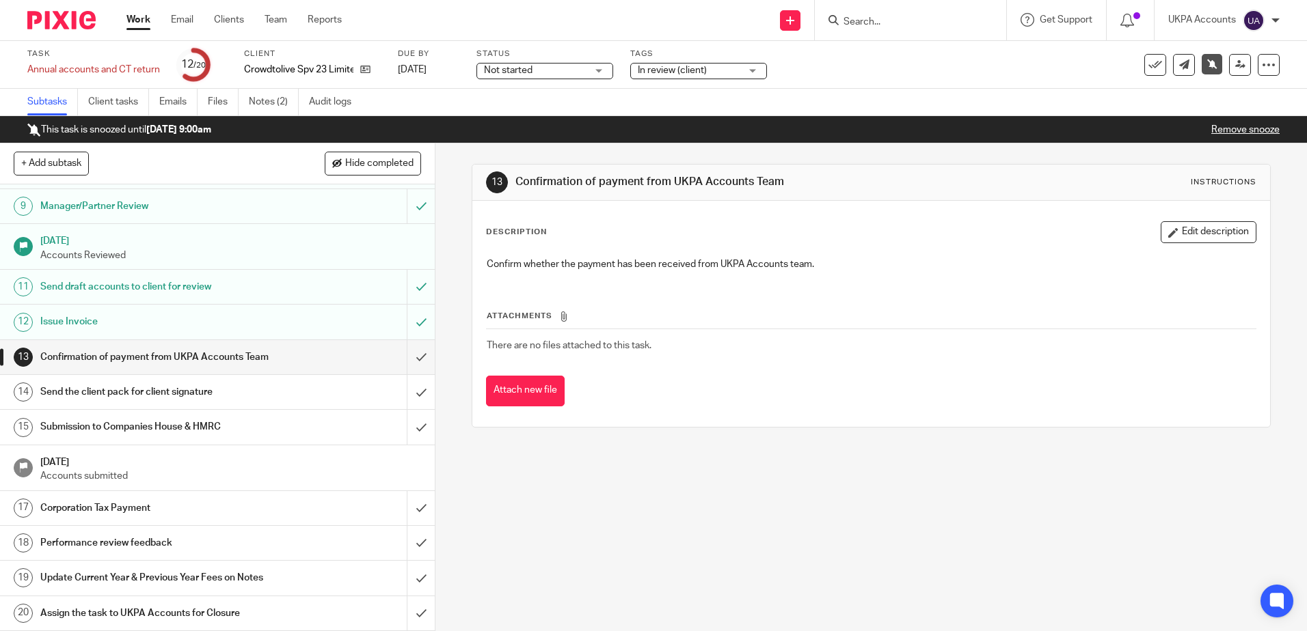
drag, startPoint x: 643, startPoint y: 535, endPoint x: 616, endPoint y: 536, distance: 26.7
click at [642, 536] on div "13 Confirmation of payment from UKPA Accounts Team Instructions Description Edi…" at bounding box center [870, 388] width 871 height 488
click at [271, 107] on link "Notes (2)" at bounding box center [274, 102] width 50 height 27
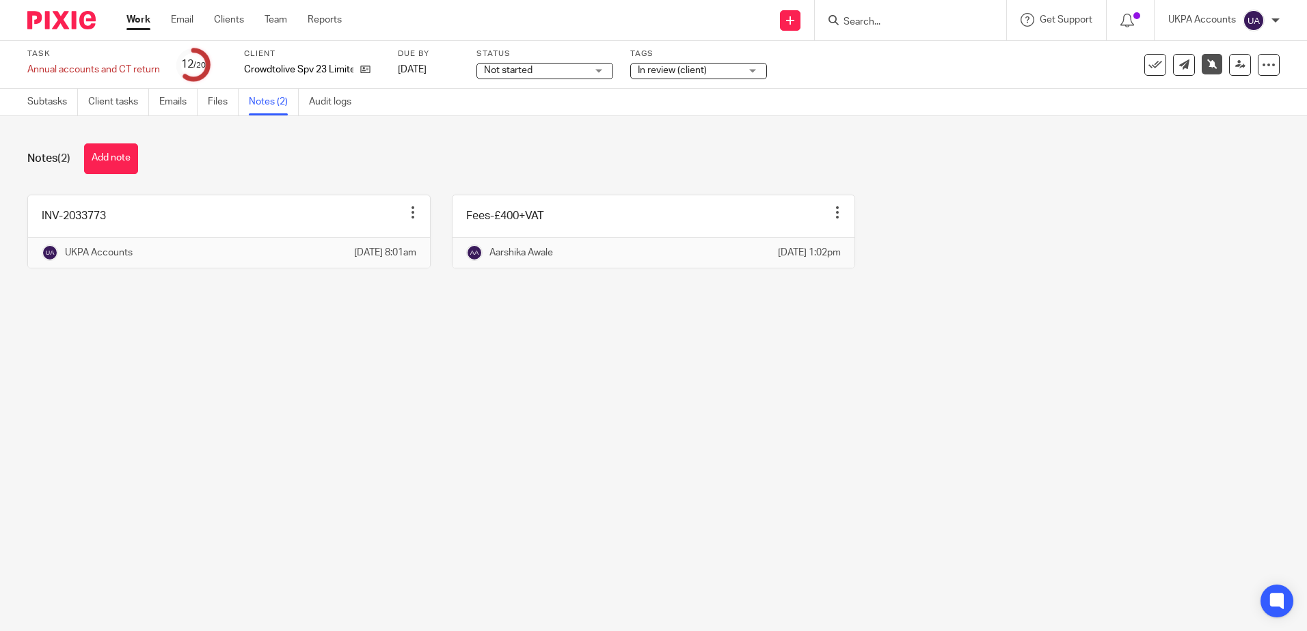
click at [446, 374] on main "Task Annual accounts and CT return Save Annual accounts and CT return 12 /20 Cl…" at bounding box center [653, 315] width 1307 height 631
click at [373, 475] on main "Task Annual accounts and CT return Save Annual accounts and CT return 12 /20 Cl…" at bounding box center [653, 315] width 1307 height 631
click at [586, 450] on main "Task Annual accounts and CT return Save Annual accounts and CT return 12 /20 Cl…" at bounding box center [653, 315] width 1307 height 631
click at [324, 103] on link "Audit logs" at bounding box center [335, 102] width 53 height 27
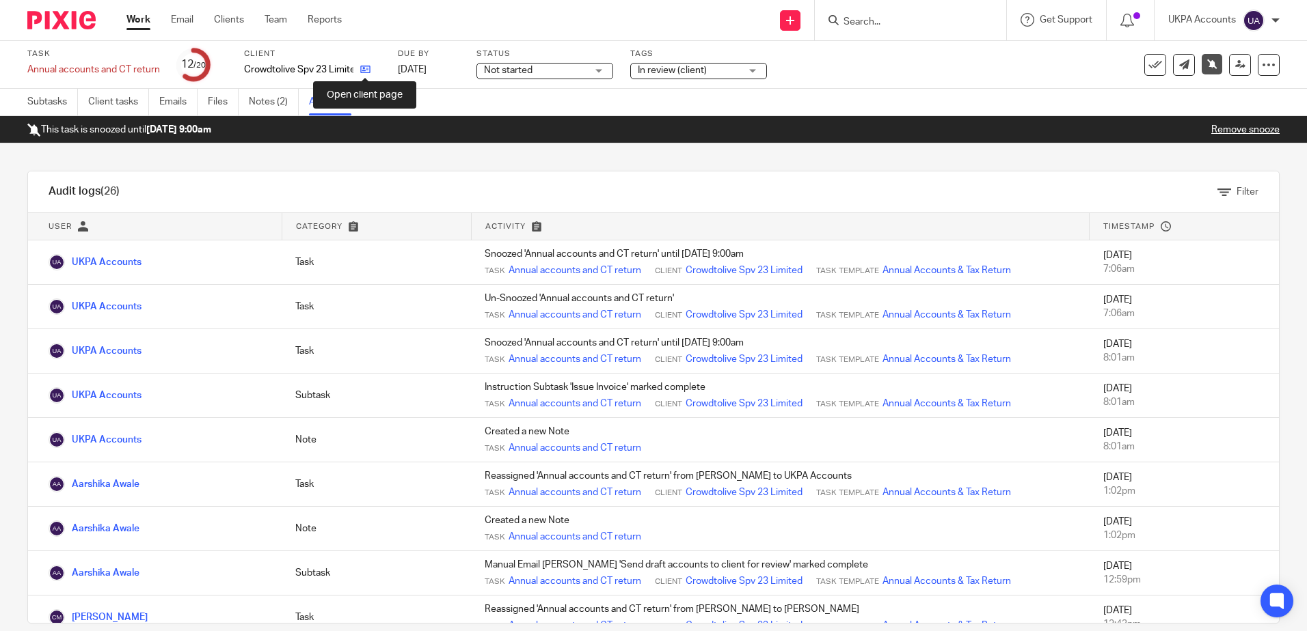
click at [362, 72] on icon at bounding box center [365, 69] width 10 height 10
click at [316, 157] on div "Audit logs (26) Filter Filter Audit Logs Only show logs matching all of these c…" at bounding box center [653, 388] width 1307 height 488
click at [428, 154] on div "Audit logs (26) Filter Filter Audit Logs Only show logs matching all of these c…" at bounding box center [653, 388] width 1307 height 488
click at [145, 18] on link "Work" at bounding box center [138, 20] width 24 height 14
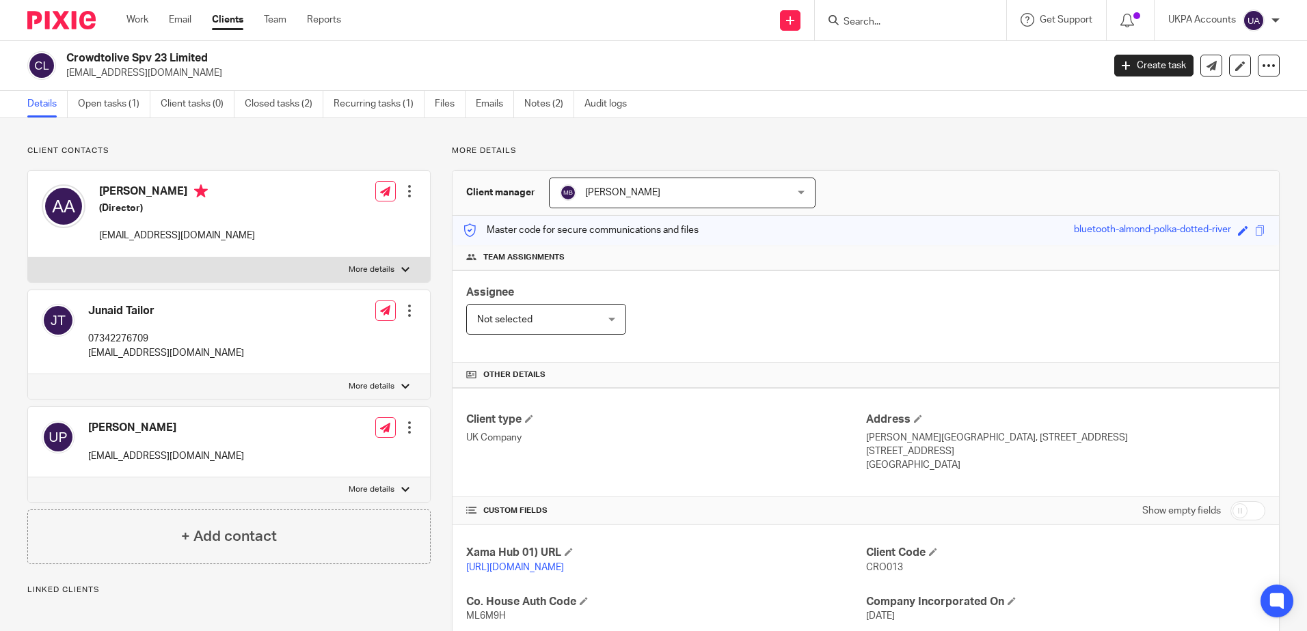
click at [653, 156] on p "More details" at bounding box center [866, 151] width 828 height 11
click at [206, 133] on div "Client contacts Anouar [DEMOGRAPHIC_DATA] (Director) [EMAIL_ADDRESS][DOMAIN_NAM…" at bounding box center [653, 493] width 1307 height 750
click at [280, 154] on p "Client contacts" at bounding box center [228, 151] width 403 height 11
click at [288, 146] on p "Client contacts" at bounding box center [228, 151] width 403 height 11
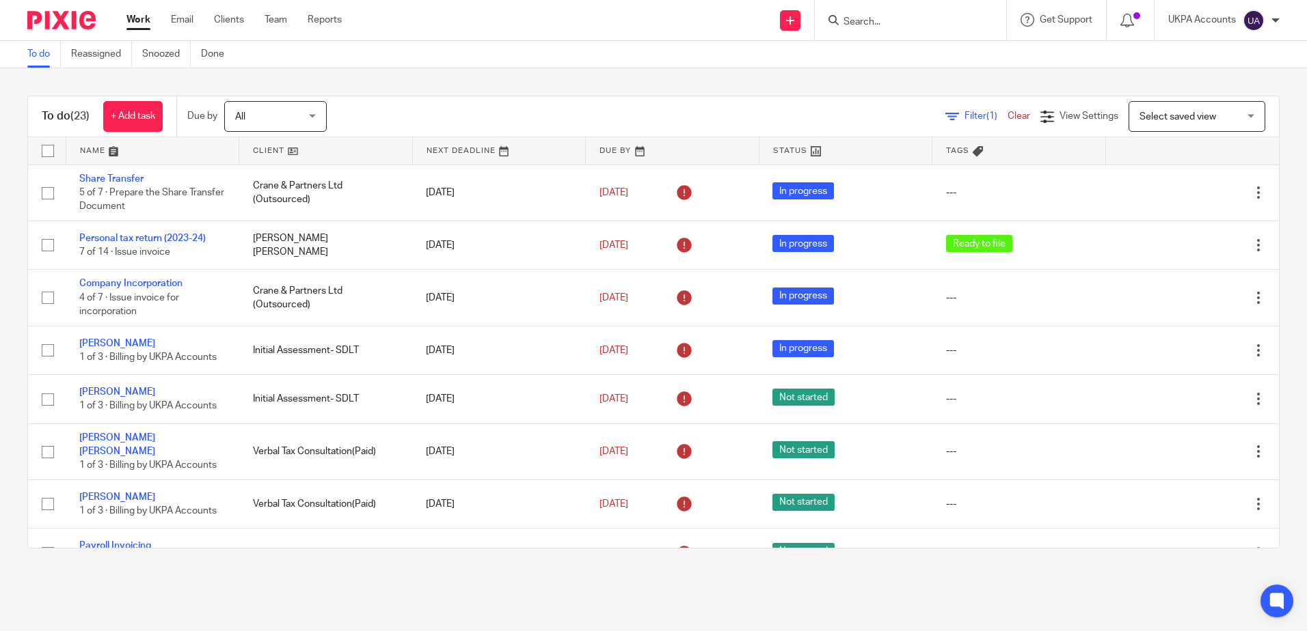
click at [238, 77] on div "To do (23) + Add task Due by All All [DATE] [DATE] This week Next week This mon…" at bounding box center [653, 322] width 1307 height 508
click at [163, 55] on link "Snoozed" at bounding box center [166, 54] width 49 height 27
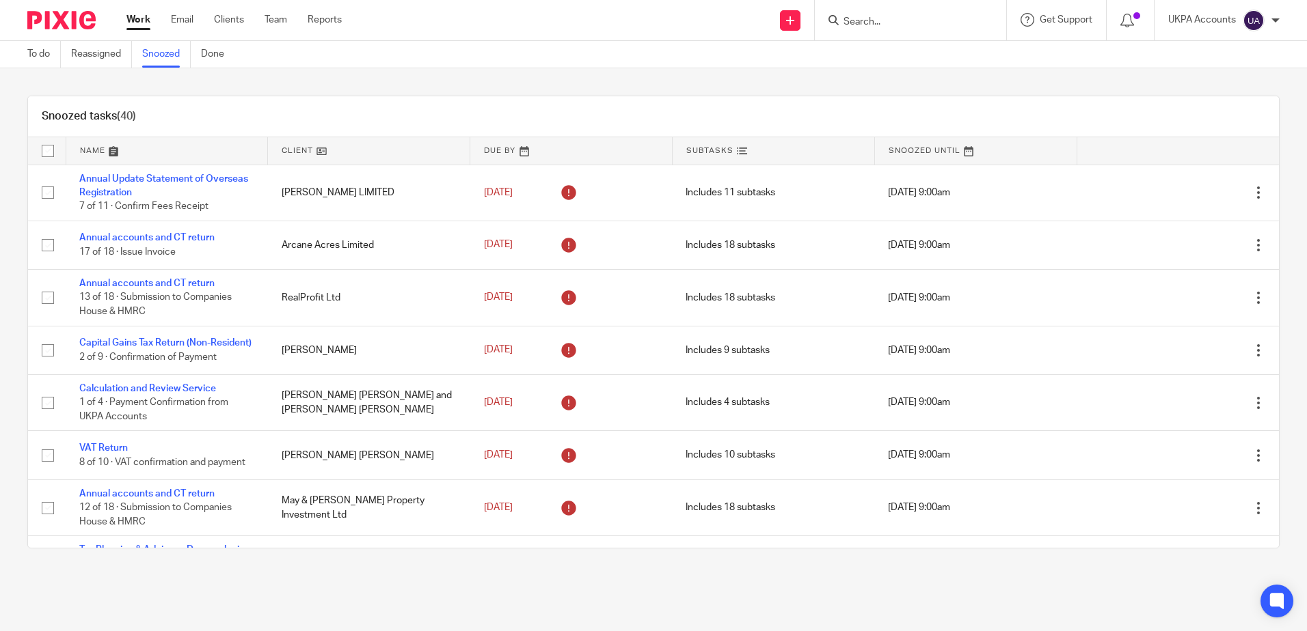
click at [475, 89] on div "Snoozed tasks (40) Name Client Due By Subtasks Snoozed Until Annual Update Stat…" at bounding box center [653, 322] width 1307 height 508
click at [403, 83] on div "Snoozed tasks (40) Name Client Due By Subtasks Snoozed Until Annual Update Stat…" at bounding box center [653, 322] width 1307 height 508
click at [439, 92] on div "Snoozed tasks (40) Name Client Due By Subtasks Snoozed Until Annual Update Stat…" at bounding box center [653, 322] width 1307 height 508
drag, startPoint x: 449, startPoint y: 89, endPoint x: 461, endPoint y: 82, distance: 13.5
click at [449, 88] on div "Snoozed tasks (40) Name Client Due By Subtasks Snoozed Until Annual Update Stat…" at bounding box center [653, 322] width 1307 height 508
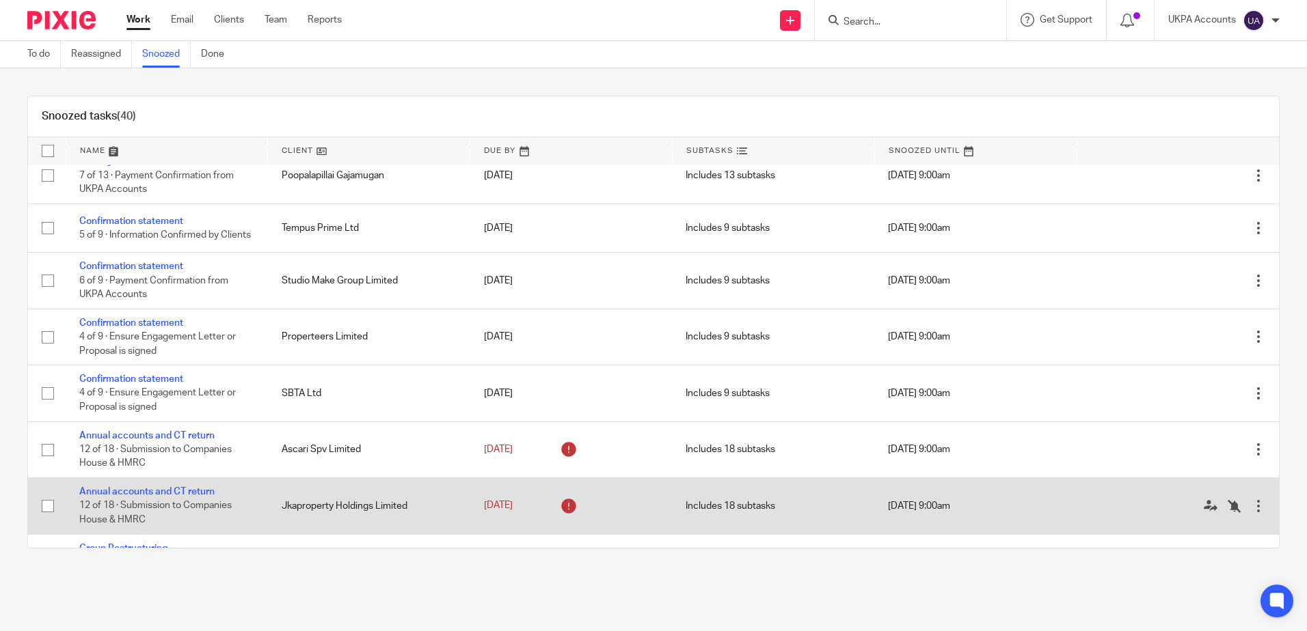
scroll to position [1830, 0]
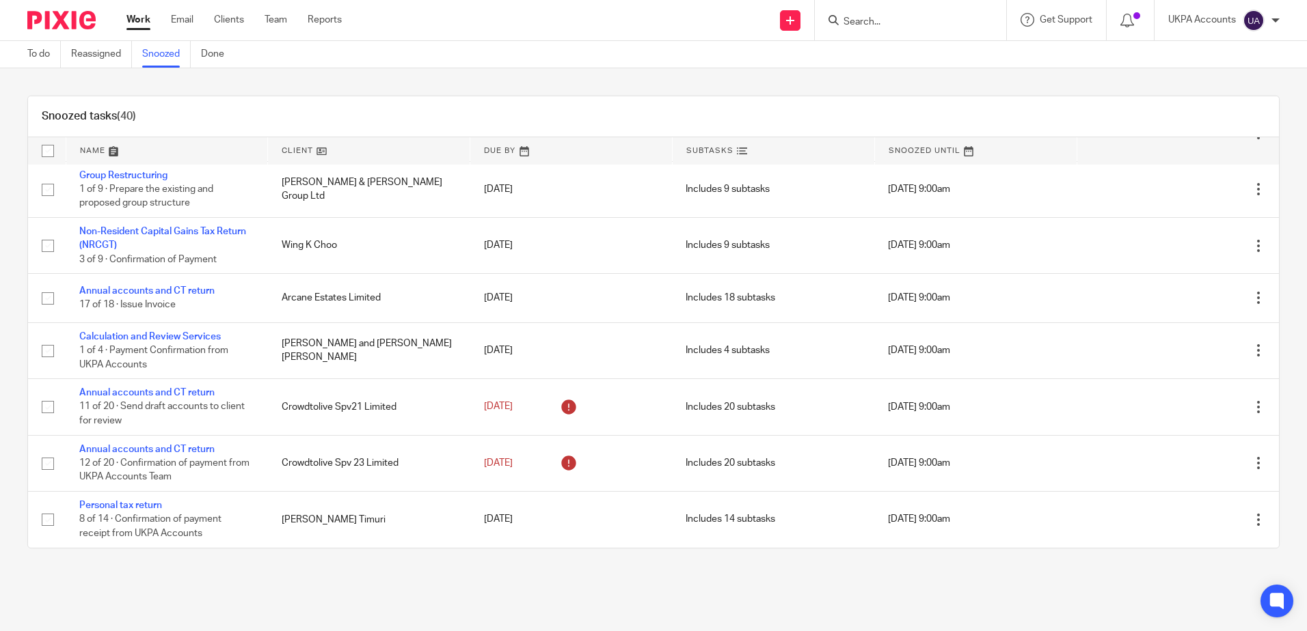
click at [565, 571] on div "Snoozed tasks (40) Name Client Due By Subtasks Snoozed Until Annual Update Stat…" at bounding box center [653, 322] width 1307 height 508
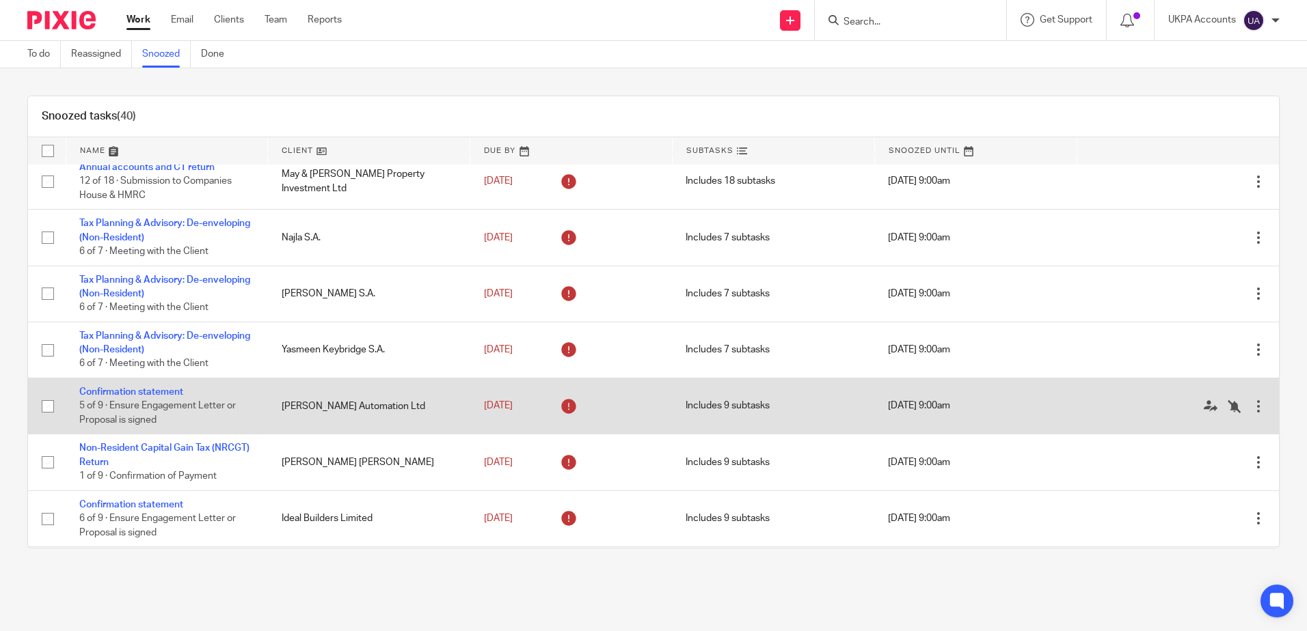
scroll to position [0, 0]
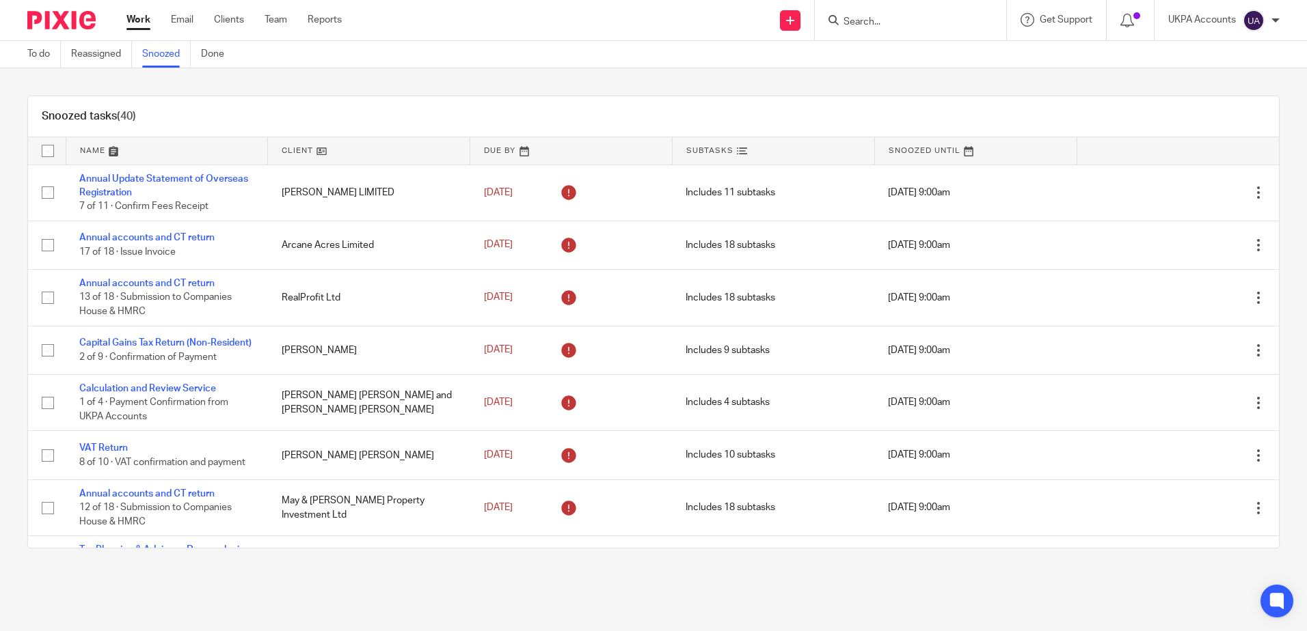
click at [354, 69] on div "Snoozed tasks (40) Name Client Due By Subtasks Snoozed Until Annual Update Stat…" at bounding box center [653, 322] width 1307 height 508
click at [521, 83] on div "Snoozed tasks (40) Name Client Due By Subtasks Snoozed Until Annual Update Stat…" at bounding box center [653, 322] width 1307 height 508
drag, startPoint x: 1063, startPoint y: 87, endPoint x: 1055, endPoint y: 85, distance: 8.5
click at [1060, 86] on div "Snoozed tasks (40) Name Client Due By Subtasks Snoozed Until Annual Update Stat…" at bounding box center [653, 322] width 1307 height 508
click at [873, 23] on input "Search" at bounding box center [903, 22] width 123 height 12
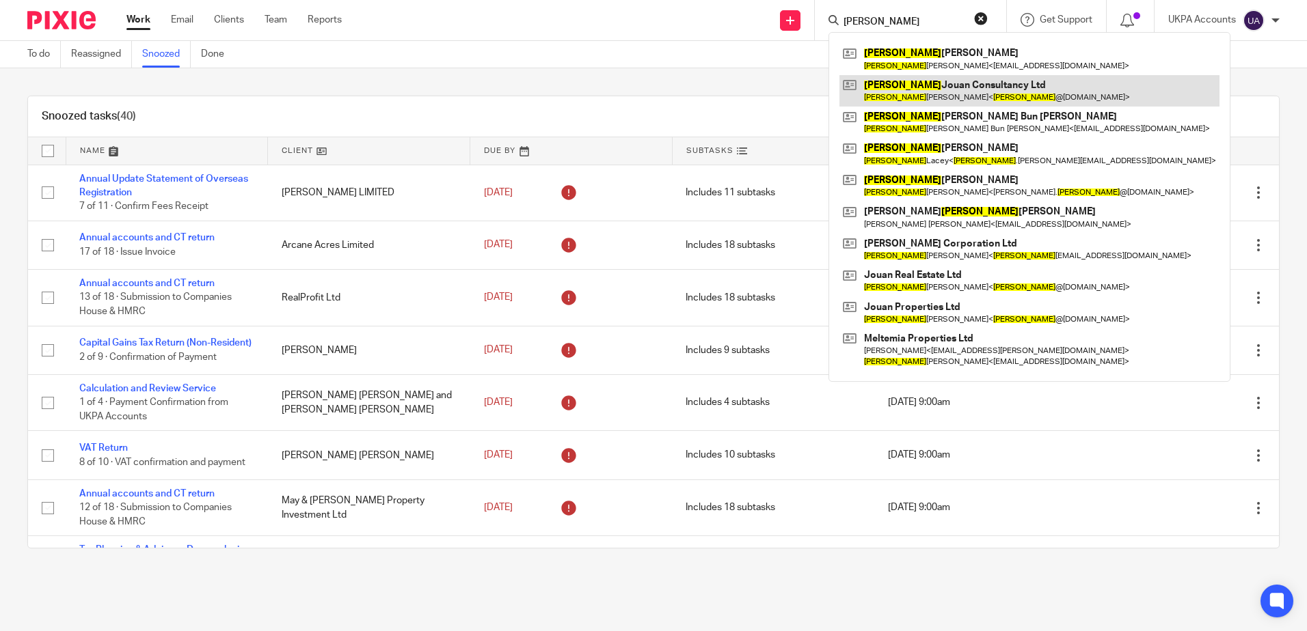
type input "jason"
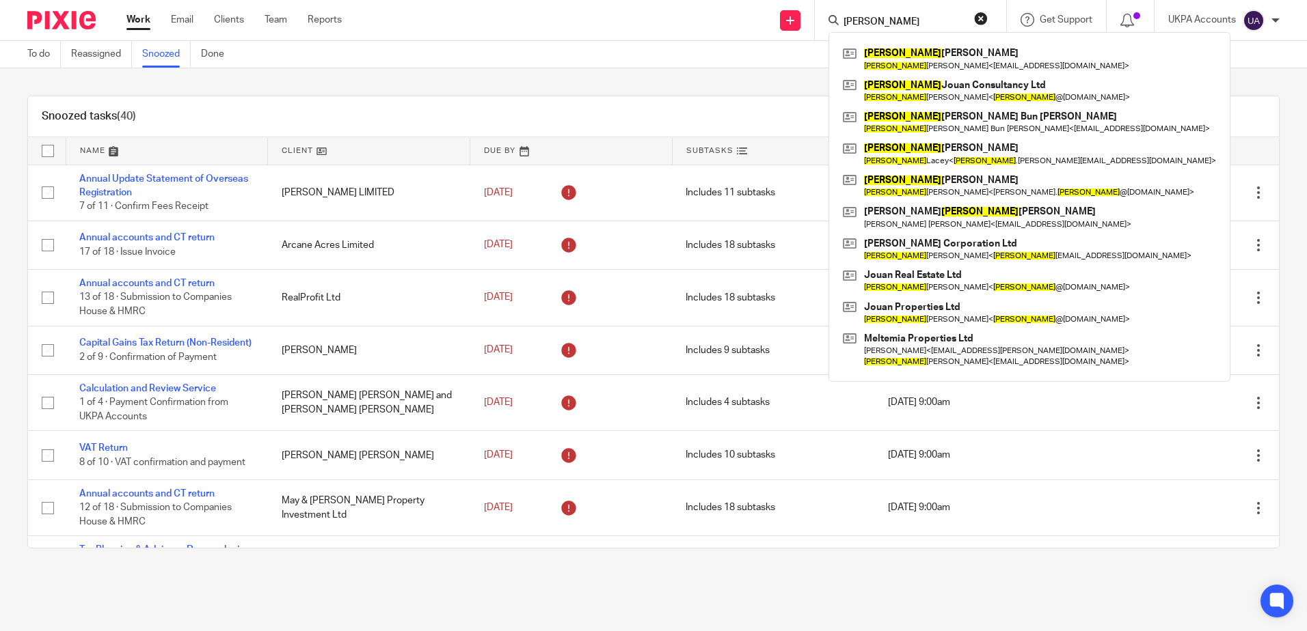
click at [629, 90] on div "Snoozed tasks (40) Name Client Due By Subtasks Snoozed Until Annual Update Stat…" at bounding box center [653, 322] width 1307 height 508
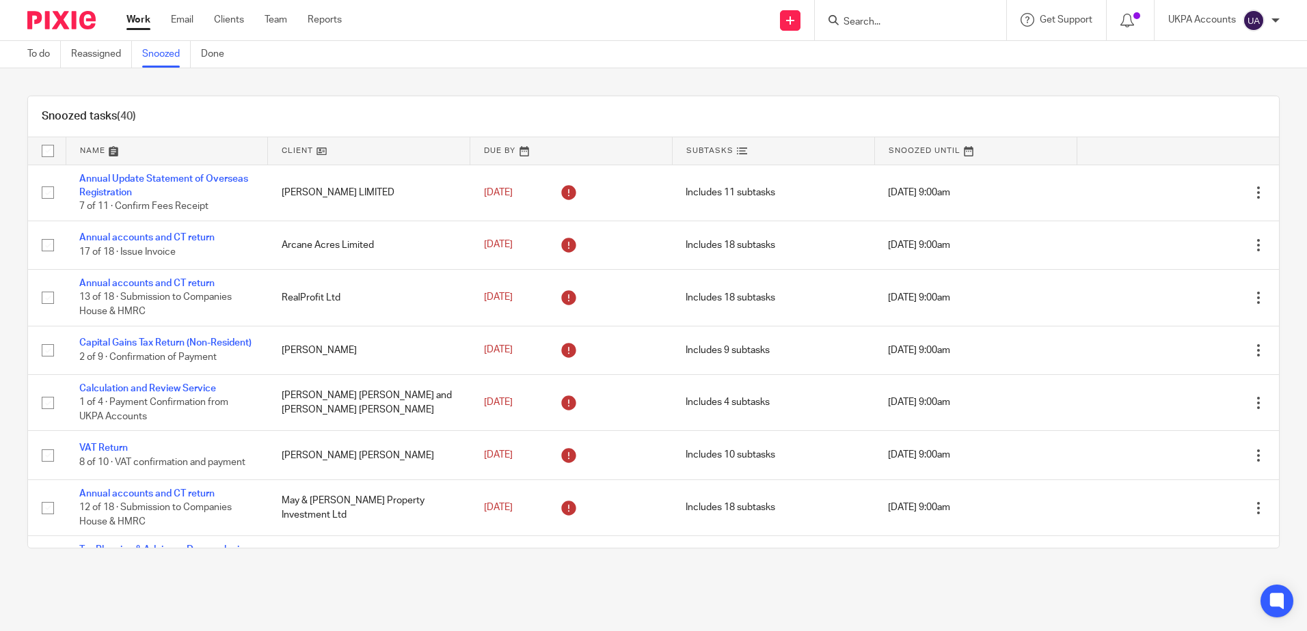
drag, startPoint x: 392, startPoint y: 85, endPoint x: 306, endPoint y: 261, distance: 196.2
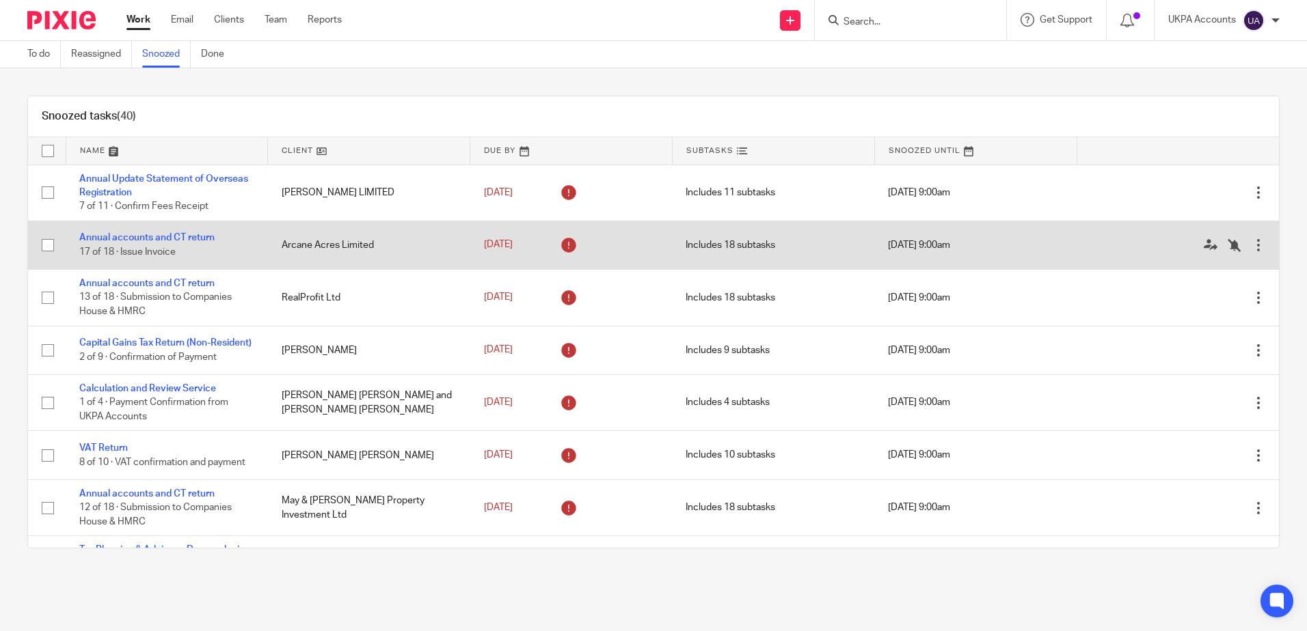
click at [392, 85] on div "Snoozed tasks (40) Name Client Due By Subtasks Snoozed Until Annual Update Stat…" at bounding box center [653, 322] width 1307 height 508
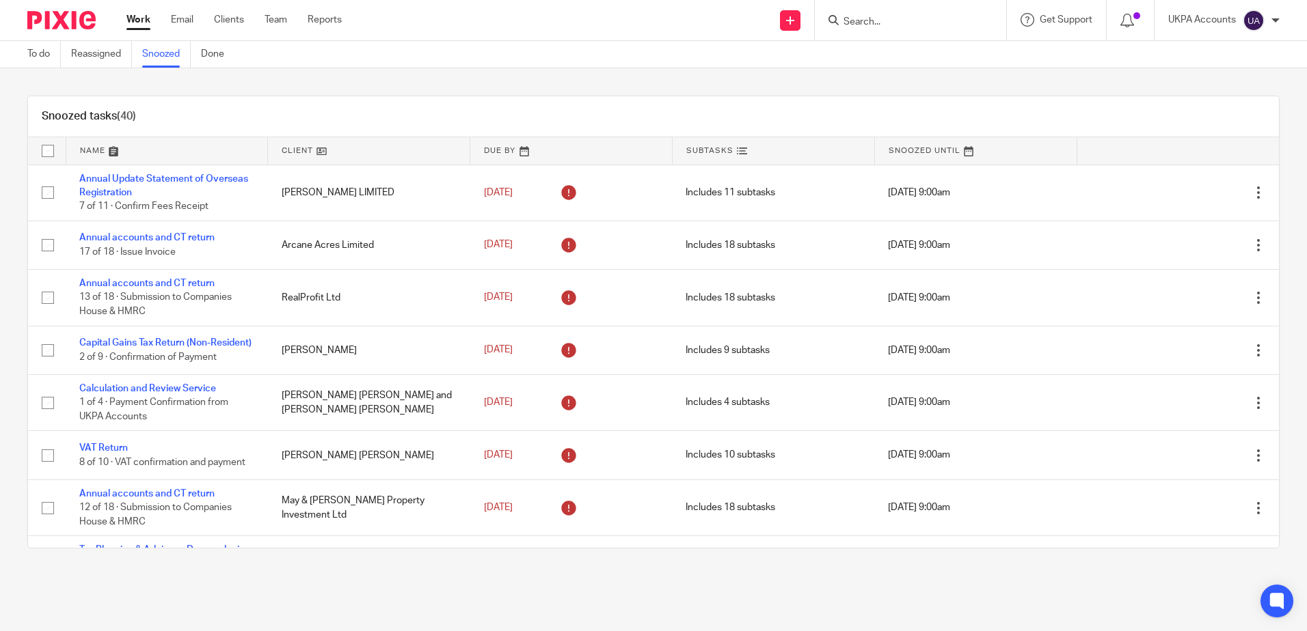
click at [162, 43] on link "Snoozed" at bounding box center [166, 54] width 49 height 27
click at [437, 87] on div "Snoozed tasks (40) Name Client Due By Subtasks Snoozed Until Annual Update Stat…" at bounding box center [653, 322] width 1307 height 508
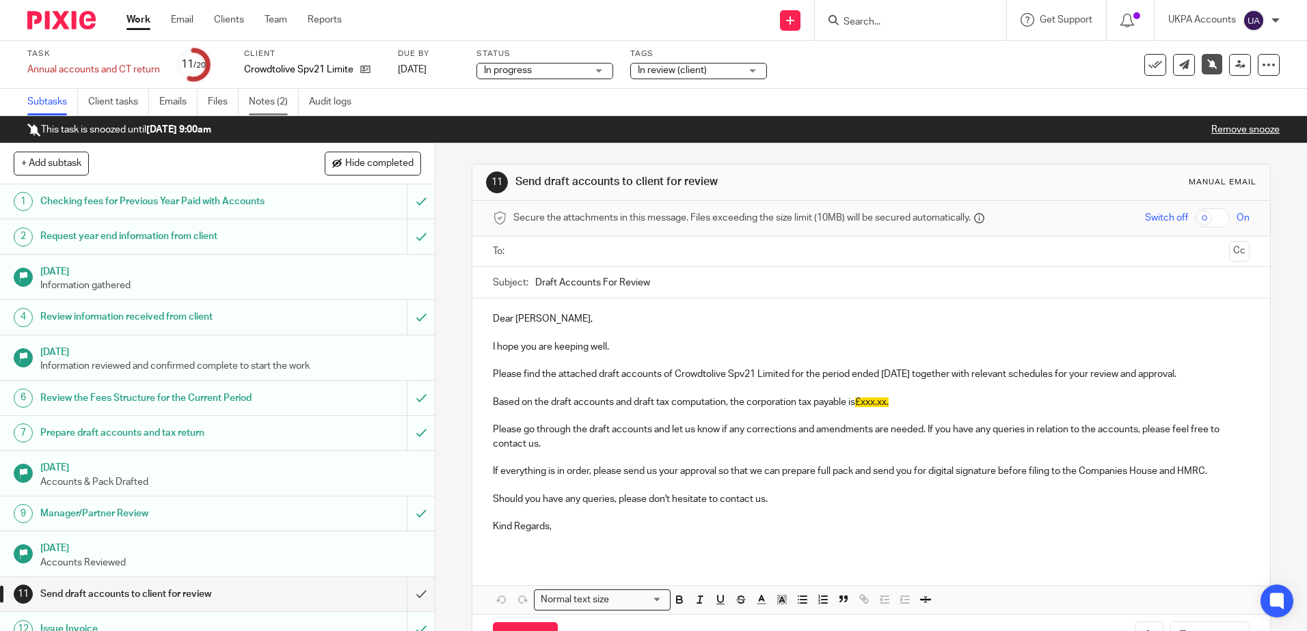
click at [282, 103] on link "Notes (2)" at bounding box center [274, 102] width 50 height 27
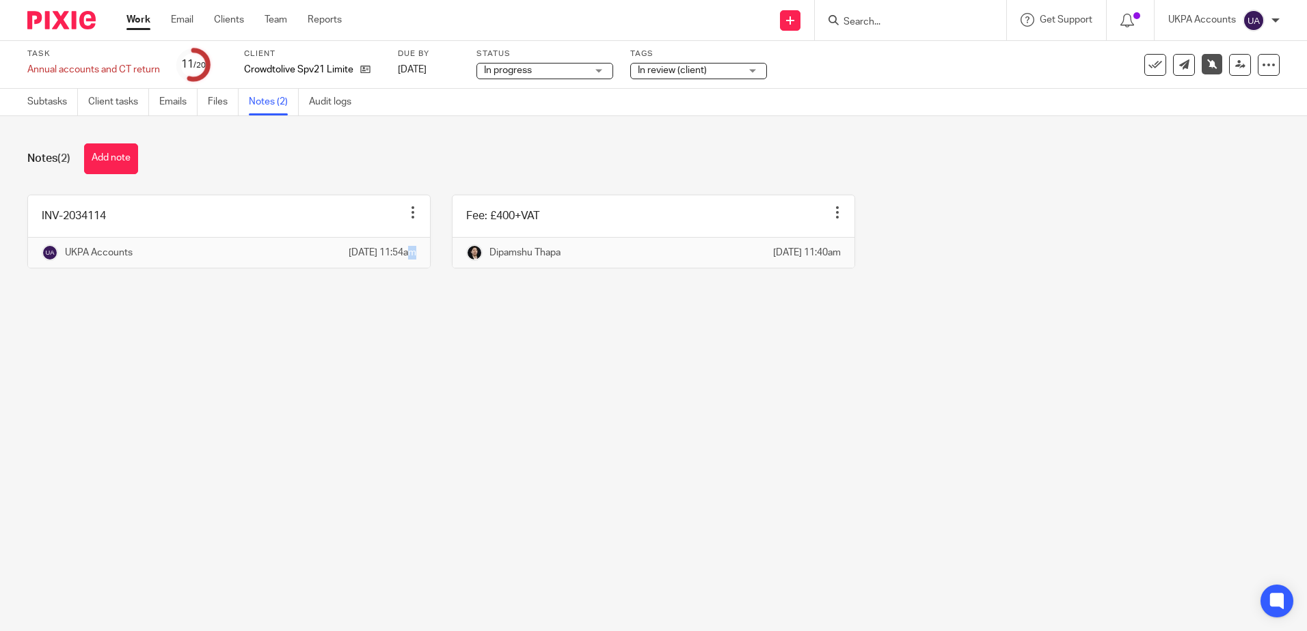
click at [381, 424] on main "Task Annual accounts and CT return Save Annual accounts and CT return 11 /20 Cl…" at bounding box center [653, 315] width 1307 height 631
click at [523, 370] on main "Task Annual accounts and CT return Save Annual accounts and CT return 11 /20 Cl…" at bounding box center [653, 315] width 1307 height 631
click at [483, 368] on main "Task Annual accounts and CT return Save Annual accounts and CT return 11 /20 Cl…" at bounding box center [653, 315] width 1307 height 631
click at [446, 426] on main "Task Annual accounts and CT return Save Annual accounts and CT return 11 /20 Cl…" at bounding box center [653, 315] width 1307 height 631
click at [422, 417] on main "Task Annual accounts and CT return Save Annual accounts and CT return 11 /20 Cl…" at bounding box center [653, 315] width 1307 height 631
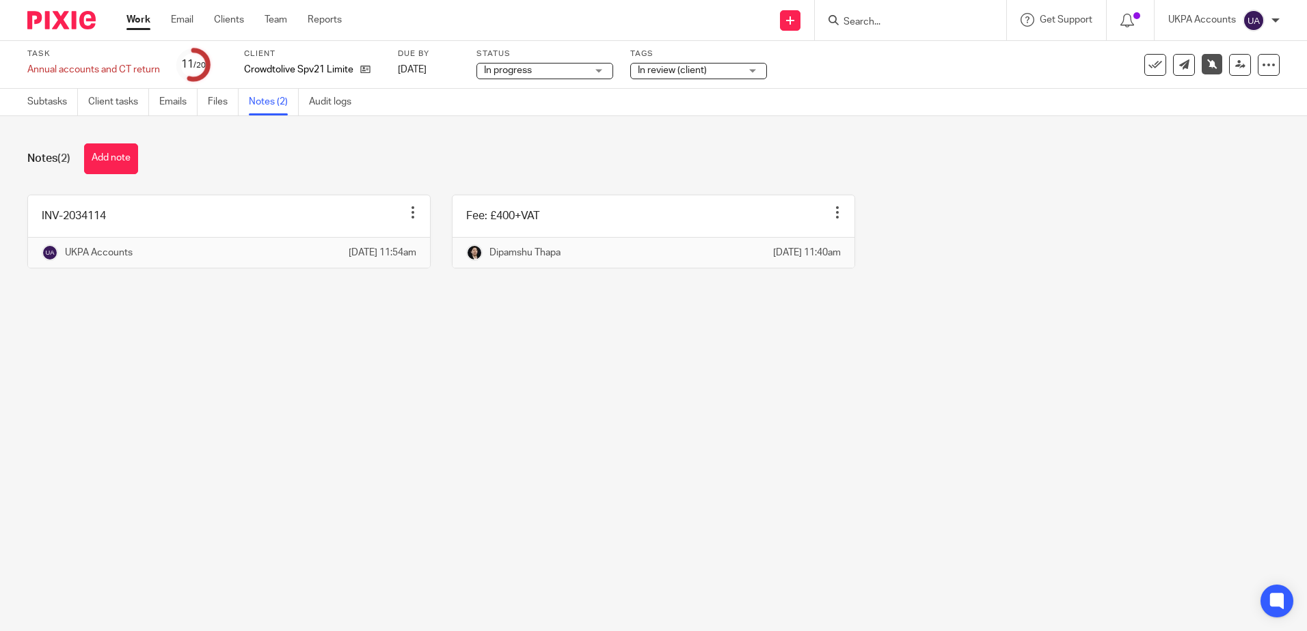
click at [518, 443] on main "Task Annual accounts and CT return Save Annual accounts and CT return 11 /20 Cl…" at bounding box center [653, 315] width 1307 height 631
click at [549, 421] on main "Task Annual accounts and CT return Save Annual accounts and CT return 11 /20 Cl…" at bounding box center [653, 315] width 1307 height 631
click at [361, 449] on main "Task Annual accounts and CT return Save Annual accounts and CT return 11 /20 Cl…" at bounding box center [653, 315] width 1307 height 631
click at [331, 435] on main "Task Annual accounts and CT return Save Annual accounts and CT return 11 /20 Cl…" at bounding box center [653, 315] width 1307 height 631
click at [422, 477] on main "Task Annual accounts and CT return Save Annual accounts and CT return 11 /20 Cl…" at bounding box center [653, 315] width 1307 height 631
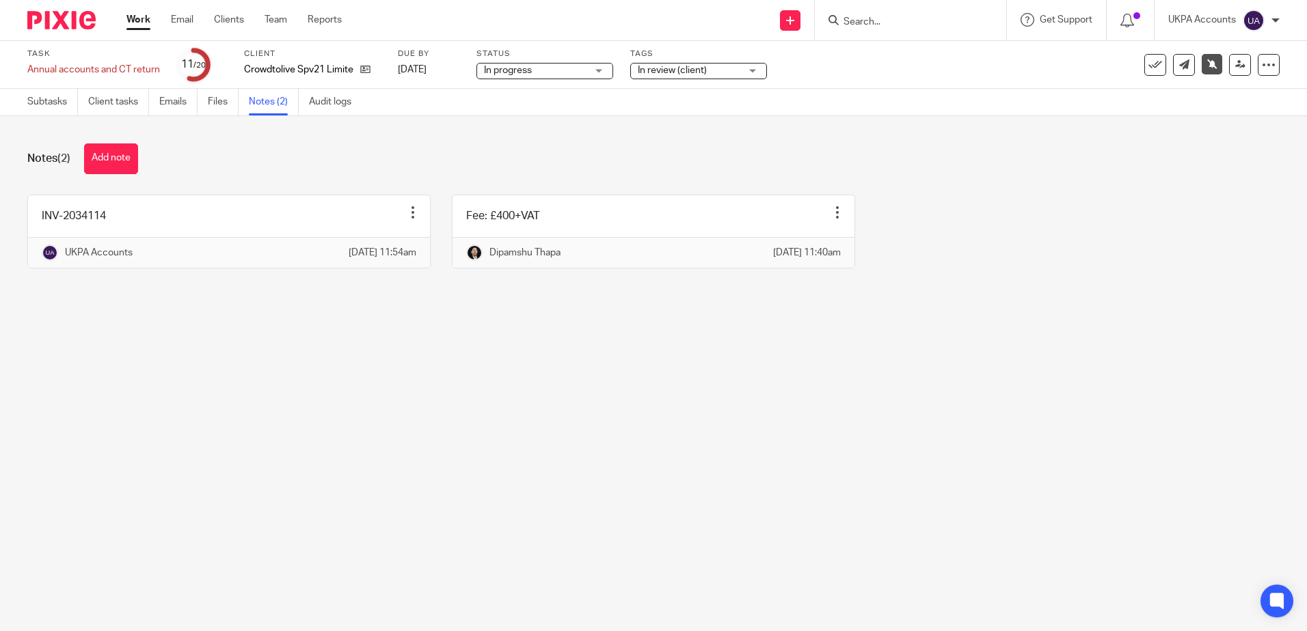
click at [435, 490] on main "Task Annual accounts and CT return Save Annual accounts and CT return 11 /20 Cl…" at bounding box center [653, 315] width 1307 height 631
click at [438, 485] on main "Task Annual accounts and CT return Save Annual accounts and CT return 11 /20 Cl…" at bounding box center [653, 315] width 1307 height 631
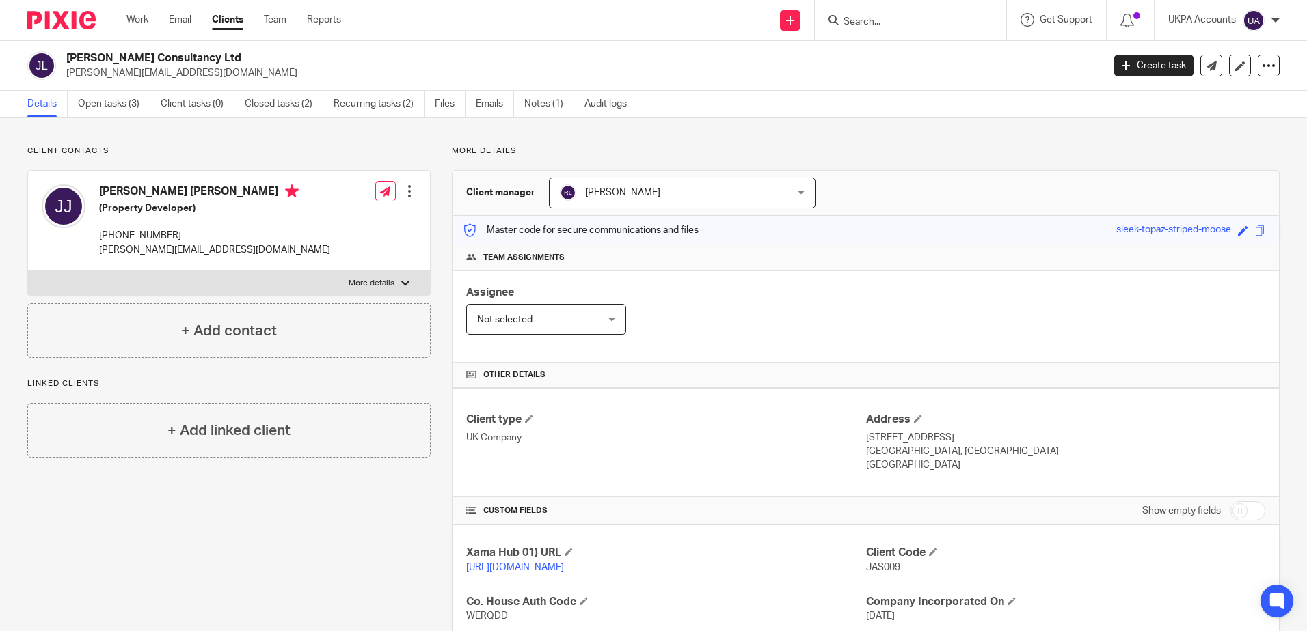
click at [304, 518] on div "Client contacts [PERSON_NAME] [PERSON_NAME] (Property Developer) [PHONE_NUMBER]…" at bounding box center [218, 518] width 424 height 745
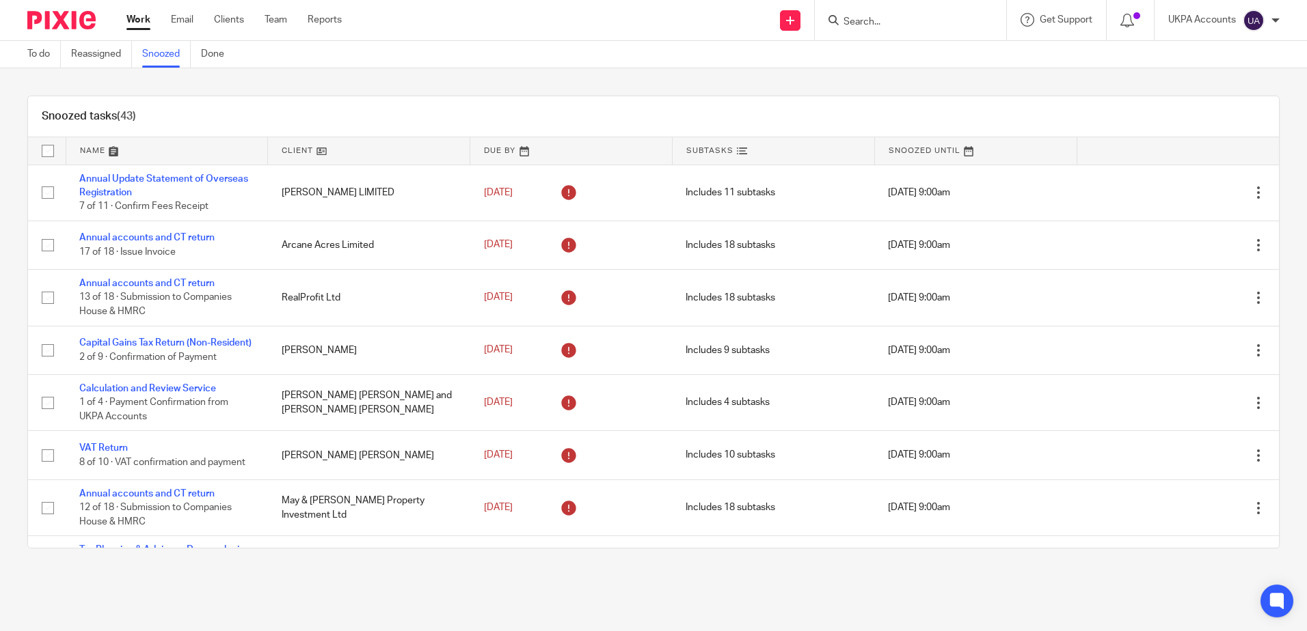
click at [1177, 83] on div "Snoozed tasks (43) Name Client Due By Subtasks Snoozed Until Annual Update Stat…" at bounding box center [653, 322] width 1307 height 508
click at [997, 599] on main "To do Reassigned Snoozed Done Snoozed tasks (43) Name Client Due By Subtasks Sn…" at bounding box center [653, 315] width 1307 height 631
click at [1275, 362] on div "Snoozed tasks (43) Name Client Due By Subtasks Snoozed Until Annual Update Stat…" at bounding box center [653, 322] width 1307 height 508
click at [597, 90] on div "Snoozed tasks (43) Name Client Due By Subtasks Snoozed Until Annual Update Stat…" at bounding box center [653, 322] width 1307 height 508
click at [444, 90] on div "Snoozed tasks (43) Name Client Due By Subtasks Snoozed Until Annual Update Stat…" at bounding box center [653, 322] width 1307 height 508
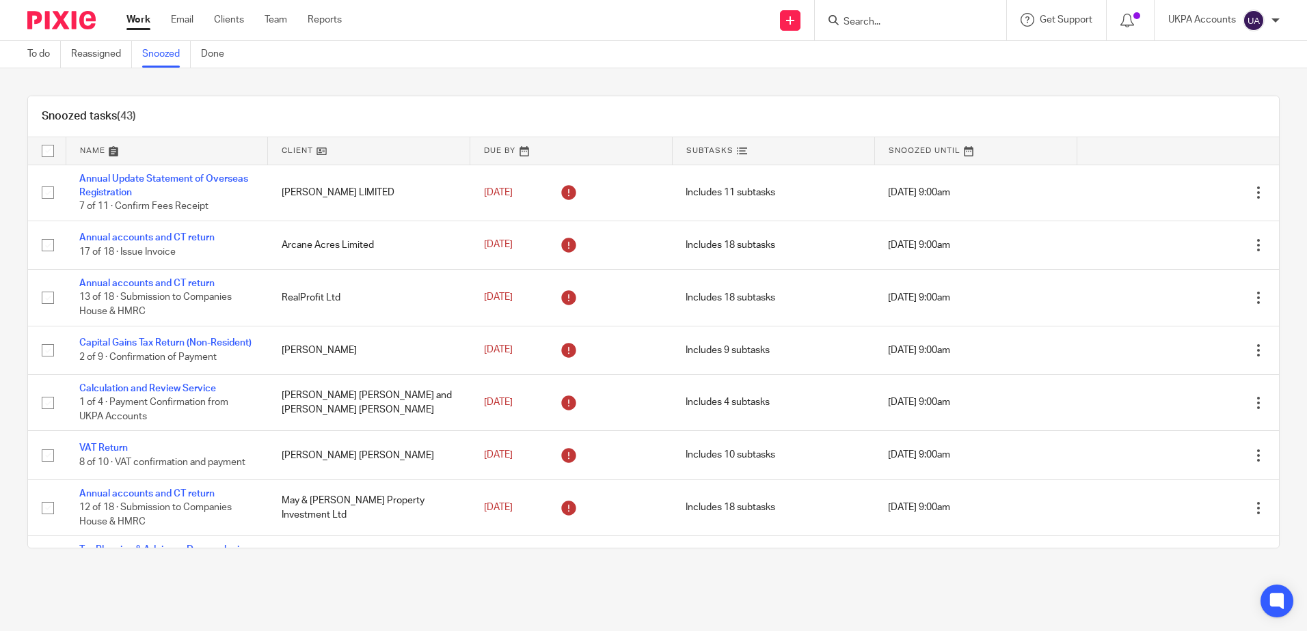
click at [577, 96] on div "Snoozed tasks (43) Name Client Due By Subtasks Snoozed Until Annual Update Stat…" at bounding box center [653, 322] width 1252 height 453
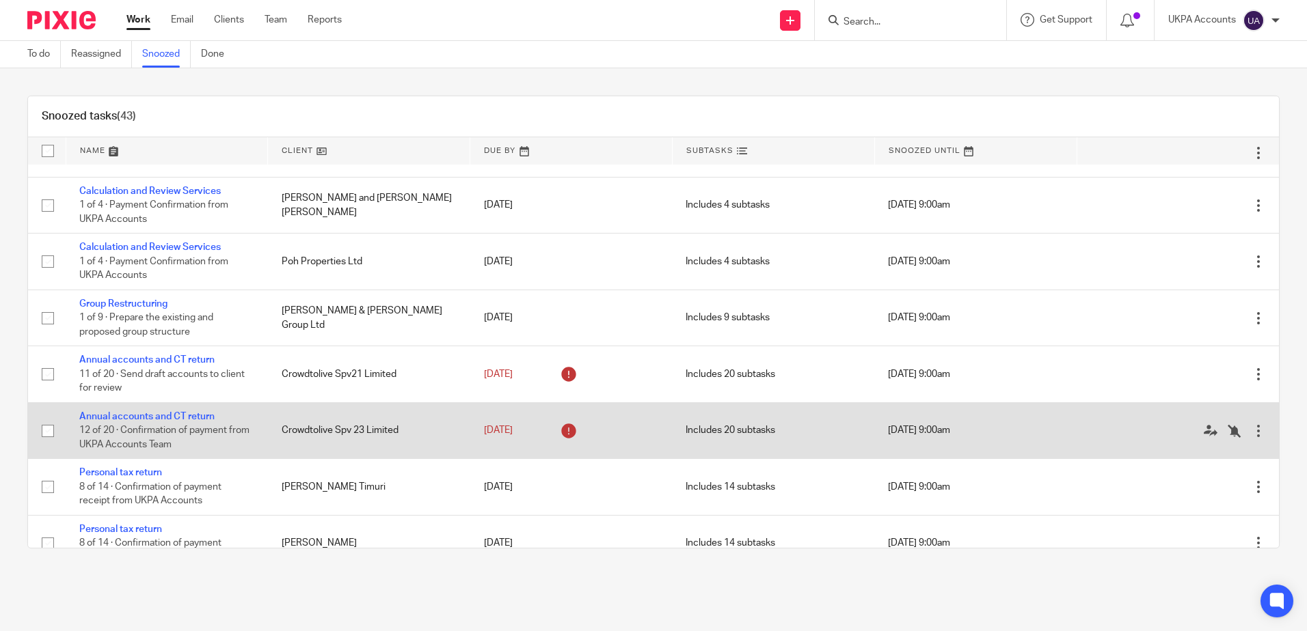
scroll to position [2013, 0]
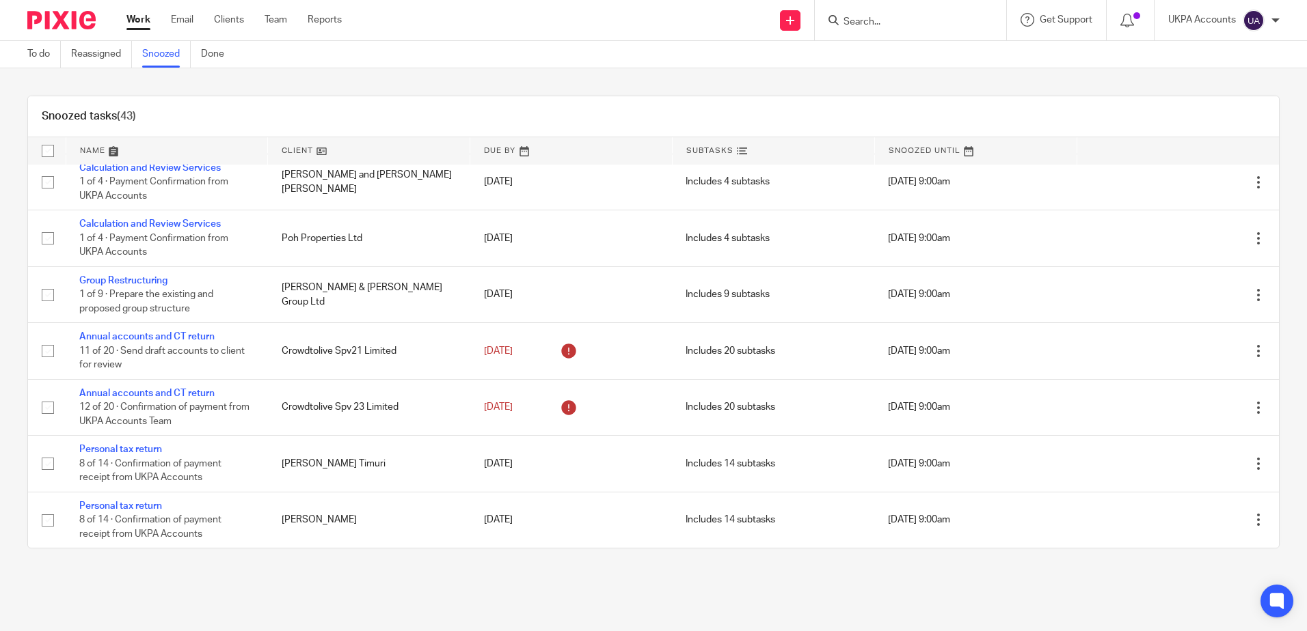
click at [543, 606] on main "To do Reassigned Snoozed Done Snoozed tasks (43) Name Client Due By Subtasks Sn…" at bounding box center [653, 315] width 1307 height 631
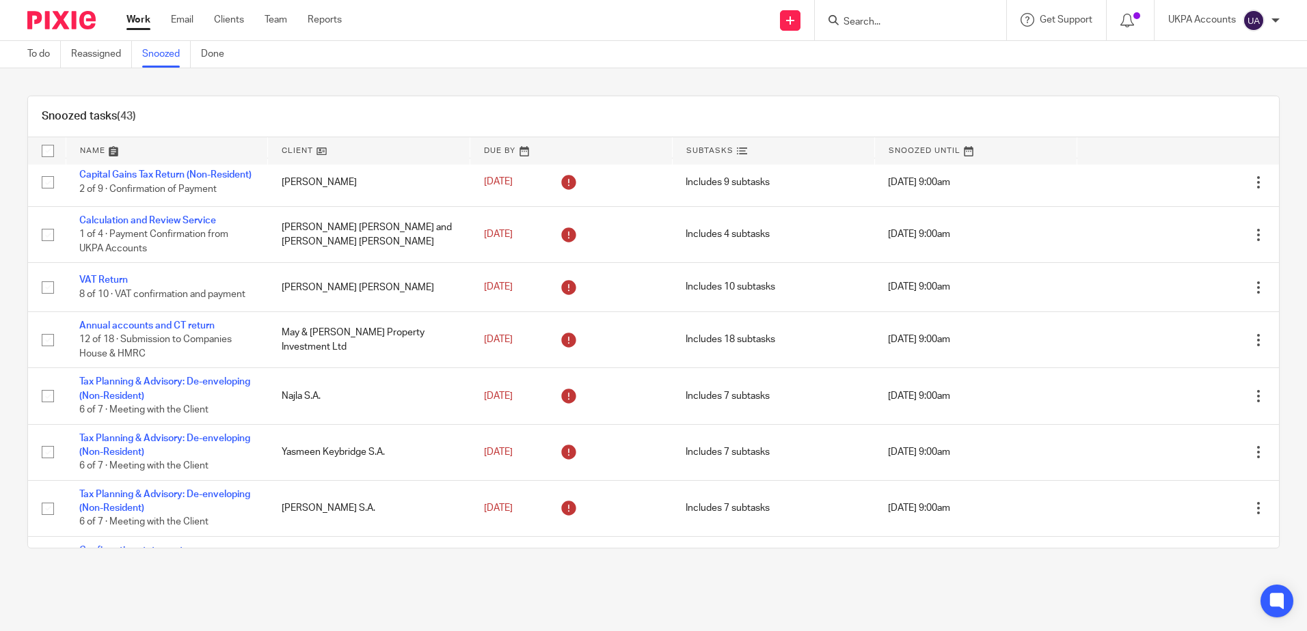
scroll to position [0, 0]
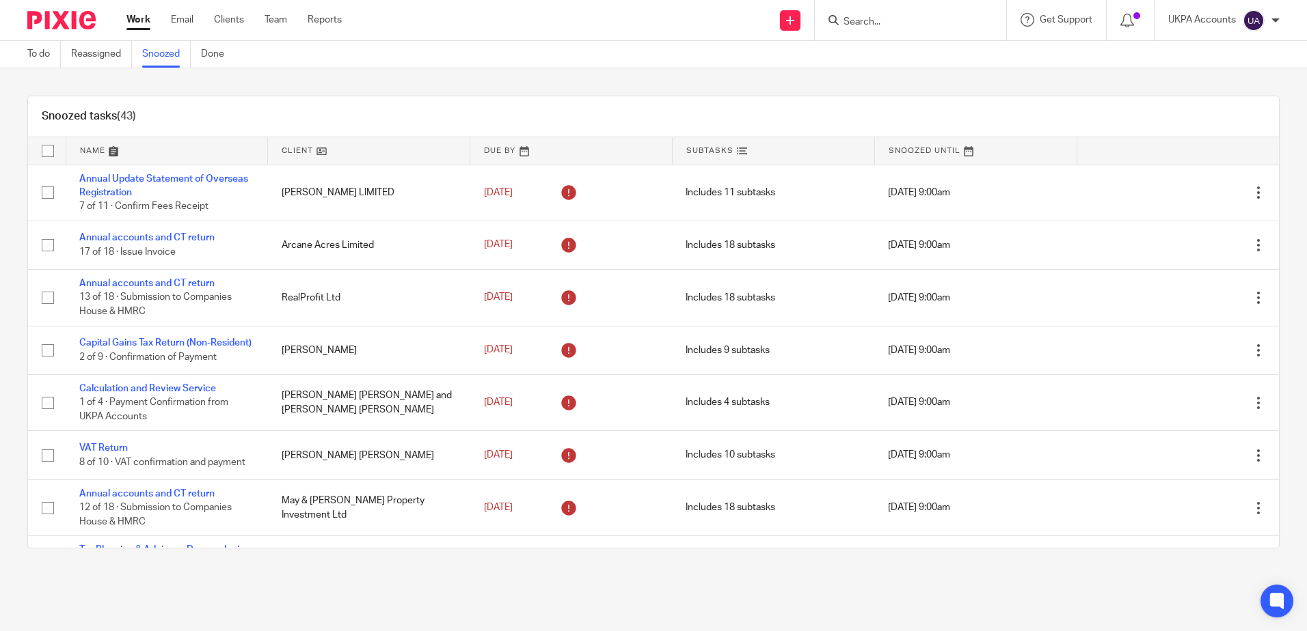
click at [381, 87] on div "Snoozed tasks (43) Name Client Due By Subtasks Snoozed Until Annual Update Stat…" at bounding box center [653, 322] width 1307 height 508
click at [654, 590] on main "To do Reassigned Snoozed Done Snoozed tasks (43) Name Client Due By Subtasks Sn…" at bounding box center [653, 315] width 1307 height 631
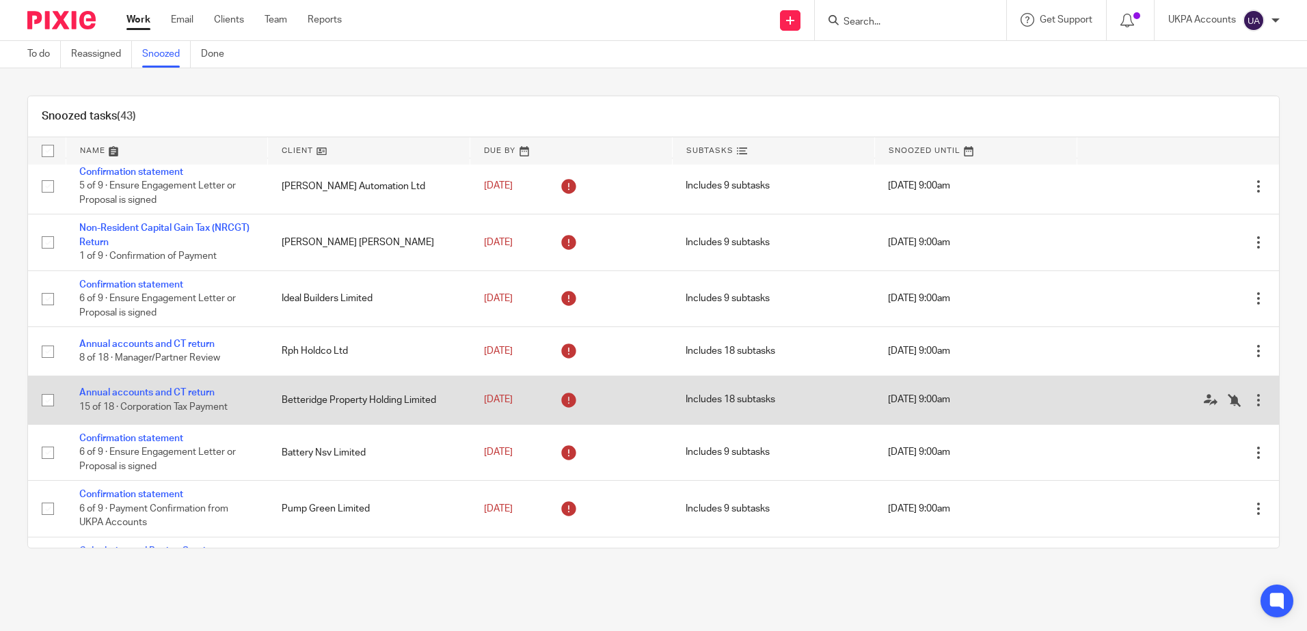
scroll to position [68, 0]
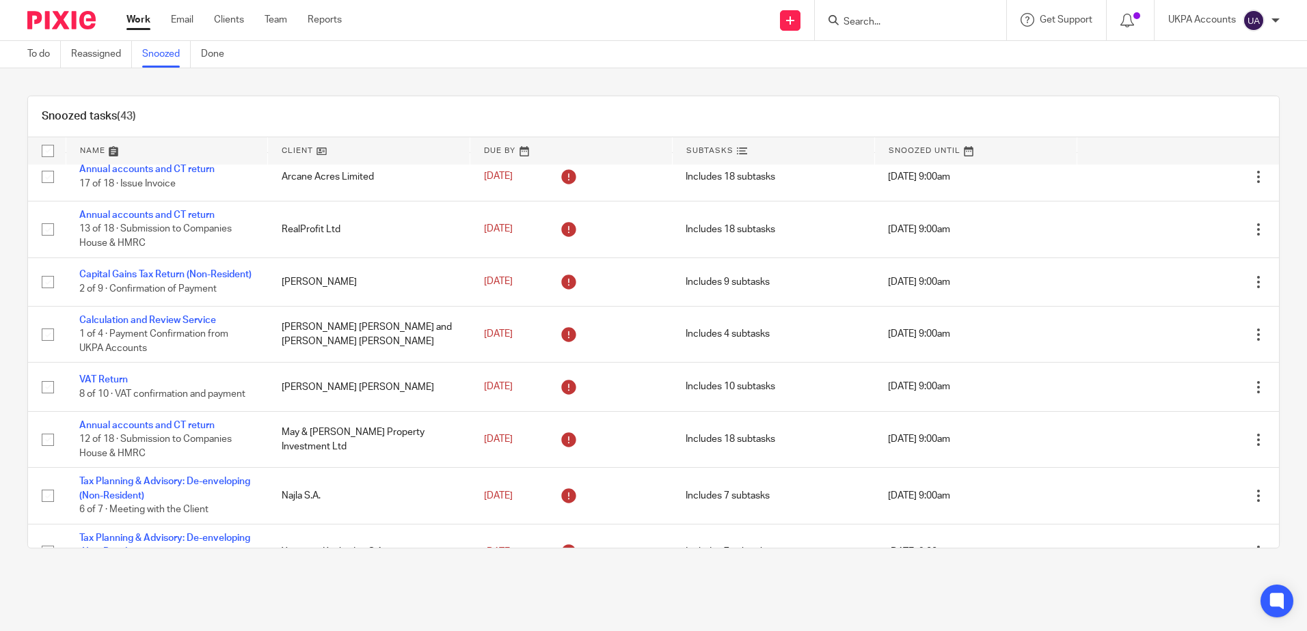
click at [325, 91] on div "Snoozed tasks (43) Name Client Due By Subtasks Snoozed Until Annual Update Stat…" at bounding box center [653, 322] width 1307 height 508
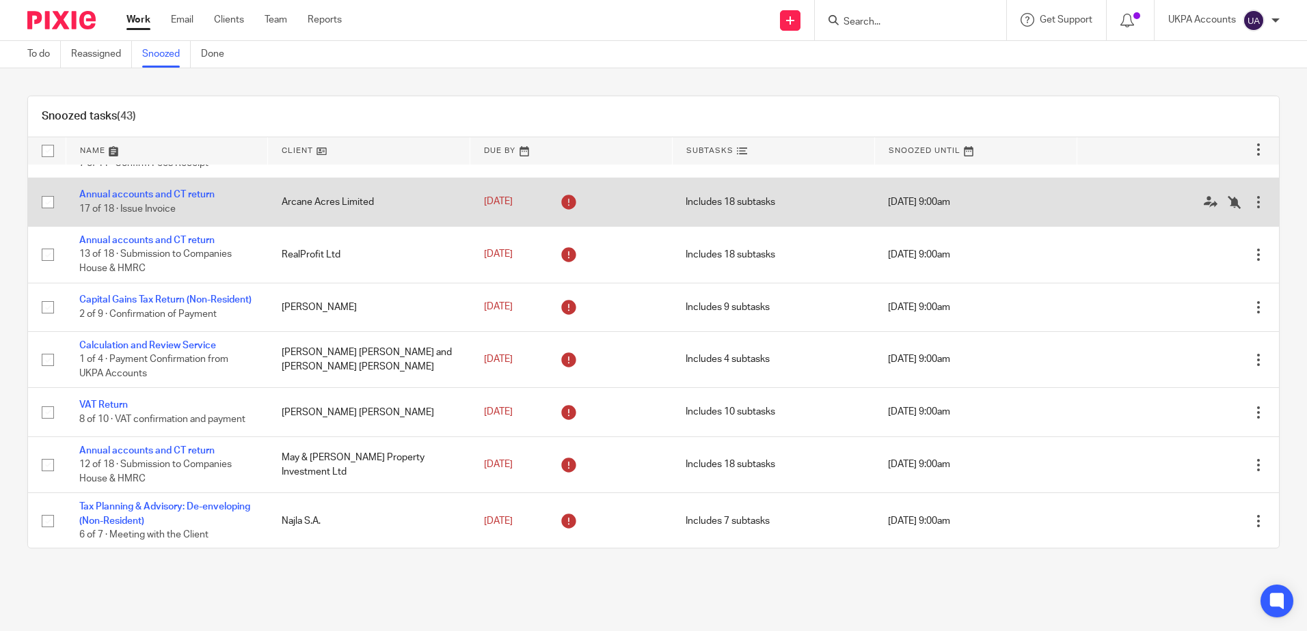
scroll to position [0, 0]
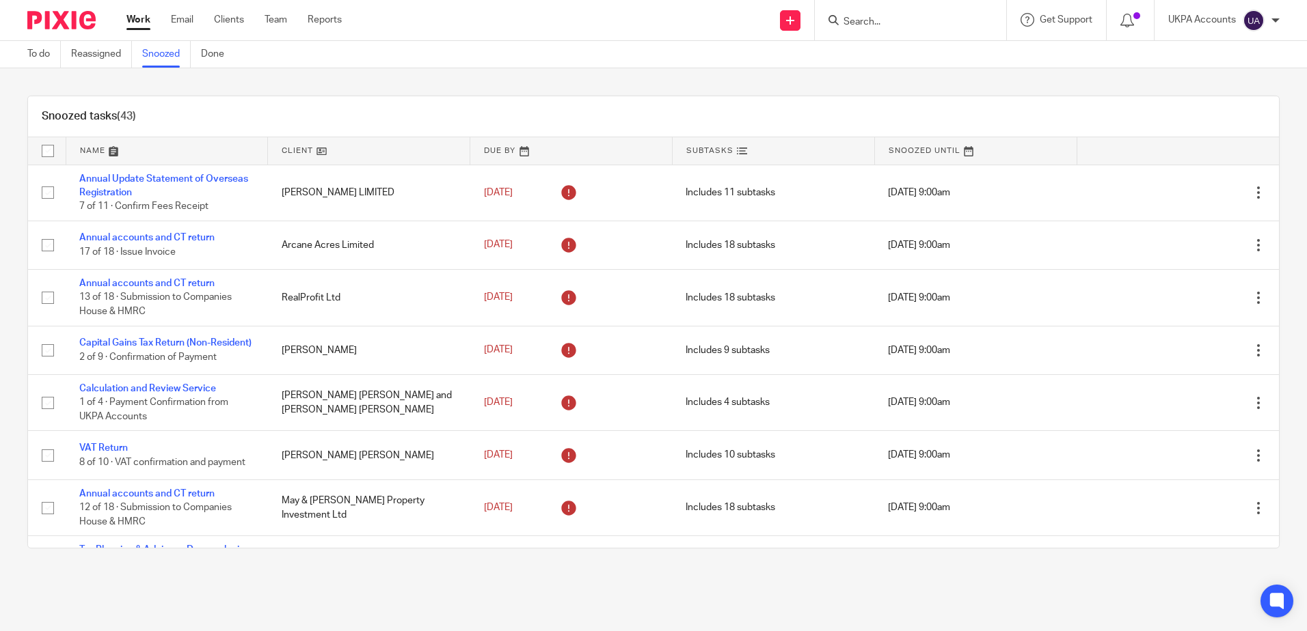
click at [502, 80] on div "Snoozed tasks (43) Name Client Due By Subtasks Snoozed Until Annual Update Stat…" at bounding box center [653, 322] width 1307 height 508
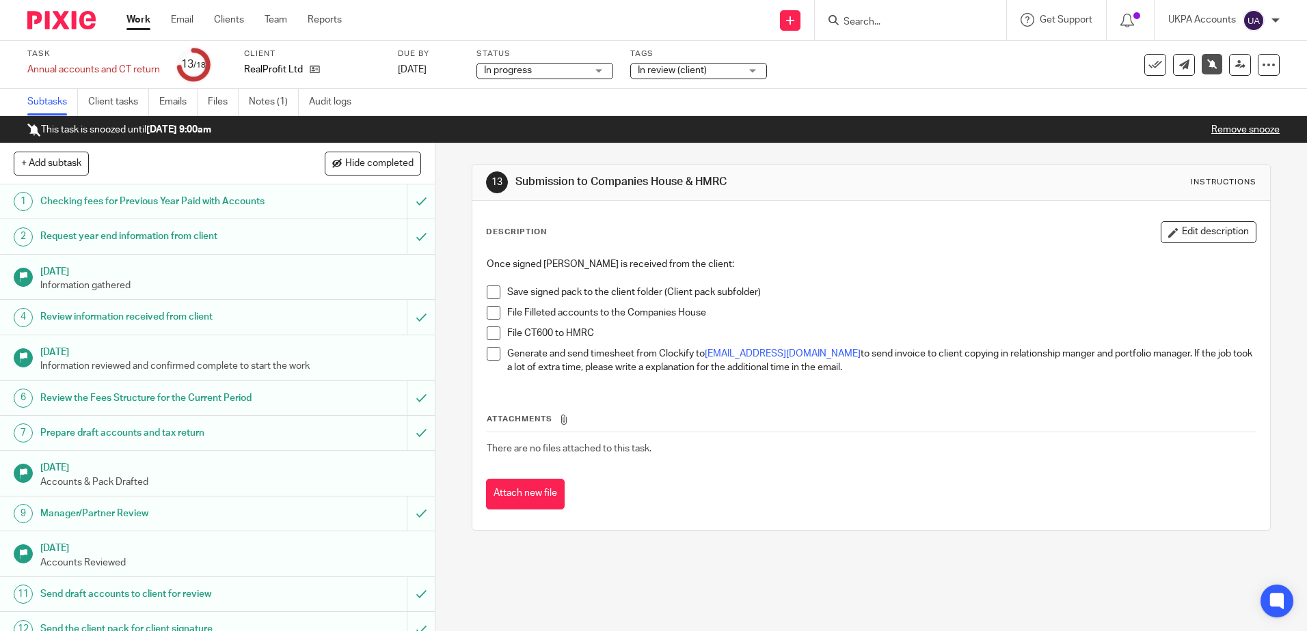
scroll to position [237, 0]
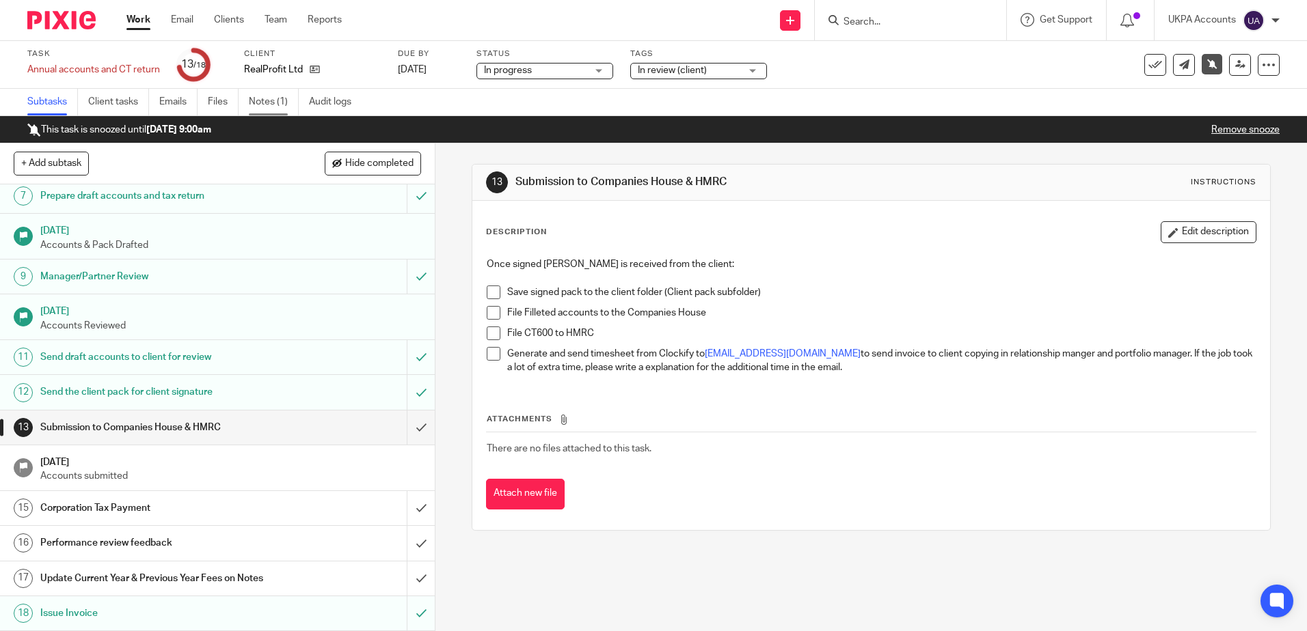
click at [273, 99] on link "Notes (1)" at bounding box center [274, 102] width 50 height 27
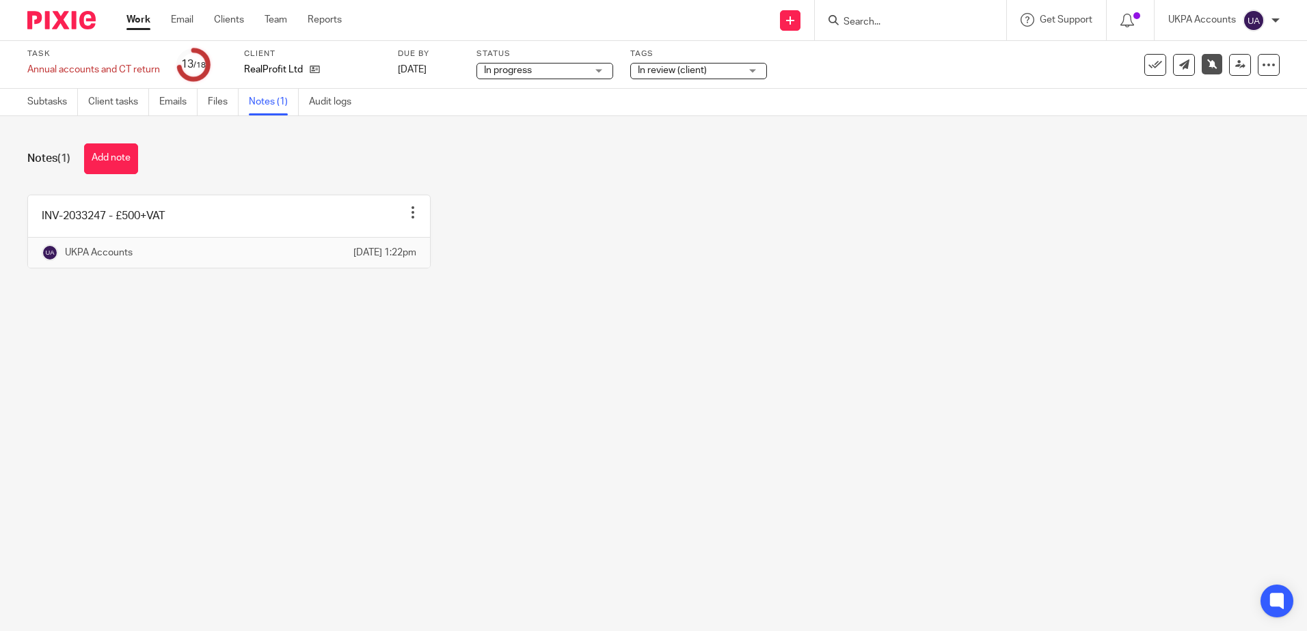
click at [684, 398] on main "Task Annual accounts and CT return Save Annual accounts and CT return 13 /18 Cl…" at bounding box center [653, 315] width 1307 height 631
drag, startPoint x: 244, startPoint y: 71, endPoint x: 301, endPoint y: 67, distance: 57.6
click at [301, 67] on div "RealProfit Ltd" at bounding box center [312, 70] width 137 height 14
click at [717, 400] on main "Task Annual accounts and CT return Save Annual accounts and CT return 13 /18 Cl…" at bounding box center [653, 315] width 1307 height 631
click at [698, 368] on main "Task Annual accounts and CT return Save Annual accounts and CT return 13 /18 Cl…" at bounding box center [653, 315] width 1307 height 631
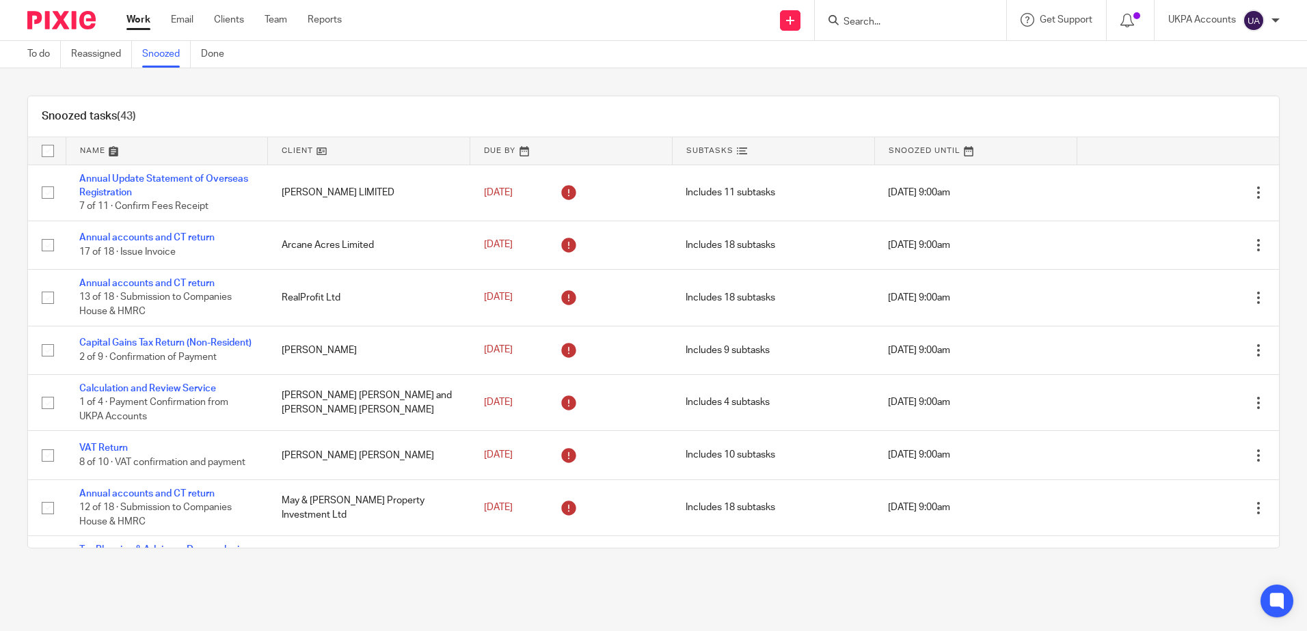
click at [142, 19] on link "Work" at bounding box center [138, 20] width 24 height 14
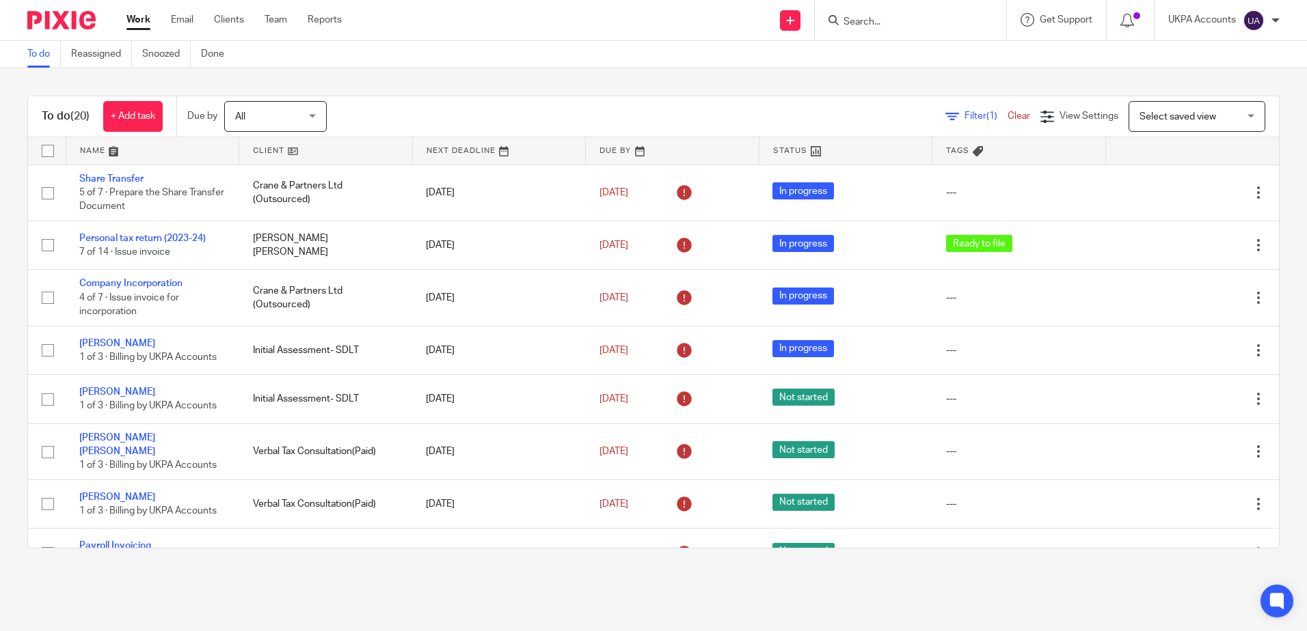
click at [875, 25] on input "Search" at bounding box center [903, 22] width 123 height 12
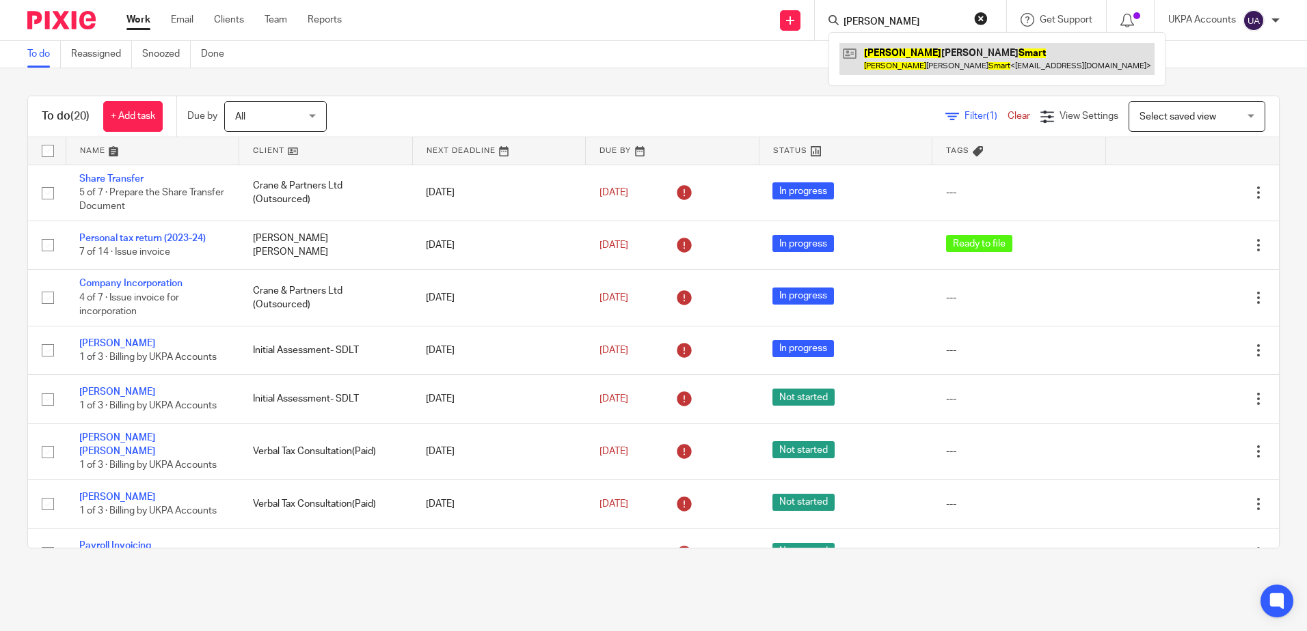
type input "[PERSON_NAME]"
click at [985, 64] on link at bounding box center [996, 58] width 315 height 31
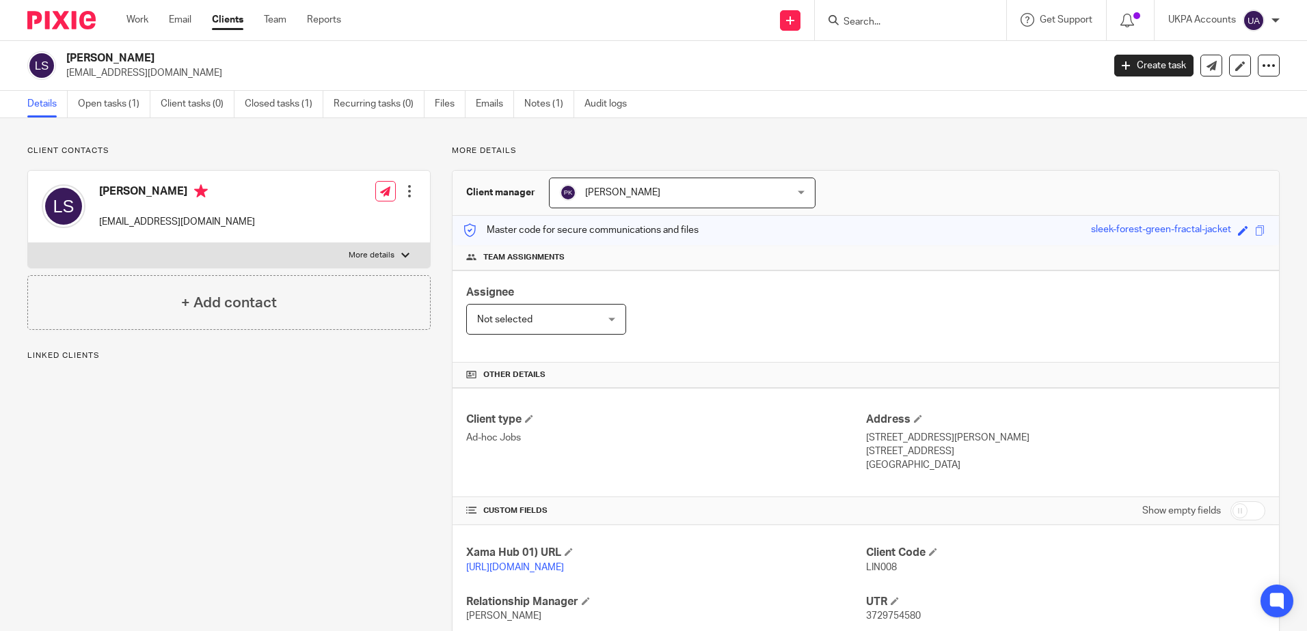
click at [260, 481] on div "Client contacts Linda Frances Smart lindafsmart@gmail.com Edit contact Create c…" at bounding box center [218, 469] width 424 height 647
click at [111, 98] on link "Open tasks (1)" at bounding box center [114, 104] width 72 height 27
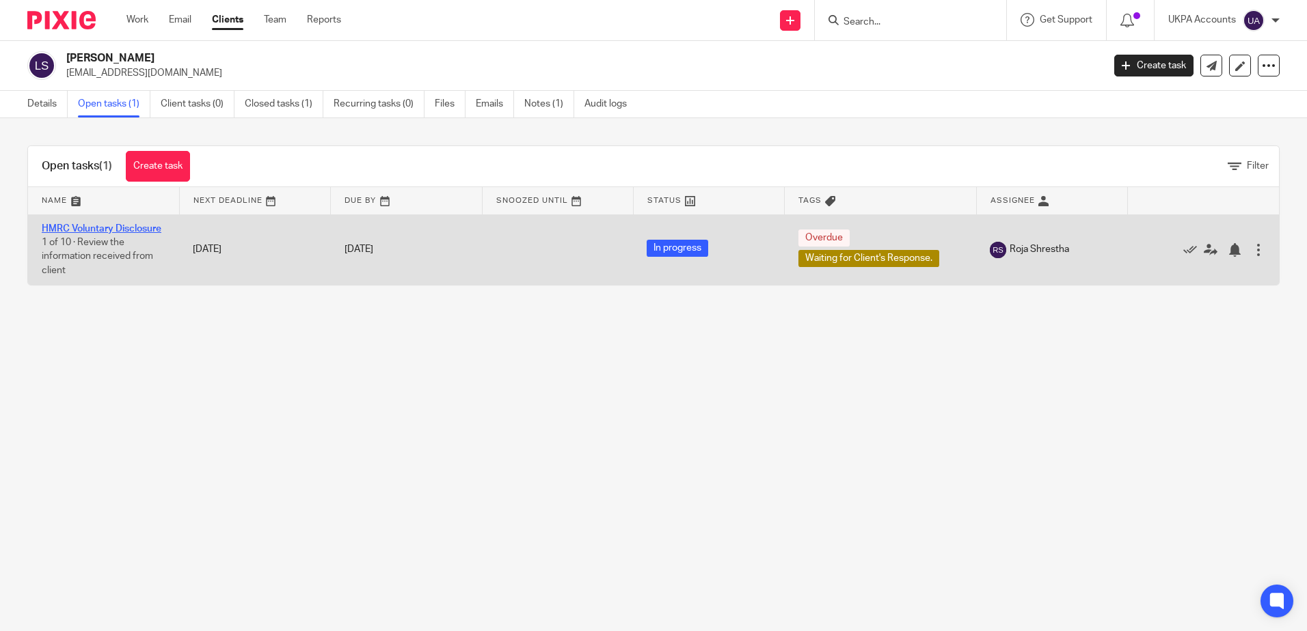
click at [128, 226] on link "HMRC Voluntary Disclosure" at bounding box center [102, 229] width 120 height 10
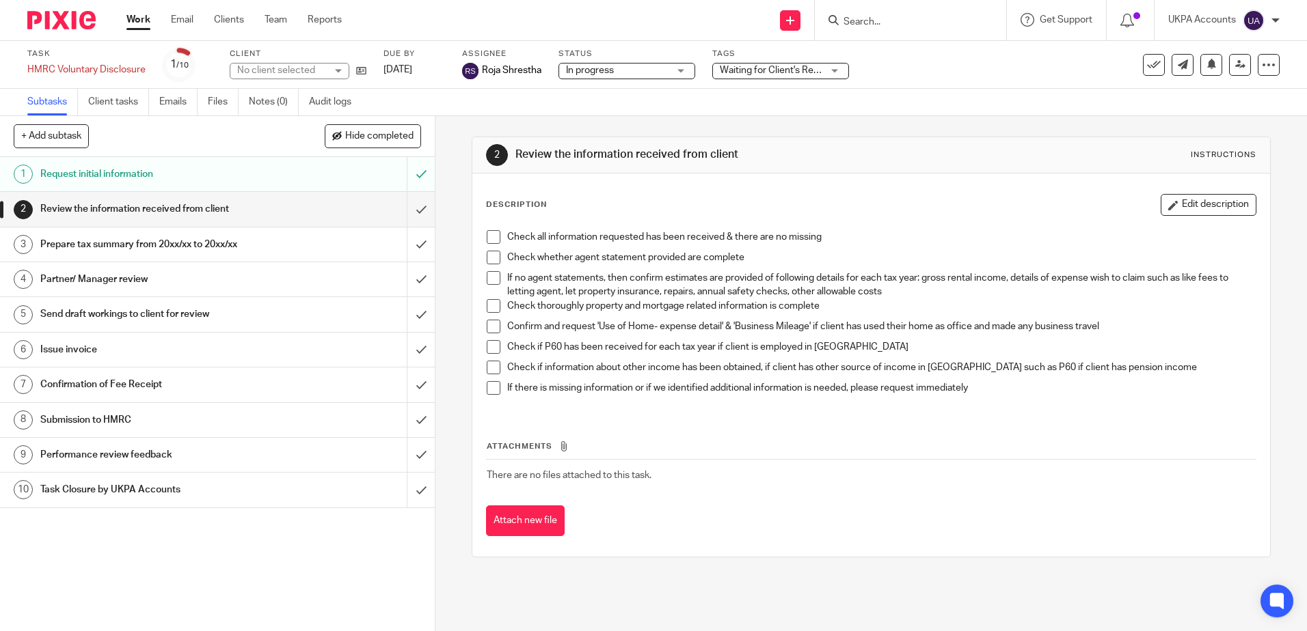
click at [602, 601] on div "2 Review the information received from client Instructions Description Edit des…" at bounding box center [870, 373] width 871 height 515
click at [361, 69] on icon at bounding box center [361, 71] width 10 height 10
drag, startPoint x: 325, startPoint y: 103, endPoint x: 385, endPoint y: 146, distance: 74.4
click at [325, 103] on link "Audit logs" at bounding box center [335, 102] width 53 height 27
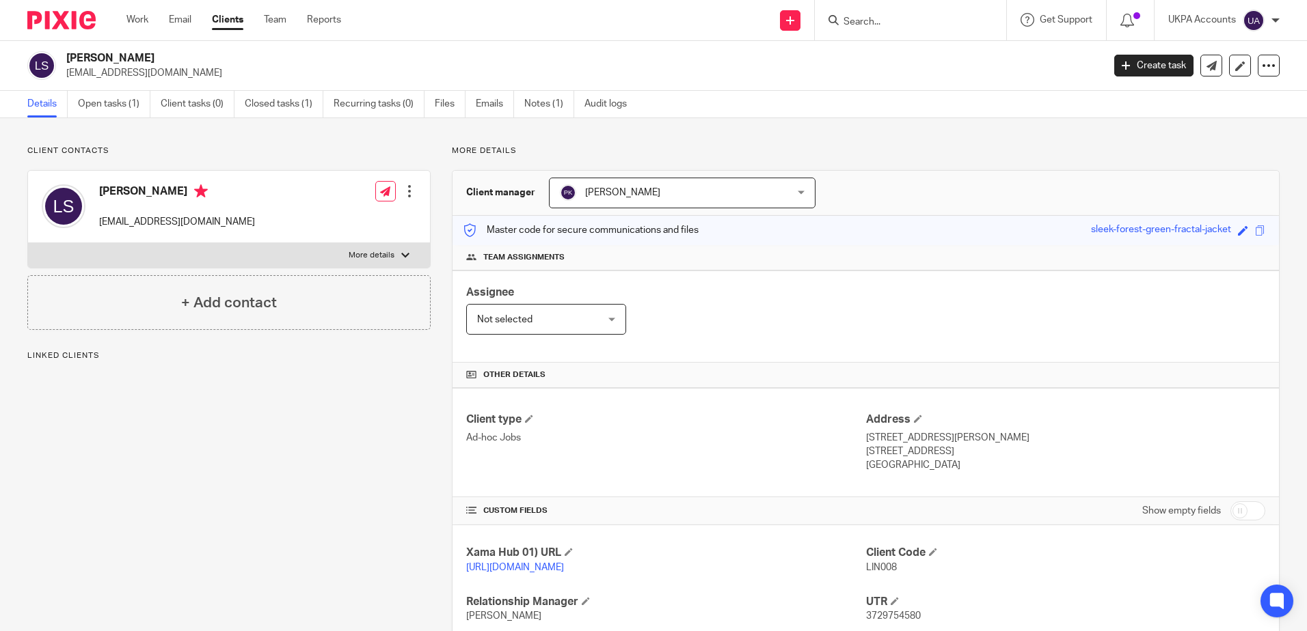
click at [263, 512] on div "Client contacts [PERSON_NAME] [EMAIL_ADDRESS][DOMAIN_NAME] Edit contact Create …" at bounding box center [218, 469] width 424 height 647
click at [528, 113] on link "Notes (1)" at bounding box center [549, 104] width 50 height 27
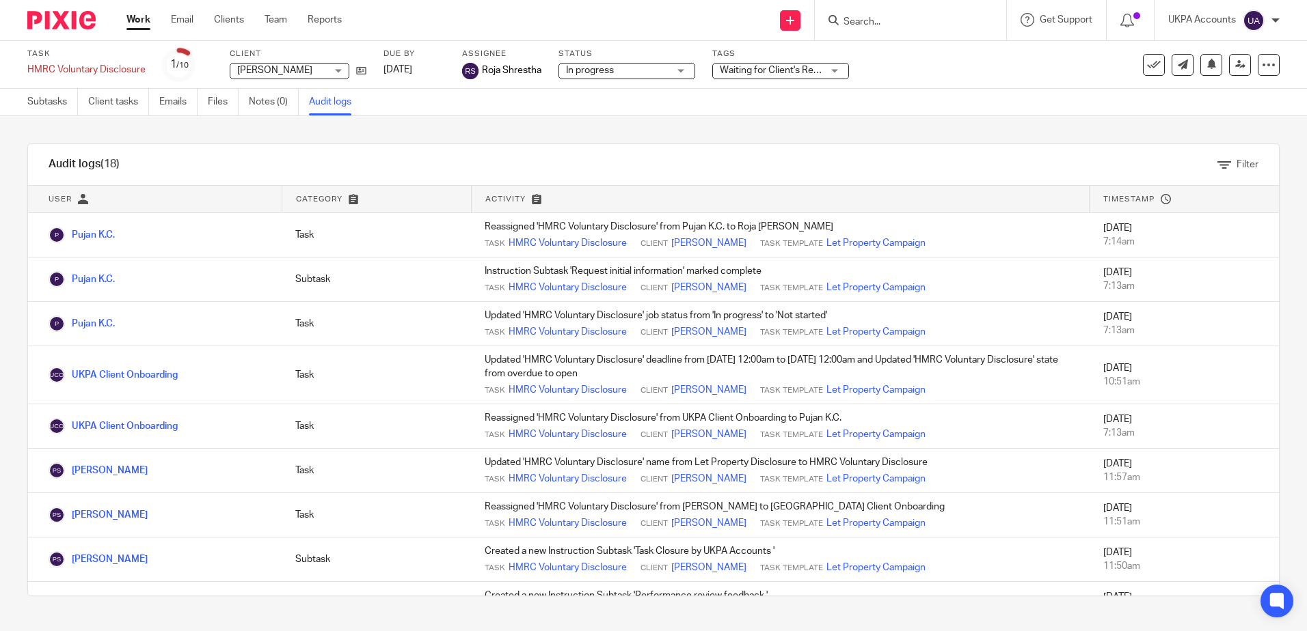
click at [482, 131] on div "Audit logs (18) Filter Filter Audit Logs Only show logs matching all of these c…" at bounding box center [653, 370] width 1307 height 508
drag, startPoint x: 859, startPoint y: 126, endPoint x: 735, endPoint y: 45, distance: 148.6
click at [859, 126] on div "Audit logs (18) Filter Filter Audit Logs Only show logs matching all of these c…" at bounding box center [653, 370] width 1307 height 508
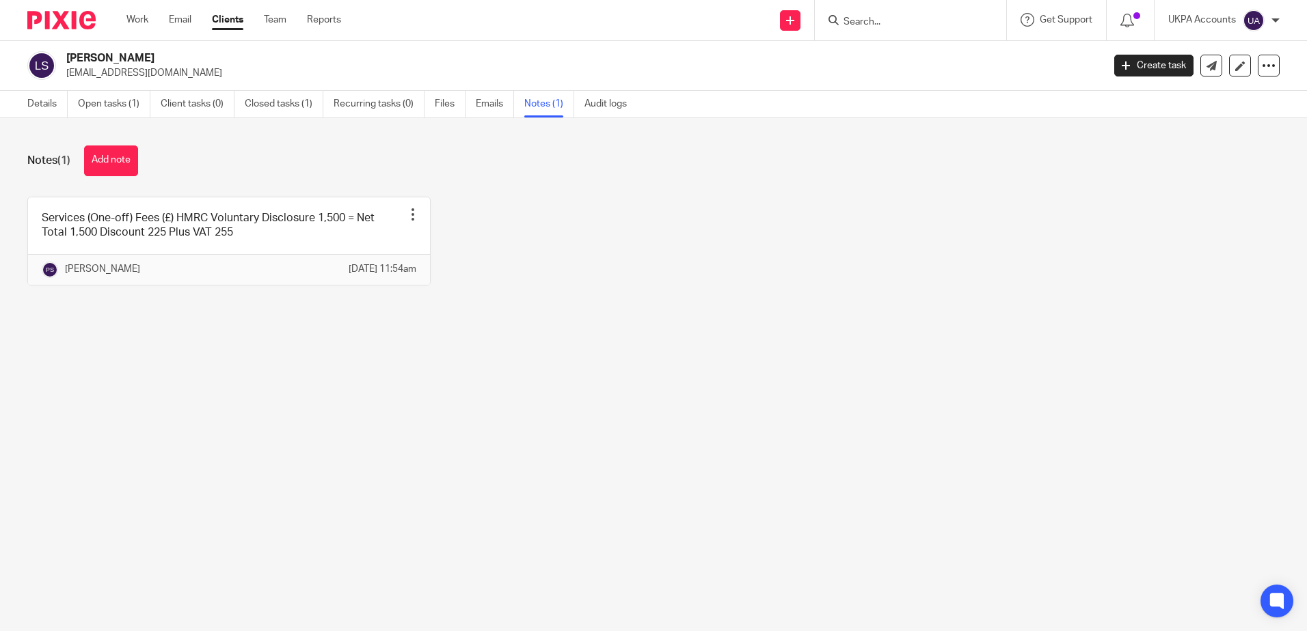
click at [670, 467] on main "[PERSON_NAME] [EMAIL_ADDRESS][DOMAIN_NAME] Create task Update from Companies Ho…" at bounding box center [653, 315] width 1307 height 631
click at [427, 372] on main "Linda Frances Smart lindafsmart@gmail.com Create task Update from Companies Hou…" at bounding box center [653, 315] width 1307 height 631
click at [666, 495] on main "Linda Frances Smart lindafsmart@gmail.com Create task Update from Companies Hou…" at bounding box center [653, 315] width 1307 height 631
click at [800, 422] on main "Linda Frances Smart lindafsmart@gmail.com Create task Update from Companies Hou…" at bounding box center [653, 315] width 1307 height 631
click at [790, 407] on main "Linda Frances Smart lindafsmart@gmail.com Create task Update from Companies Hou…" at bounding box center [653, 315] width 1307 height 631
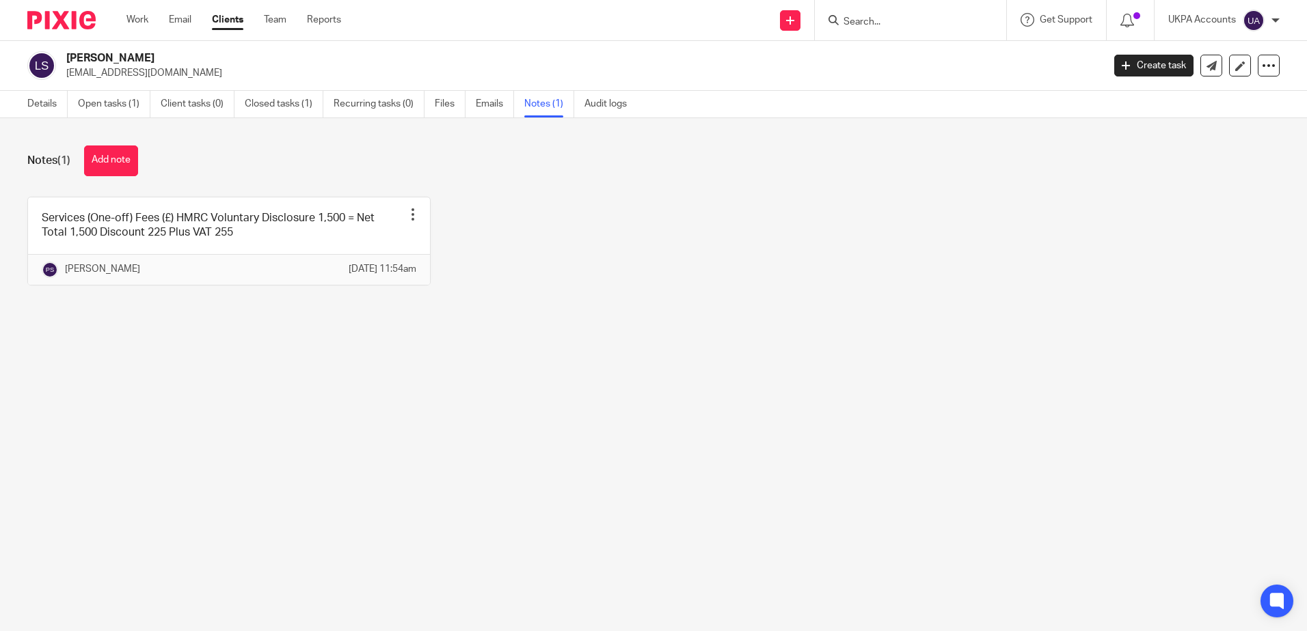
click at [790, 428] on main "Linda Frances Smart lindafsmart@gmail.com Create task Update from Companies Hou…" at bounding box center [653, 315] width 1307 height 631
click at [809, 463] on main "Linda Frances Smart lindafsmart@gmail.com Create task Update from Companies Hou…" at bounding box center [653, 315] width 1307 height 631
drag, startPoint x: 128, startPoint y: 105, endPoint x: 195, endPoint y: 137, distance: 74.3
click at [128, 105] on link "Open tasks (1)" at bounding box center [114, 104] width 72 height 27
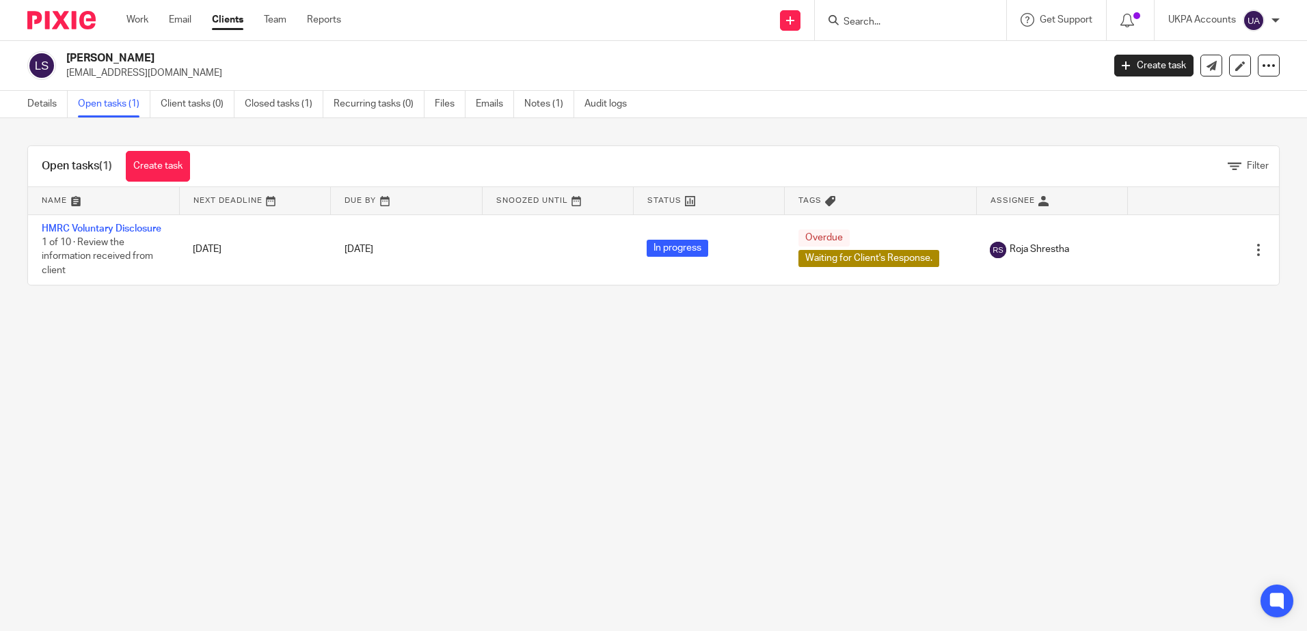
drag, startPoint x: 53, startPoint y: 107, endPoint x: 424, endPoint y: 312, distance: 424.6
click at [53, 107] on link "Details" at bounding box center [47, 104] width 40 height 27
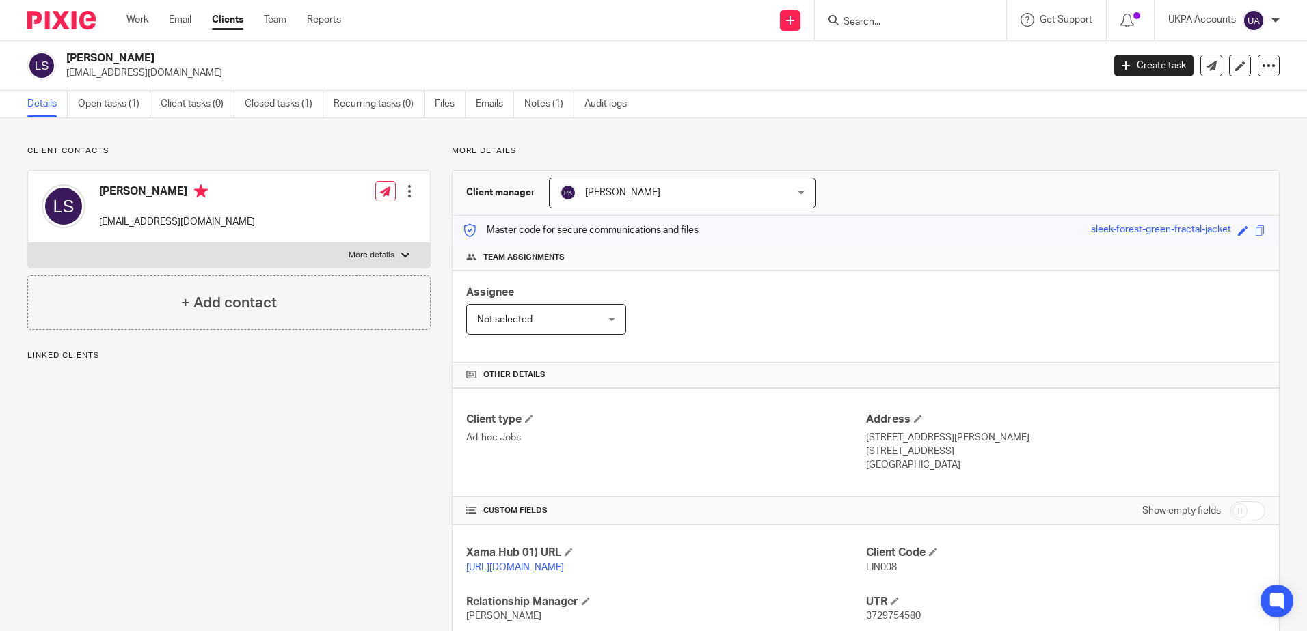
drag, startPoint x: 174, startPoint y: 58, endPoint x: 68, endPoint y: 57, distance: 105.9
click at [68, 57] on h2 "[PERSON_NAME]" at bounding box center [476, 58] width 821 height 14
copy h2 "[PERSON_NAME]"
click at [167, 497] on div "Client contacts [PERSON_NAME] [EMAIL_ADDRESS][DOMAIN_NAME] Edit contact Create …" at bounding box center [218, 469] width 424 height 647
drag, startPoint x: 131, startPoint y: 189, endPoint x: 206, endPoint y: 196, distance: 76.2
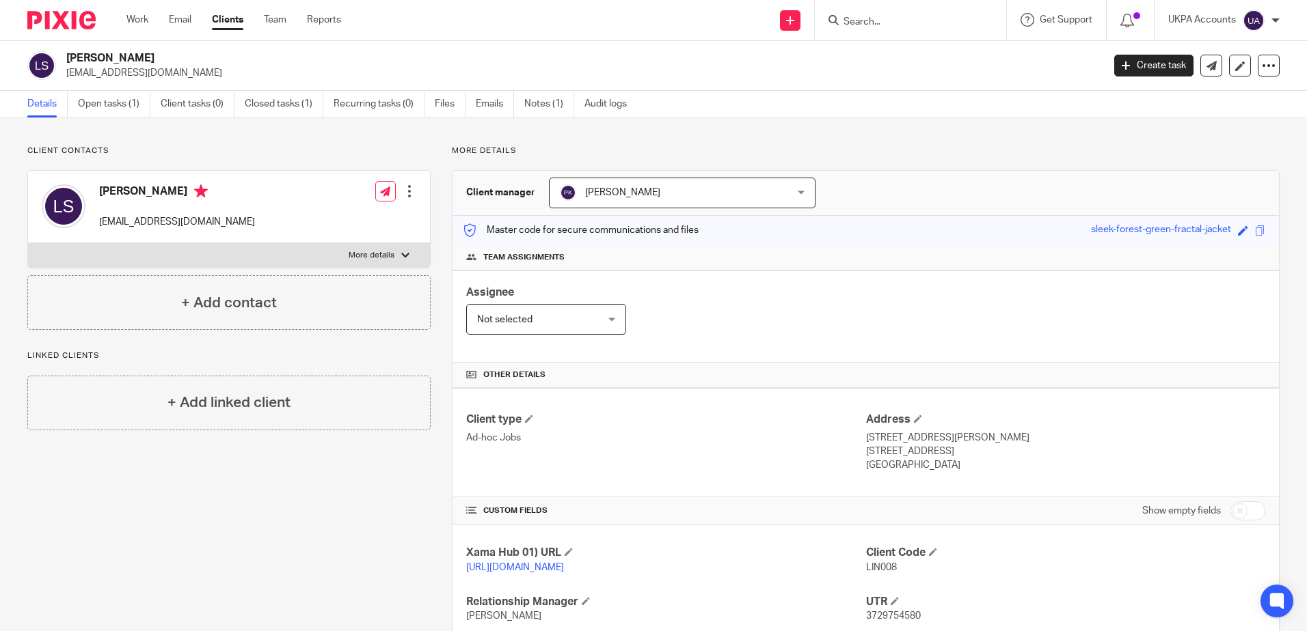
click at [206, 196] on h4 "[PERSON_NAME]" at bounding box center [177, 193] width 156 height 17
copy h4 "Frances Smart"
drag, startPoint x: 307, startPoint y: 541, endPoint x: 264, endPoint y: 463, distance: 88.1
click at [307, 540] on div "Client contacts Linda Frances Smart lindafsmart@gmail.com Edit contact Create c…" at bounding box center [218, 469] width 424 height 647
drag, startPoint x: 97, startPoint y: 221, endPoint x: 209, endPoint y: 221, distance: 112.1
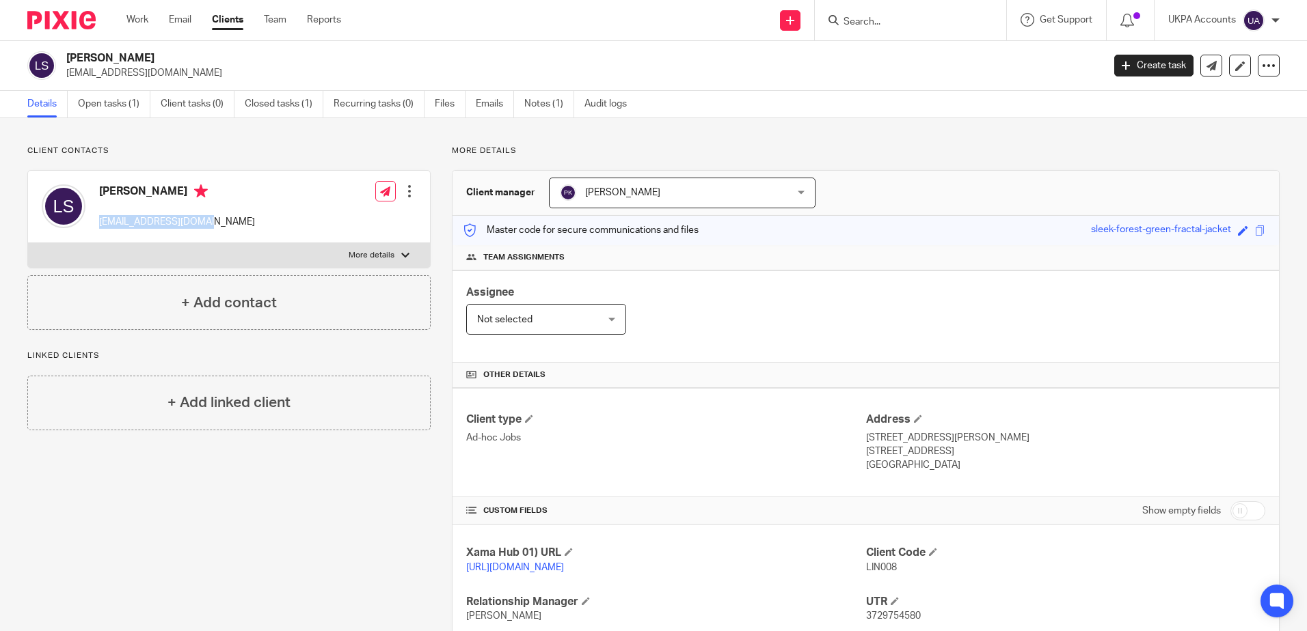
click at [209, 221] on div "Linda Frances Smart lindafsmart@gmail.com" at bounding box center [148, 207] width 213 height 58
copy p "lindafsmart@gmail.com"
click at [139, 511] on div "Client contacts Linda Frances Smart lindafsmart@gmail.com Edit contact Create c…" at bounding box center [218, 469] width 424 height 647
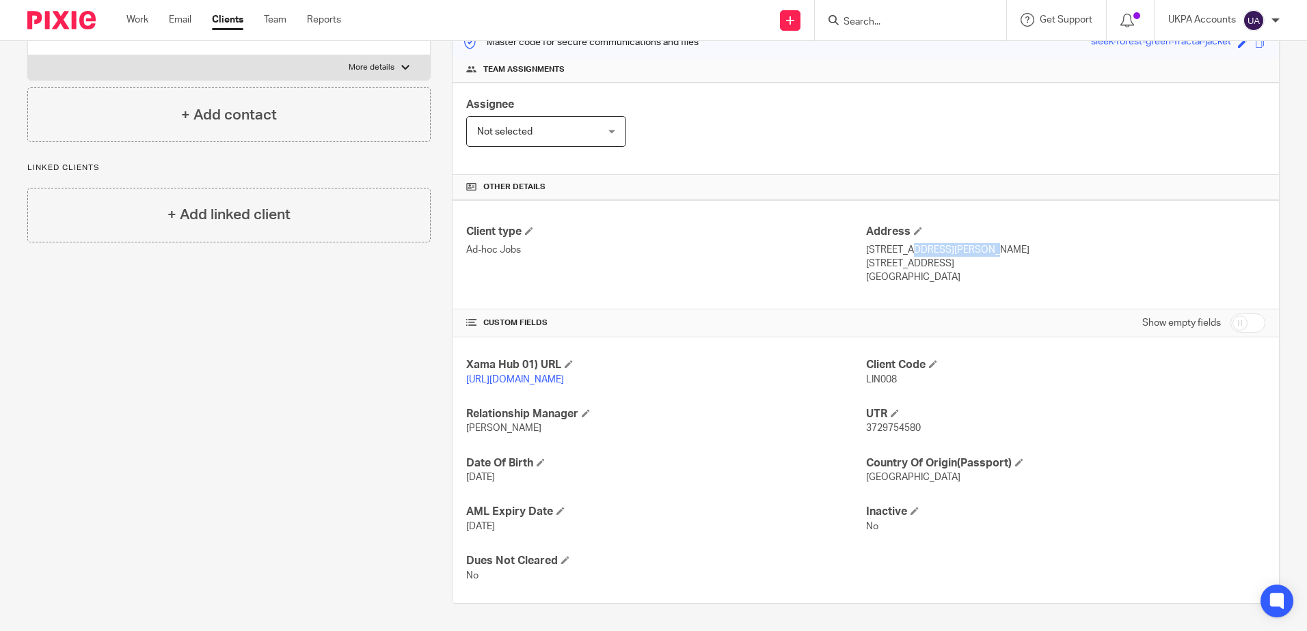
drag, startPoint x: 859, startPoint y: 236, endPoint x: 943, endPoint y: 236, distance: 84.1
click at [943, 243] on p "50A Webb's Road" at bounding box center [1065, 250] width 399 height 14
copy p "50A Webb's Road"
drag, startPoint x: 898, startPoint y: 249, endPoint x: 957, endPoint y: 251, distance: 59.5
click at [957, 257] on p "London , SW11 6SF" at bounding box center [1065, 264] width 399 height 14
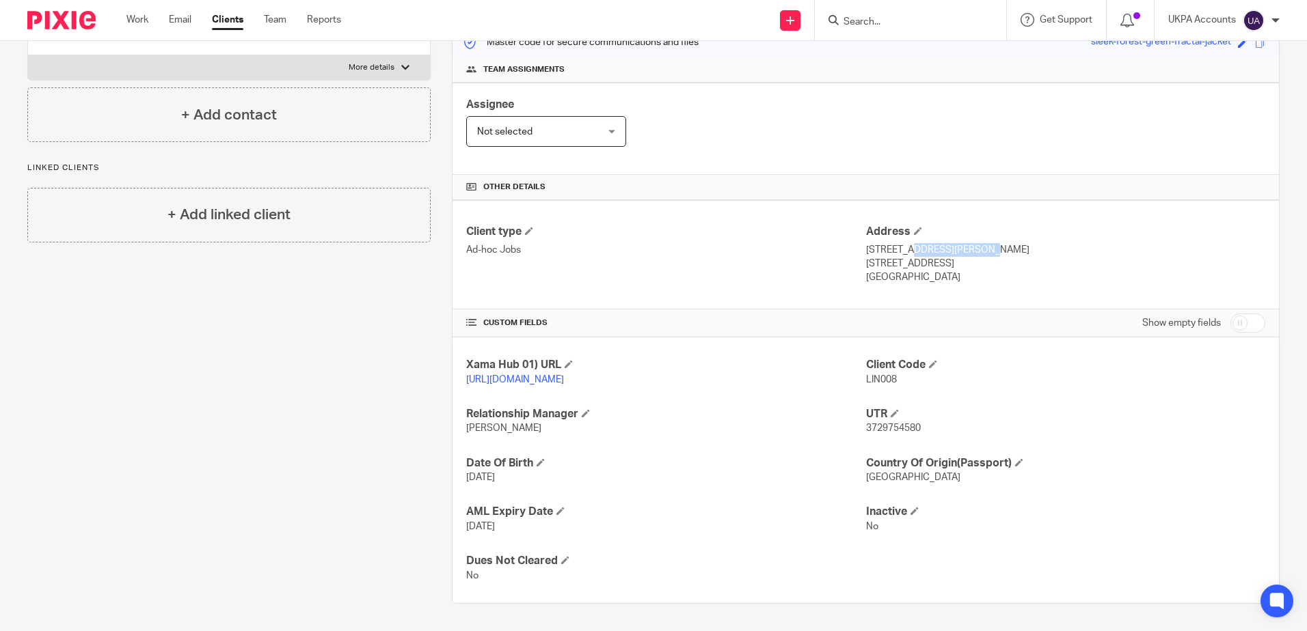
copy p "SW11 6SF"
drag, startPoint x: 766, startPoint y: 264, endPoint x: 865, endPoint y: 261, distance: 98.4
click at [767, 264] on div "Client type Ad-hoc Jobs" at bounding box center [665, 255] width 399 height 60
drag, startPoint x: 858, startPoint y: 249, endPoint x: 891, endPoint y: 253, distance: 33.7
click at [891, 253] on div "Client type Ad-hoc Jobs Address 50A Webb's Road London , SW11 6SF United Kingdom" at bounding box center [865, 254] width 826 height 109
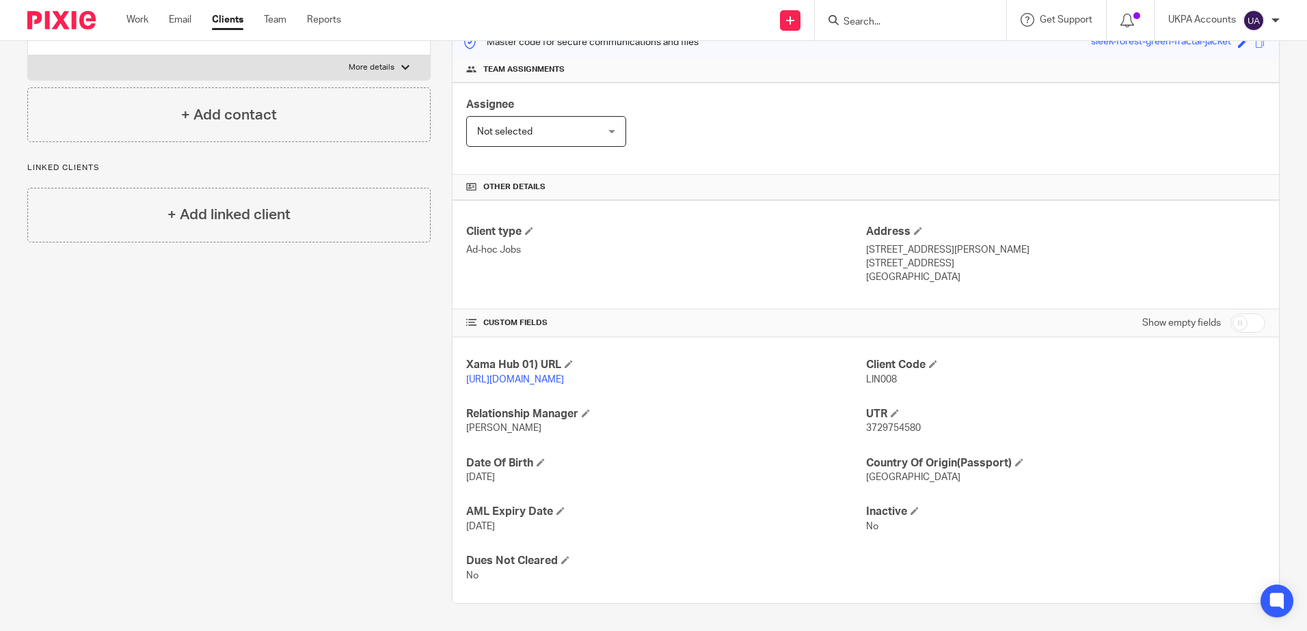
drag, startPoint x: 891, startPoint y: 253, endPoint x: 867, endPoint y: 256, distance: 24.2
click at [797, 257] on div "Client type Ad-hoc Jobs" at bounding box center [665, 255] width 399 height 60
click at [875, 257] on p "London , SW11 6SF" at bounding box center [1065, 264] width 399 height 14
drag, startPoint x: 858, startPoint y: 249, endPoint x: 890, endPoint y: 251, distance: 32.8
click at [890, 251] on div "Client type Ad-hoc Jobs Address 50A Webb's Road London , SW11 6SF United Kingdom" at bounding box center [865, 254] width 826 height 109
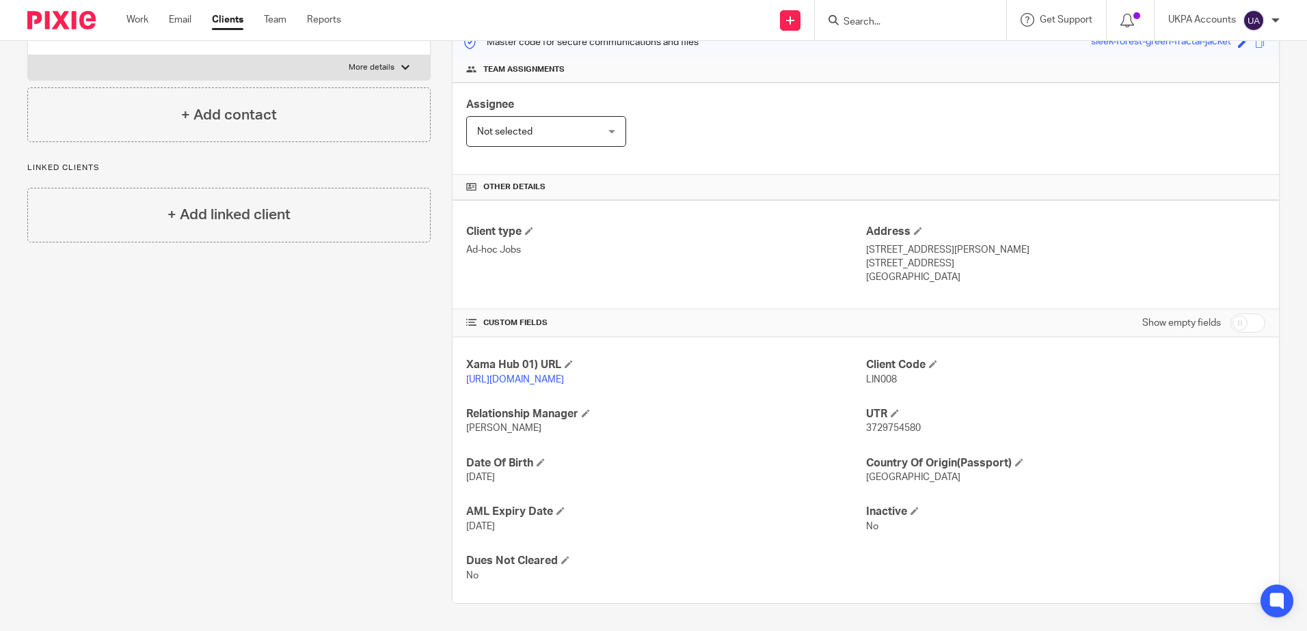
drag, startPoint x: 890, startPoint y: 251, endPoint x: 881, endPoint y: 253, distance: 9.8
click at [890, 257] on p "London , SW11 6SF" at bounding box center [1065, 264] width 399 height 14
click at [884, 257] on p "London , SW11 6SF" at bounding box center [1065, 264] width 399 height 14
drag, startPoint x: 890, startPoint y: 249, endPoint x: 858, endPoint y: 249, distance: 32.1
click at [866, 257] on p "London , SW11 6SF" at bounding box center [1065, 264] width 399 height 14
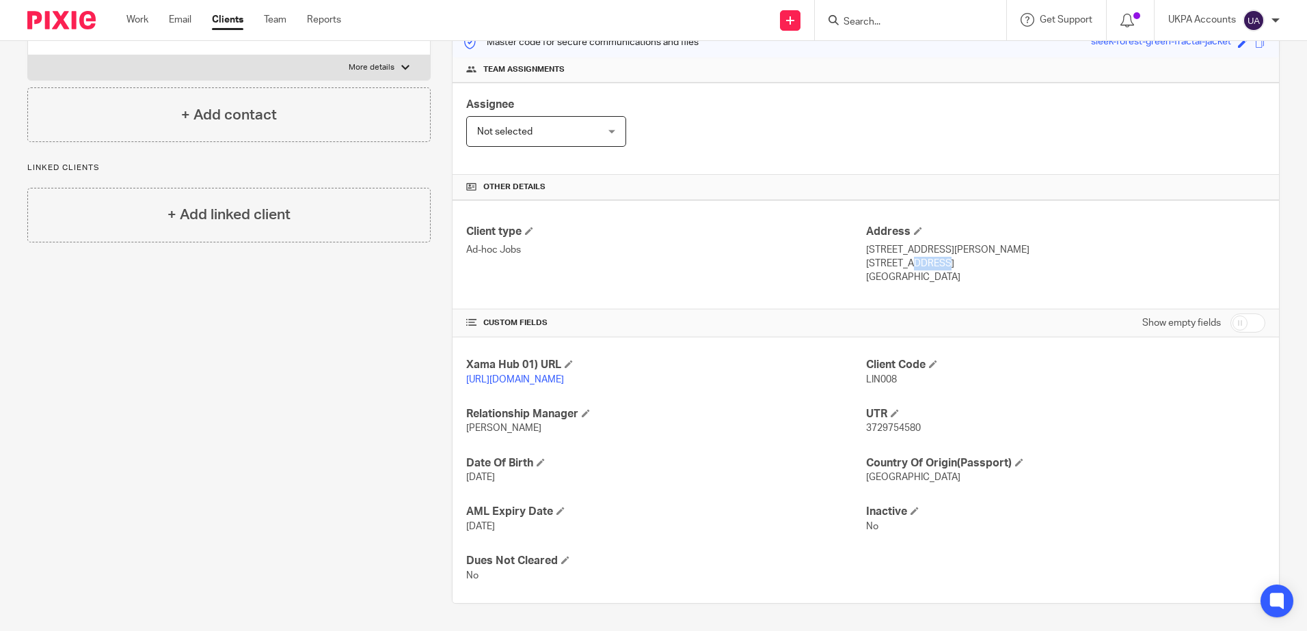
copy p "London"
drag, startPoint x: 930, startPoint y: 120, endPoint x: 662, endPoint y: 154, distance: 270.7
click at [930, 120] on div "Assignee Not selected Not selected Not selected Aarshika Awale Aayush Niraula A…" at bounding box center [865, 129] width 826 height 92
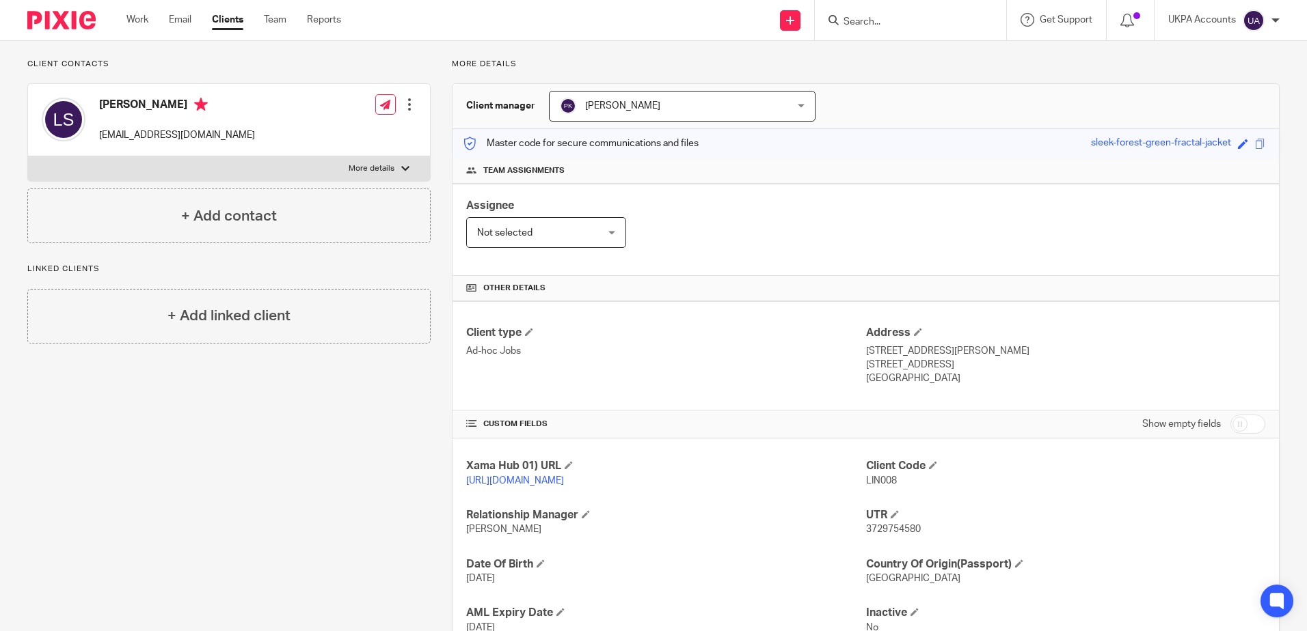
scroll to position [0, 0]
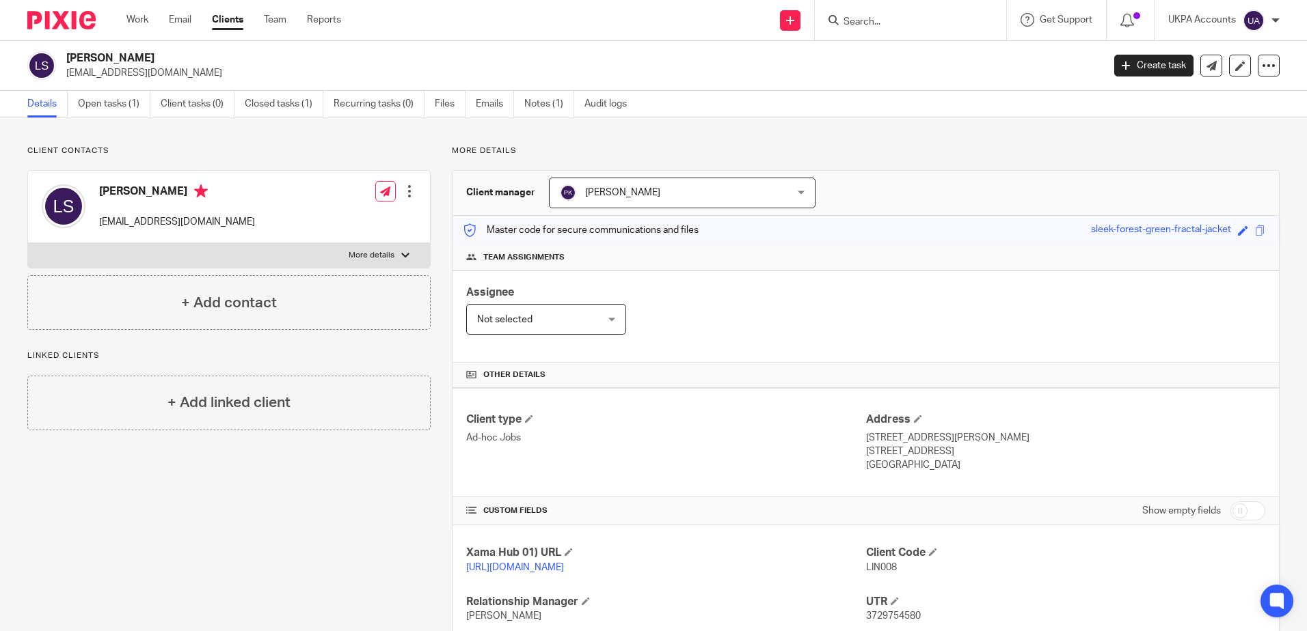
click at [271, 443] on div "Client contacts Linda Frances Smart lindafsmart@gmail.com Edit contact Create c…" at bounding box center [218, 469] width 424 height 647
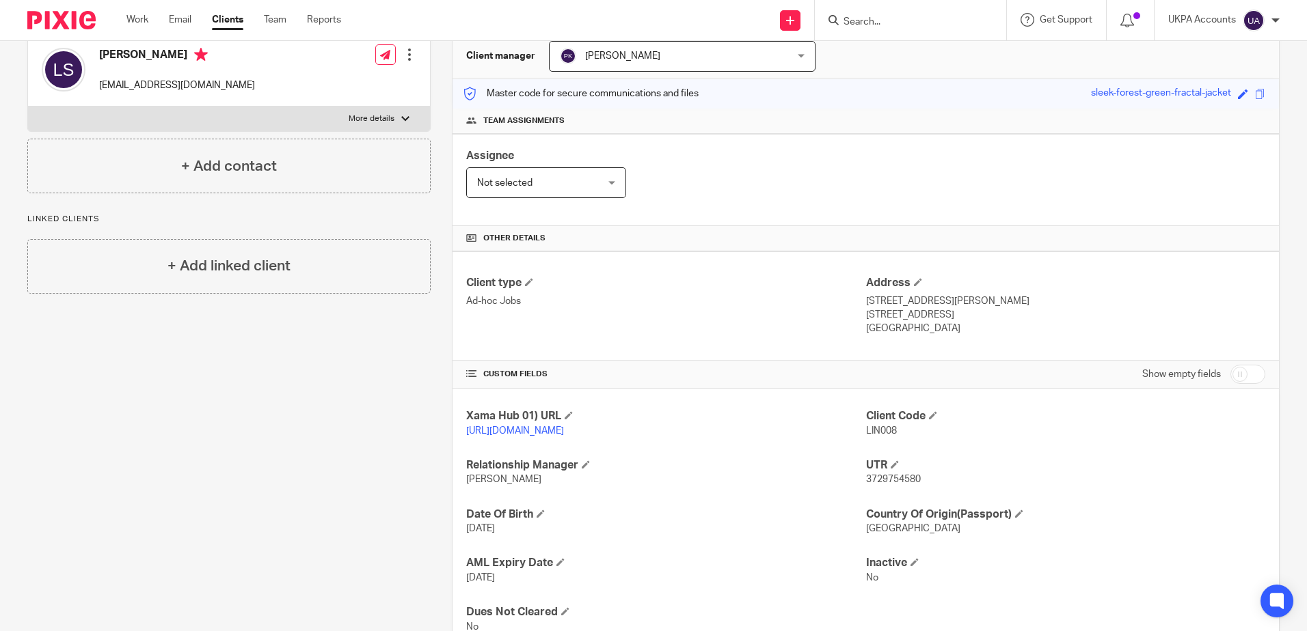
drag, startPoint x: 897, startPoint y: 312, endPoint x: 943, endPoint y: 315, distance: 45.9
click at [943, 315] on p "London , SW11 6SF" at bounding box center [1065, 315] width 399 height 14
copy p "SW11 6SF"
drag, startPoint x: 859, startPoint y: 329, endPoint x: 926, endPoint y: 328, distance: 67.0
click at [926, 328] on p "United Kingdom" at bounding box center [1065, 329] width 399 height 14
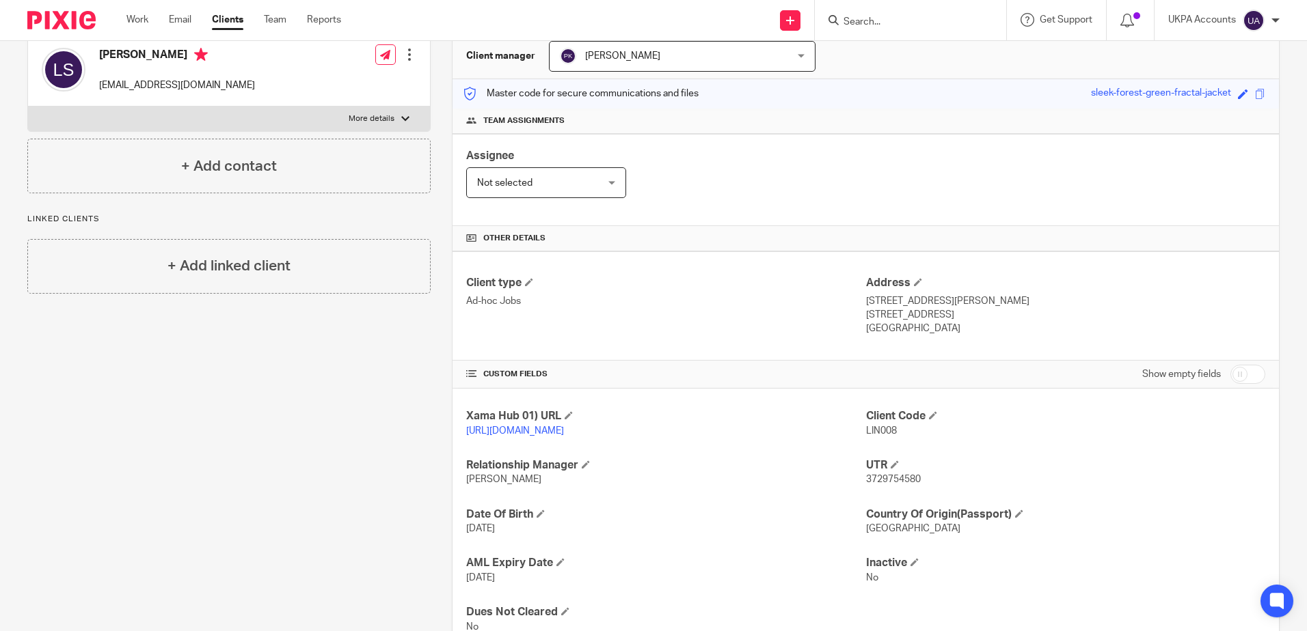
copy p "United Kingdom"
click at [431, 372] on div "More details Client manager Peter Kyprianou Peter Kyprianou Aarshika Awale Aayu…" at bounding box center [855, 332] width 849 height 647
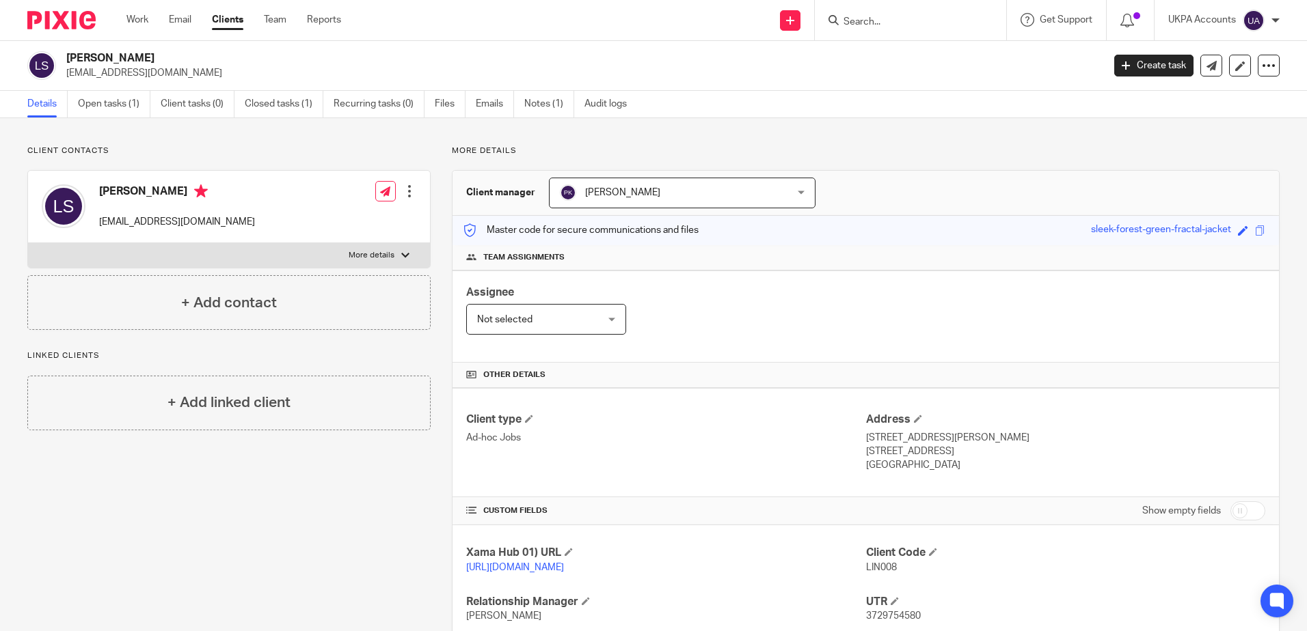
drag, startPoint x: 185, startPoint y: 511, endPoint x: 325, endPoint y: 504, distance: 140.2
click at [189, 510] on div "Client contacts Linda Frances Smart lindafsmart@gmail.com Edit contact Create c…" at bounding box center [218, 469] width 424 height 647
drag, startPoint x: 1295, startPoint y: 310, endPoint x: 1306, endPoint y: 318, distance: 13.7
click at [1297, 312] on main "Linda Frances Smart lindafsmart@gmail.com Create task Update from Companies Hou…" at bounding box center [653, 315] width 1307 height 631
drag, startPoint x: 173, startPoint y: 506, endPoint x: 186, endPoint y: 509, distance: 13.3
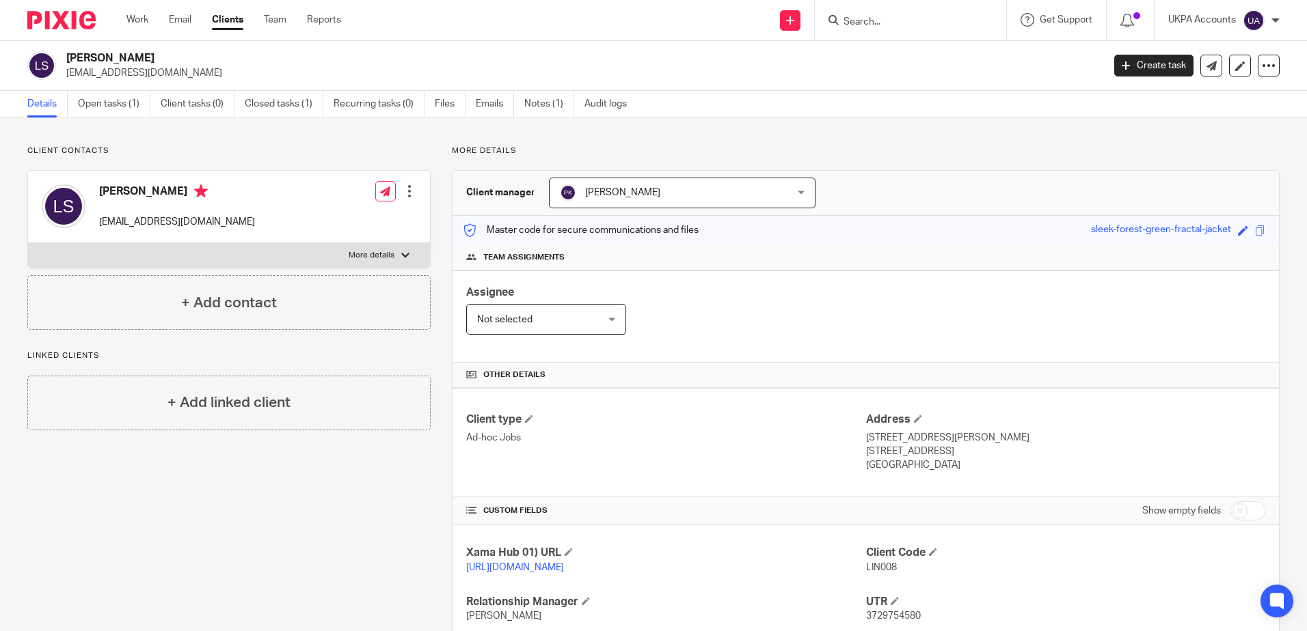
click at [176, 506] on div "Client contacts Linda Frances Smart lindafsmart@gmail.com Edit contact Create c…" at bounding box center [218, 469] width 424 height 647
click at [180, 506] on div "Client contacts Linda Frances Smart lindafsmart@gmail.com Edit contact Create c…" at bounding box center [218, 469] width 424 height 647
drag, startPoint x: 253, startPoint y: 474, endPoint x: 267, endPoint y: 474, distance: 14.4
click at [260, 474] on div "Client contacts Linda Frances Smart lindafsmart@gmail.com Edit contact Create c…" at bounding box center [218, 469] width 424 height 647
click at [387, 576] on div "Client contacts Linda Frances Smart lindafsmart@gmail.com Edit contact Create c…" at bounding box center [218, 469] width 424 height 647
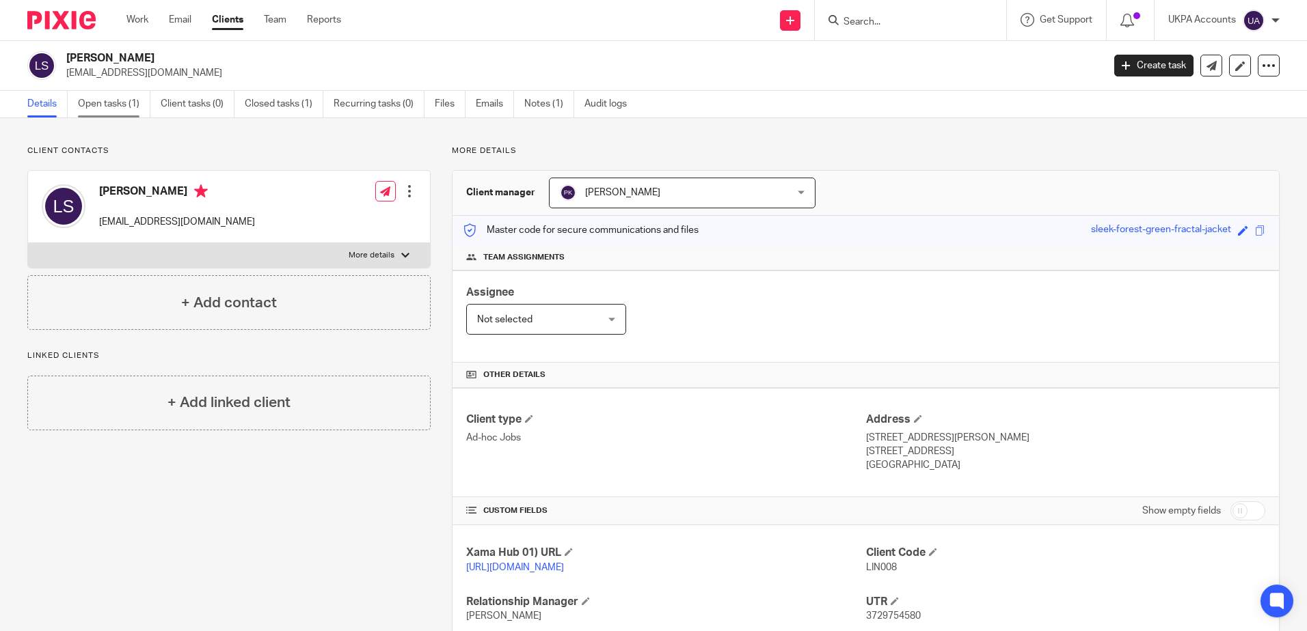
click at [106, 96] on link "Open tasks (1)" at bounding box center [114, 104] width 72 height 27
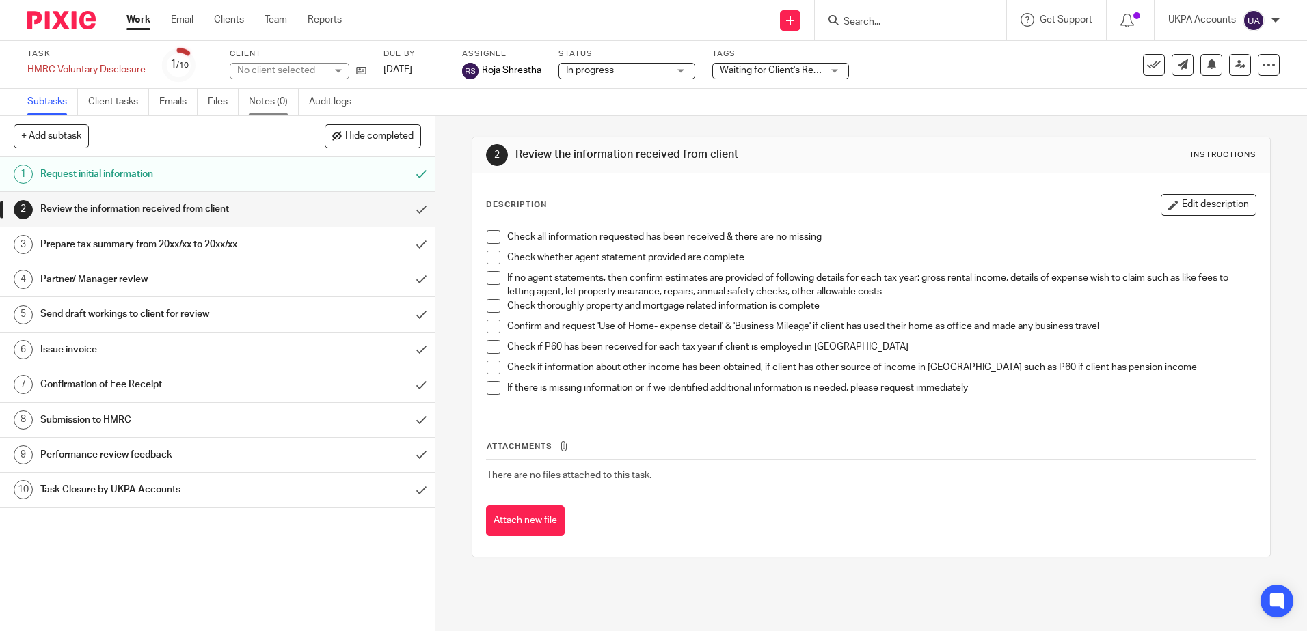
click at [273, 105] on link "Notes (0)" at bounding box center [274, 102] width 50 height 27
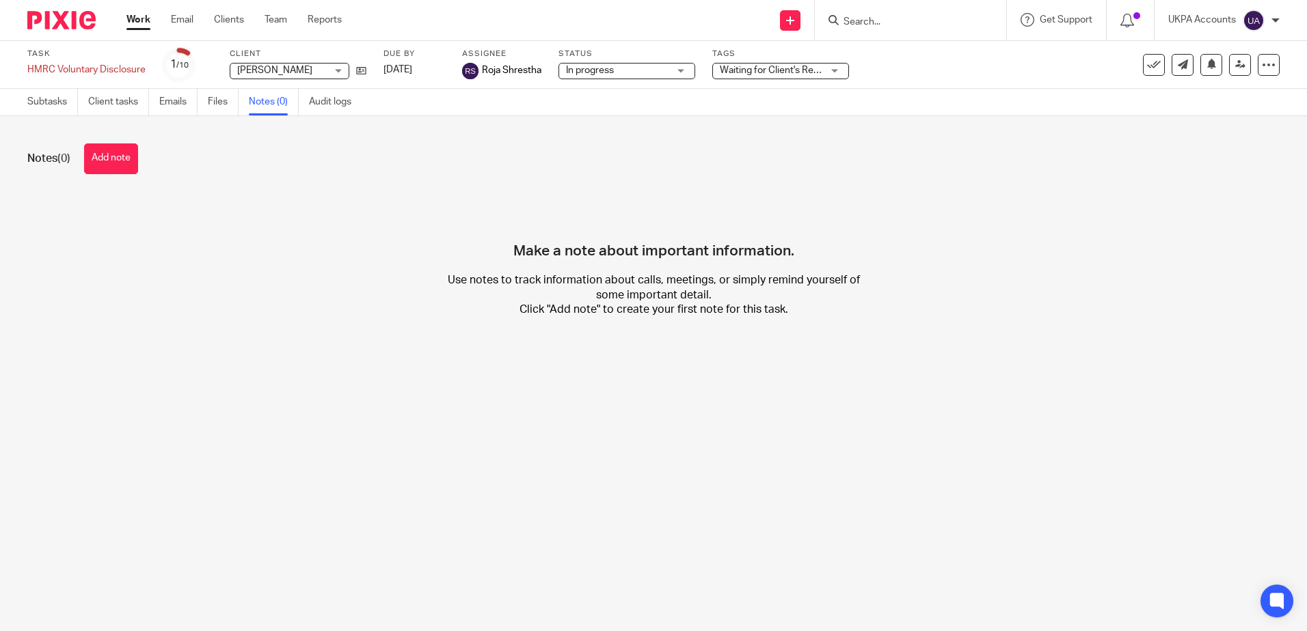
click at [126, 158] on button "Add note" at bounding box center [111, 159] width 54 height 31
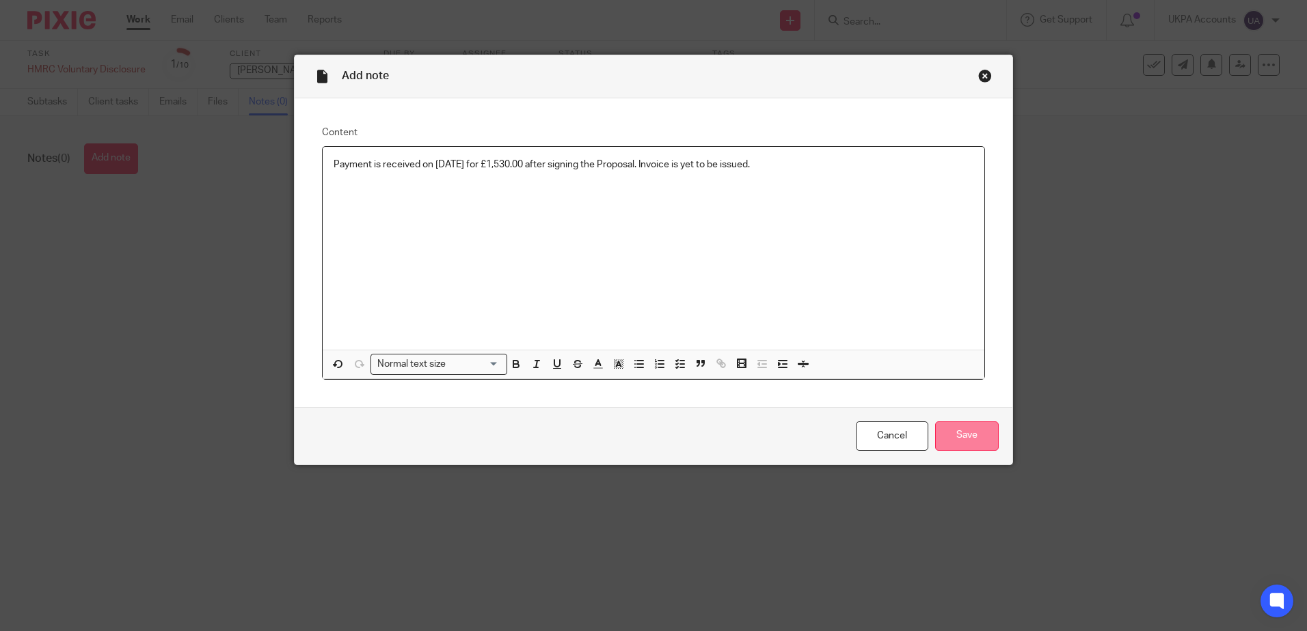
drag, startPoint x: 951, startPoint y: 433, endPoint x: 1003, endPoint y: 464, distance: 60.1
click at [951, 432] on input "Save" at bounding box center [967, 436] width 64 height 29
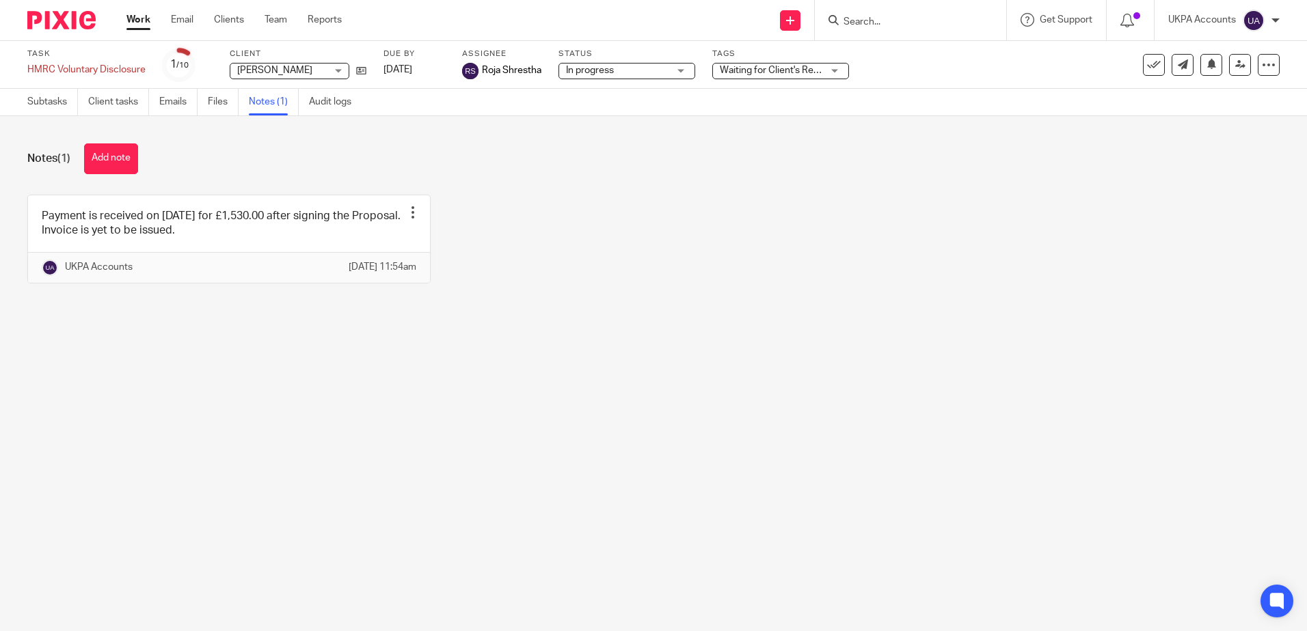
click at [400, 511] on main "Task HMRC Voluntary Disclosure Save HMRC Voluntary Disclosure 1 /10 Client [PER…" at bounding box center [653, 315] width 1307 height 631
click at [491, 426] on main "Task HMRC Voluntary Disclosure Save HMRC Voluntary Disclosure 1 /10 Client [PER…" at bounding box center [653, 315] width 1307 height 631
click at [64, 97] on link "Subtasks" at bounding box center [52, 102] width 51 height 27
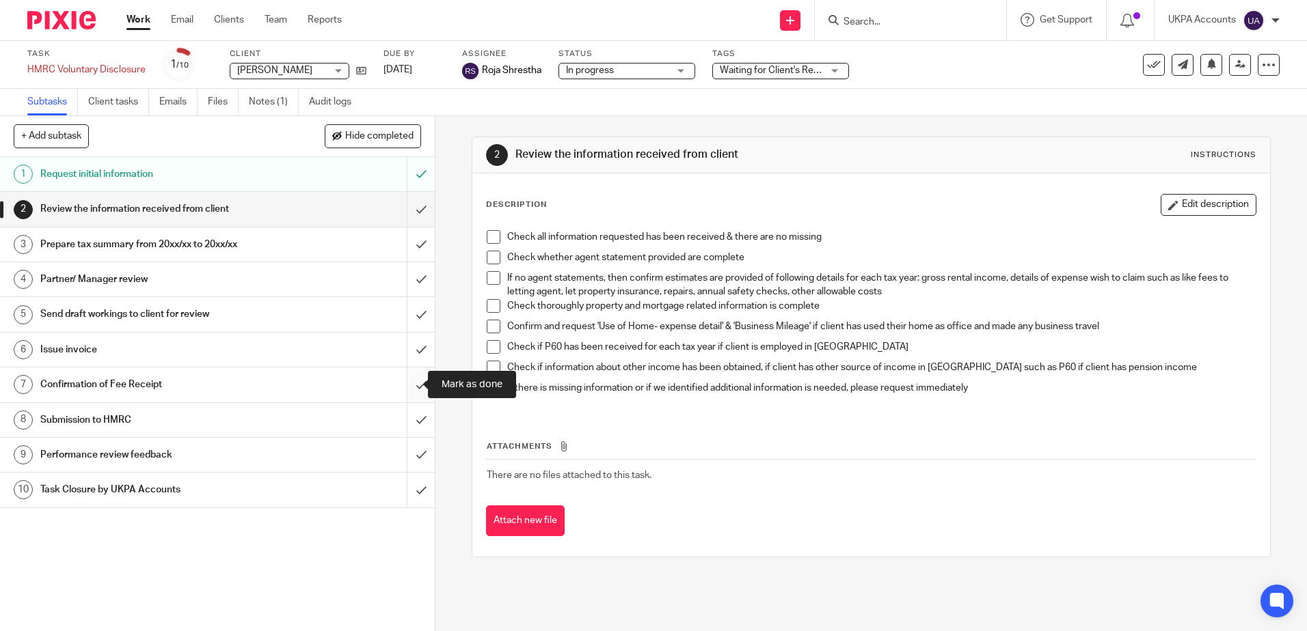
click at [409, 383] on input "submit" at bounding box center [217, 385] width 435 height 34
click at [663, 593] on div "2 Review the information received from client Instructions Description Edit des…" at bounding box center [870, 373] width 871 height 515
click at [279, 83] on div "Task HMRC Voluntary Disclosure Save HMRC Voluntary Disclosure 2 /10 Client [PER…" at bounding box center [653, 65] width 1307 height 48
click at [276, 88] on div "Task HMRC Voluntary Disclosure Save HMRC Voluntary Disclosure 2 /10 Client [PER…" at bounding box center [653, 65] width 1307 height 48
click at [267, 109] on link "Notes (1)" at bounding box center [274, 102] width 50 height 27
